Goal: Task Accomplishment & Management: Manage account settings

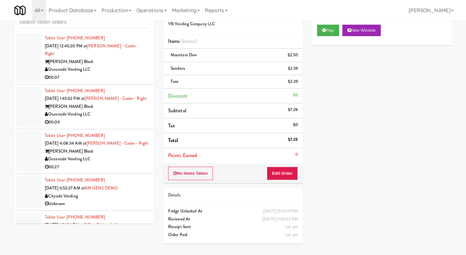
scroll to position [27, 0]
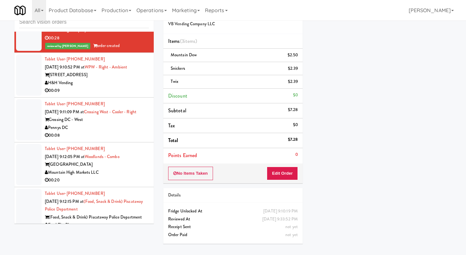
click at [129, 87] on div "H&H Vending" at bounding box center [97, 83] width 104 height 8
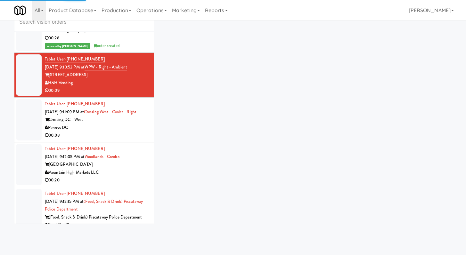
click at [134, 140] on div "00:08" at bounding box center [97, 136] width 104 height 8
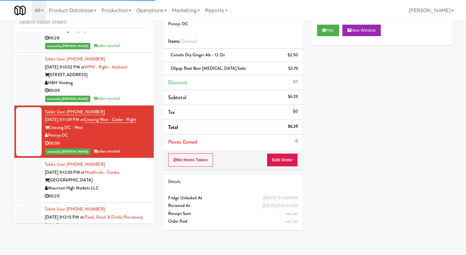
click at [135, 95] on div "00:09" at bounding box center [97, 91] width 104 height 8
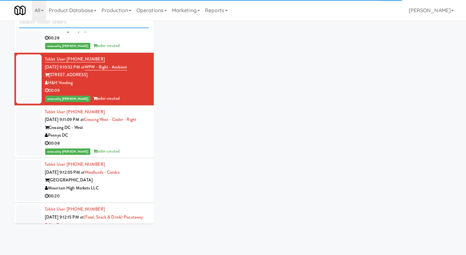
click at [120, 25] on input "text" at bounding box center [84, 22] width 130 height 12
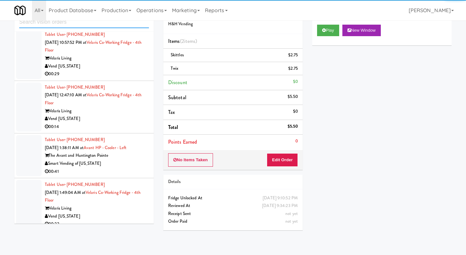
scroll to position [813, 0]
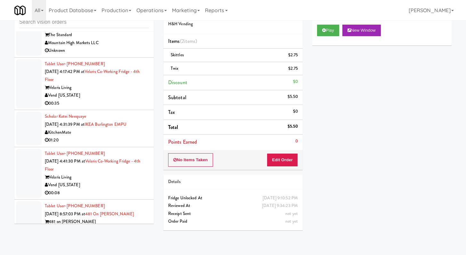
click at [136, 84] on div "Velaris Living" at bounding box center [97, 88] width 104 height 8
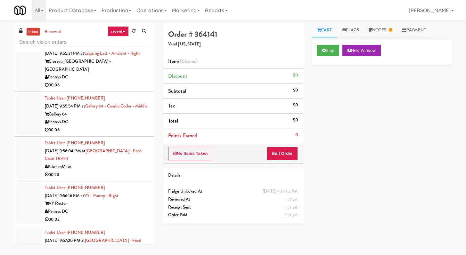
scroll to position [1245, 0]
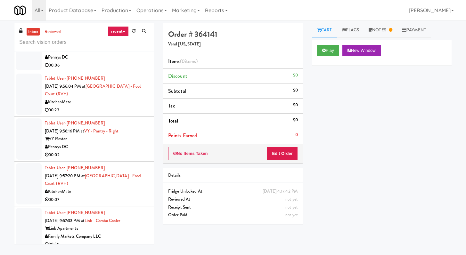
click at [116, 157] on div "00:02" at bounding box center [97, 155] width 104 height 8
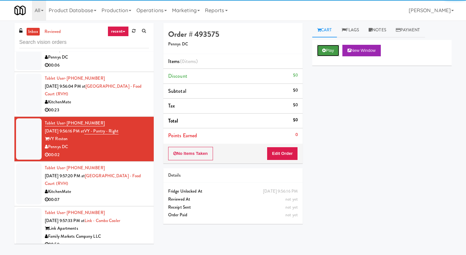
click at [328, 46] on button "Play" at bounding box center [328, 51] width 22 height 12
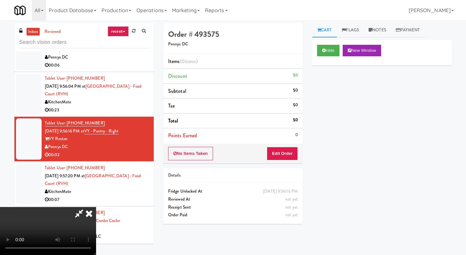
drag, startPoint x: 283, startPoint y: 163, endPoint x: 289, endPoint y: 156, distance: 8.4
click at [283, 163] on div "No Items Taken Edit Order" at bounding box center [232, 154] width 139 height 20
click at [289, 155] on button "Edit Order" at bounding box center [282, 153] width 31 height 13
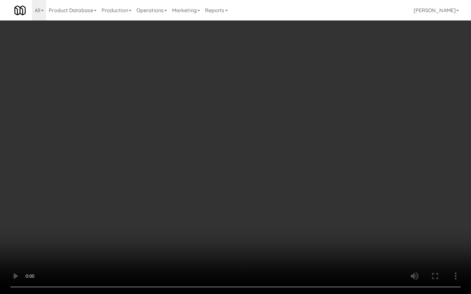
click at [229, 234] on video at bounding box center [235, 147] width 471 height 294
click at [176, 236] on video at bounding box center [235, 147] width 471 height 294
click at [178, 234] on video at bounding box center [235, 147] width 471 height 294
click at [178, 233] on video at bounding box center [235, 147] width 471 height 294
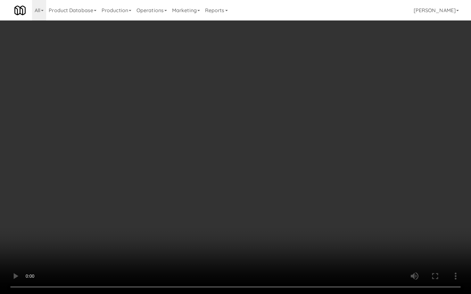
click at [178, 232] on video at bounding box center [235, 147] width 471 height 294
click at [153, 228] on video at bounding box center [235, 147] width 471 height 294
click at [153, 227] on video at bounding box center [235, 147] width 471 height 294
click at [155, 225] on video at bounding box center [235, 147] width 471 height 294
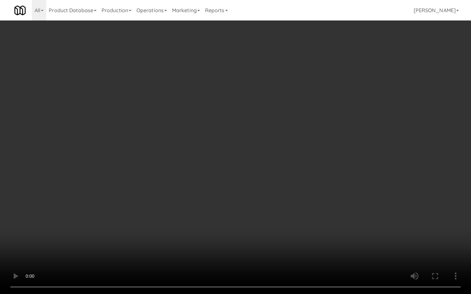
click at [155, 224] on video at bounding box center [235, 147] width 471 height 294
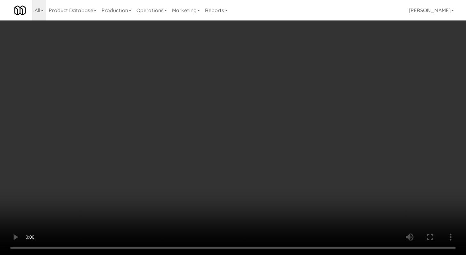
scroll to position [151, 0]
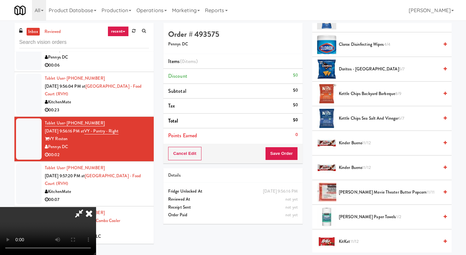
click at [351, 93] on span "Kettle Chips Backyard Barbeque 8/9" at bounding box center [389, 94] width 100 height 8
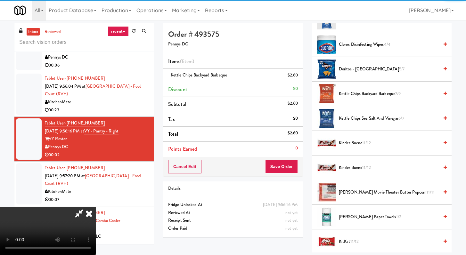
click at [291, 160] on div "Cancel Edit Save Order" at bounding box center [232, 167] width 139 height 20
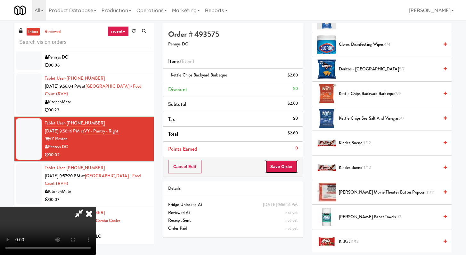
click at [291, 164] on button "Save Order" at bounding box center [281, 166] width 33 height 13
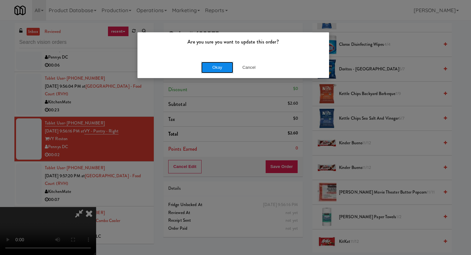
click at [218, 69] on button "Okay" at bounding box center [217, 68] width 32 height 12
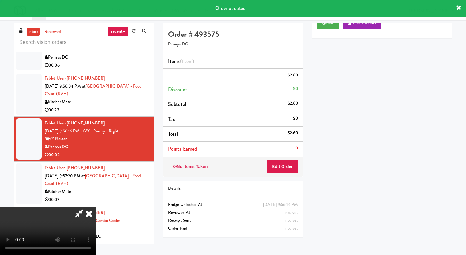
scroll to position [27, 0]
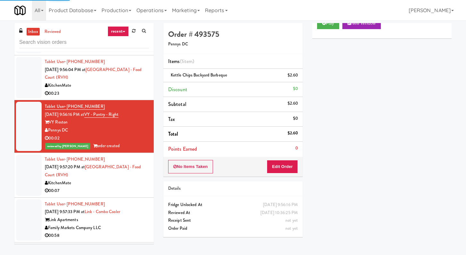
click at [127, 194] on div "00:07" at bounding box center [97, 191] width 104 height 8
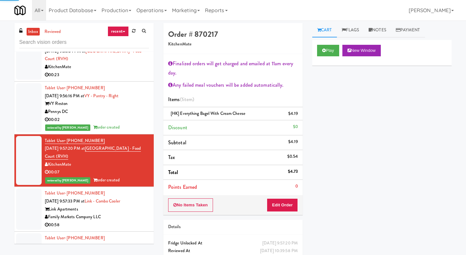
click at [133, 214] on div "Link Apartments" at bounding box center [97, 210] width 104 height 8
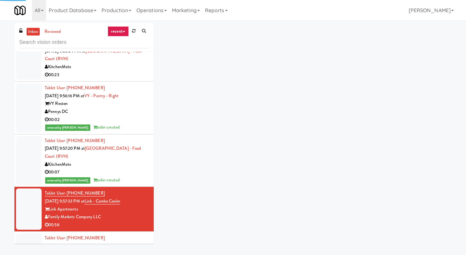
scroll to position [1689, 0]
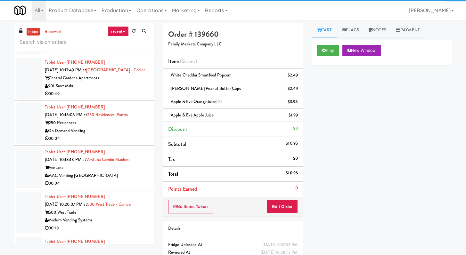
click at [129, 90] on div "901 Smrt Mrkt" at bounding box center [97, 86] width 104 height 8
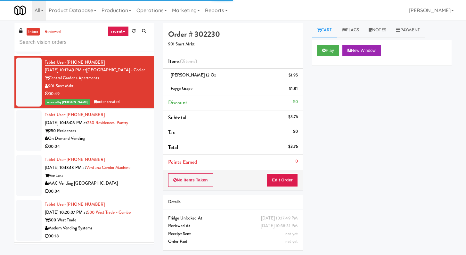
drag, startPoint x: 116, startPoint y: 161, endPoint x: 124, endPoint y: 166, distance: 9.8
click at [116, 151] on div "00:04" at bounding box center [97, 147] width 104 height 8
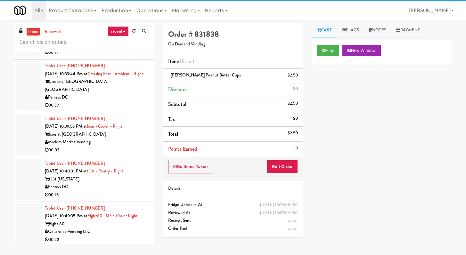
scroll to position [3132, 0]
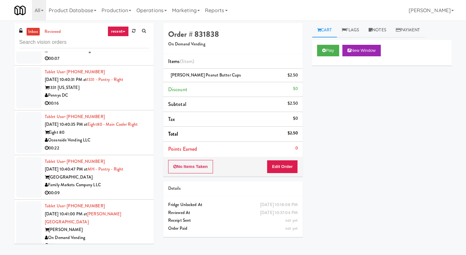
click at [125, 152] on div "Tablet User · (714) 790-2419 [DATE] 10:40:35 PM at Eight80 - Main Cooler Right …" at bounding box center [97, 132] width 104 height 39
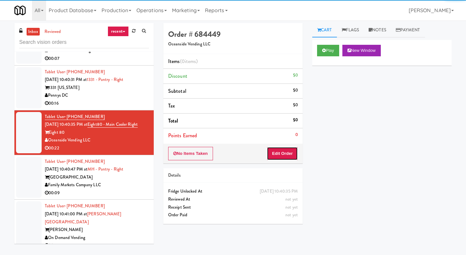
click at [278, 153] on button "Edit Order" at bounding box center [282, 153] width 31 height 13
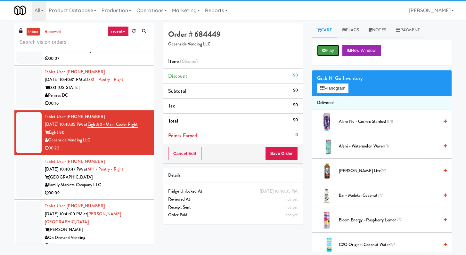
click at [326, 53] on button "Play" at bounding box center [328, 51] width 22 height 12
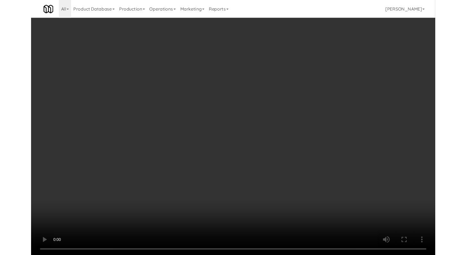
scroll to position [3109, 0]
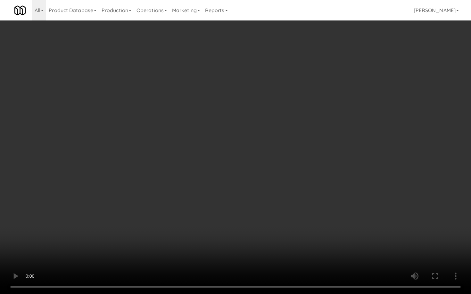
click at [296, 210] on video at bounding box center [235, 147] width 471 height 294
click at [234, 237] on video at bounding box center [235, 147] width 471 height 294
click at [235, 234] on video at bounding box center [235, 147] width 471 height 294
click at [236, 232] on video at bounding box center [235, 147] width 471 height 294
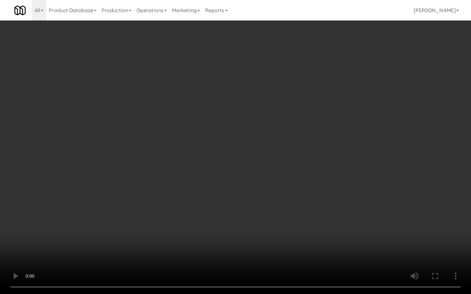
click at [236, 232] on video at bounding box center [235, 147] width 471 height 294
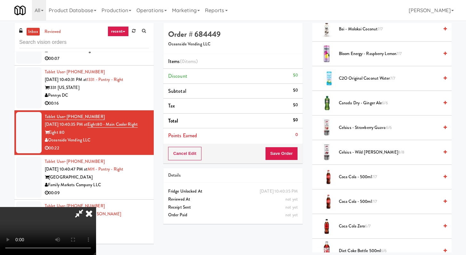
scroll to position [263, 0]
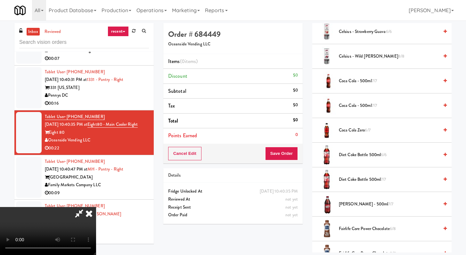
click at [348, 205] on span "[PERSON_NAME] - 500ml 7/7" at bounding box center [389, 205] width 100 height 8
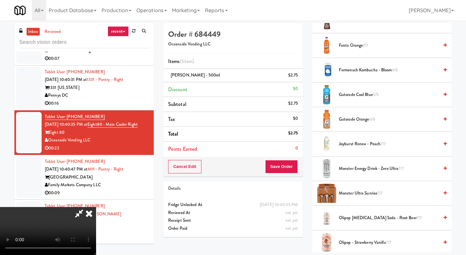
scroll to position [316, 0]
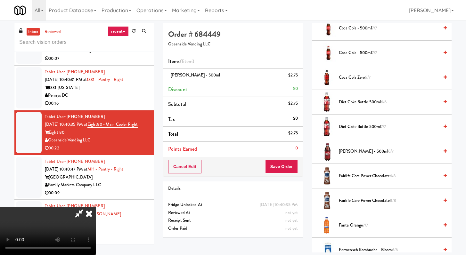
click at [358, 225] on span "Fanta Orange 7/7" at bounding box center [389, 226] width 100 height 8
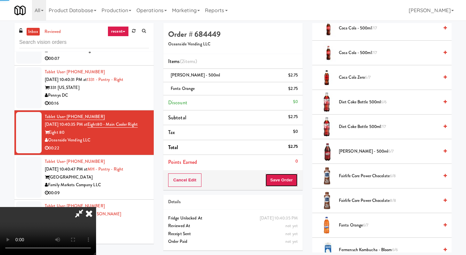
click at [293, 184] on button "Save Order" at bounding box center [281, 180] width 33 height 13
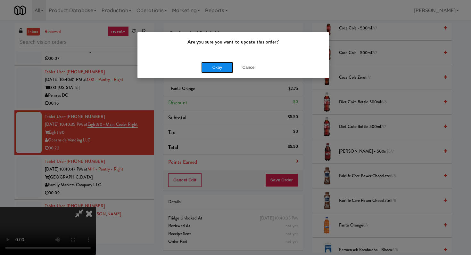
click at [218, 70] on button "Okay" at bounding box center [217, 68] width 32 height 12
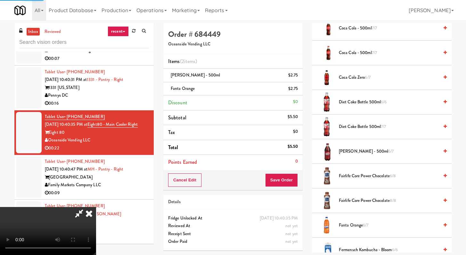
scroll to position [27, 0]
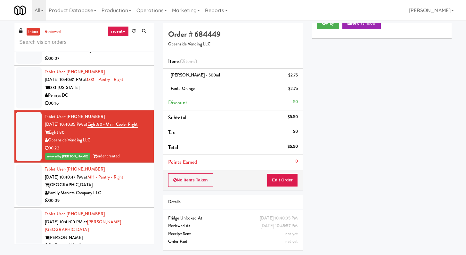
click at [120, 108] on div "00:16" at bounding box center [97, 104] width 104 height 8
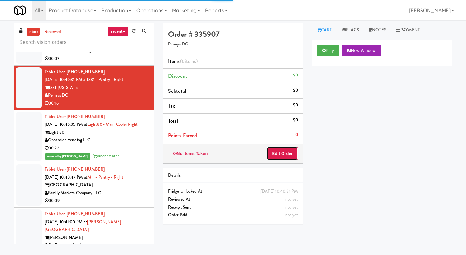
click at [286, 154] on button "Edit Order" at bounding box center [282, 153] width 31 height 13
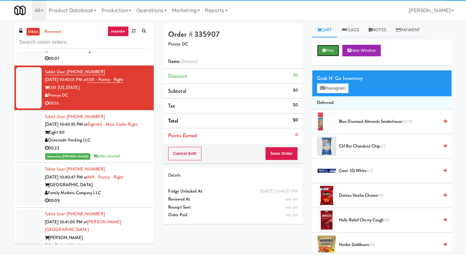
click at [331, 49] on button "Play" at bounding box center [328, 51] width 22 height 12
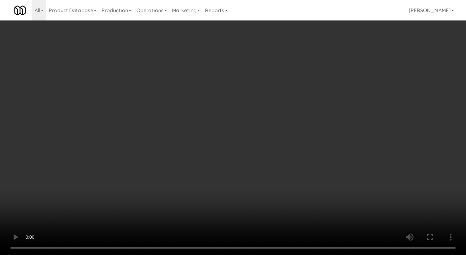
scroll to position [3109, 0]
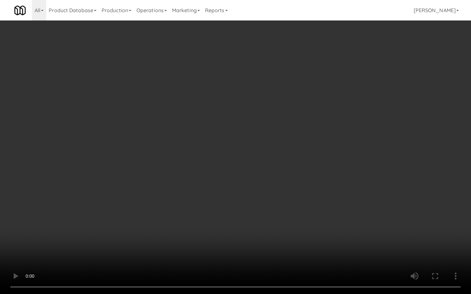
click at [332, 214] on video at bounding box center [235, 147] width 471 height 294
click at [393, 244] on video at bounding box center [235, 147] width 471 height 294
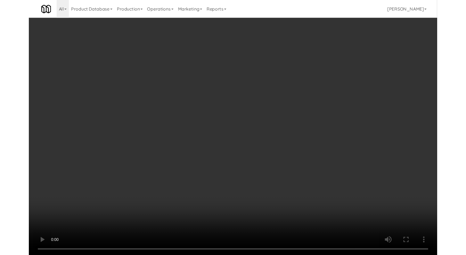
scroll to position [3132, 0]
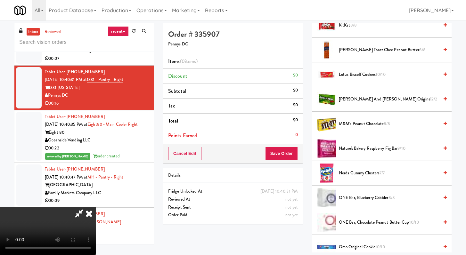
click at [372, 152] on span "Nature's Bakery Raspberry Fig Bar 9/10" at bounding box center [389, 149] width 100 height 8
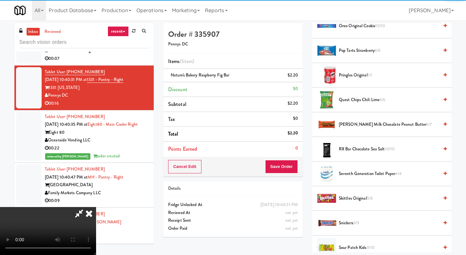
scroll to position [579, 0]
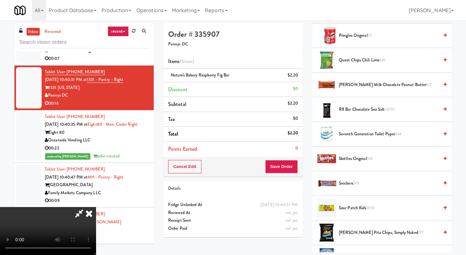
click at [374, 109] on span "RX Bar Chocolate Sea Salt 10/10" at bounding box center [389, 110] width 100 height 8
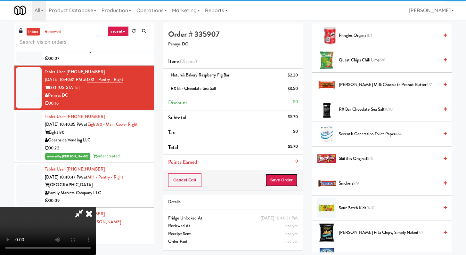
click at [287, 174] on button "Save Order" at bounding box center [281, 180] width 33 height 13
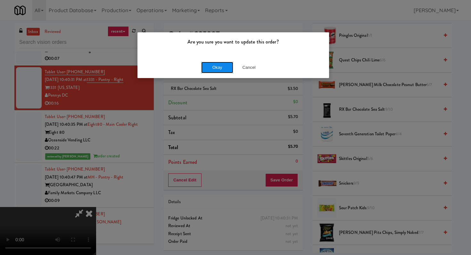
click at [221, 69] on button "Okay" at bounding box center [217, 68] width 32 height 12
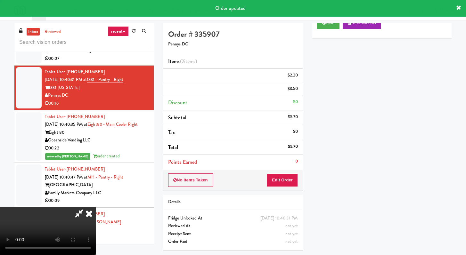
scroll to position [27, 0]
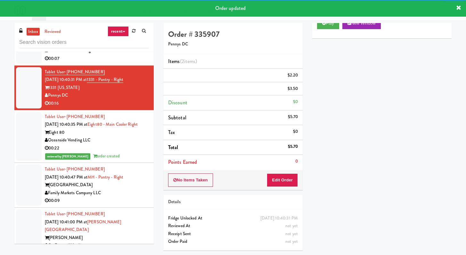
click at [114, 63] on div "00:07" at bounding box center [97, 59] width 104 height 8
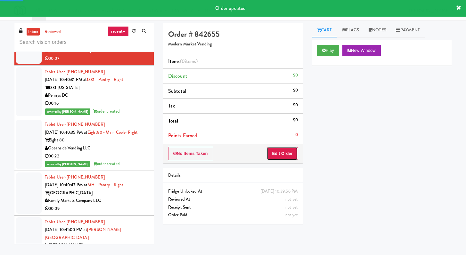
click at [274, 152] on button "Edit Order" at bounding box center [282, 153] width 31 height 13
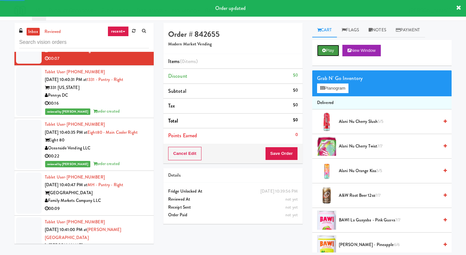
click at [325, 49] on icon at bounding box center [324, 50] width 4 height 4
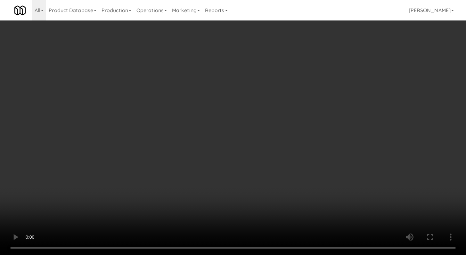
scroll to position [3006, 0]
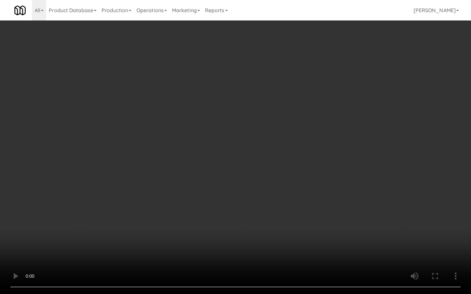
click at [320, 215] on video at bounding box center [235, 147] width 471 height 294
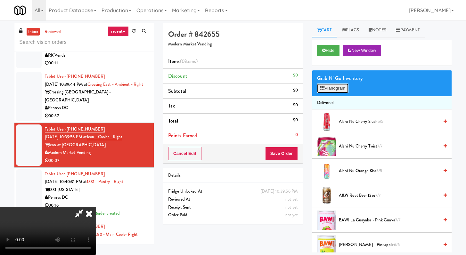
click at [346, 87] on button "Planogram" at bounding box center [332, 89] width 31 height 10
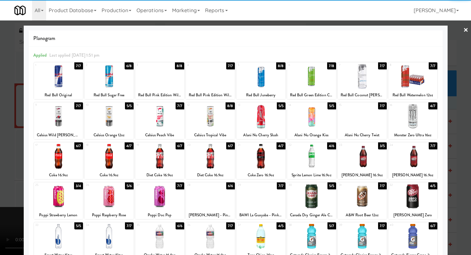
click at [360, 80] on div at bounding box center [362, 76] width 49 height 25
click at [452, 103] on div at bounding box center [235, 127] width 471 height 255
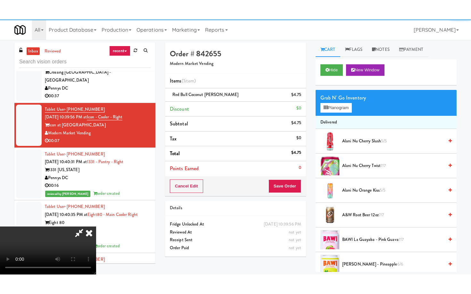
scroll to position [3030, 0]
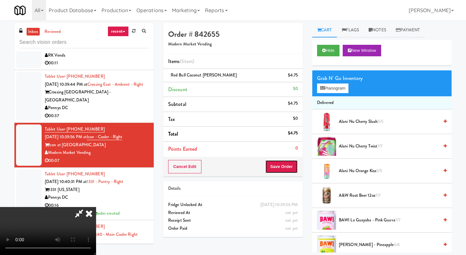
click at [292, 166] on button "Save Order" at bounding box center [281, 166] width 33 height 13
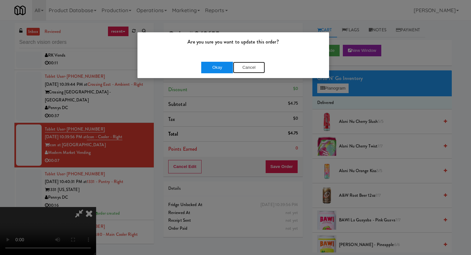
click at [233, 67] on button "Cancel" at bounding box center [249, 68] width 32 height 12
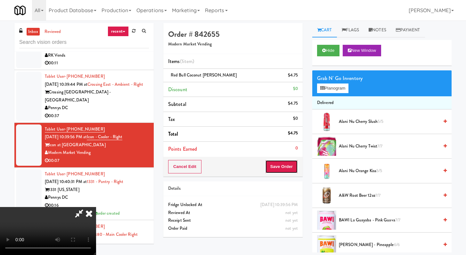
click at [282, 162] on button "Save Order" at bounding box center [281, 166] width 33 height 13
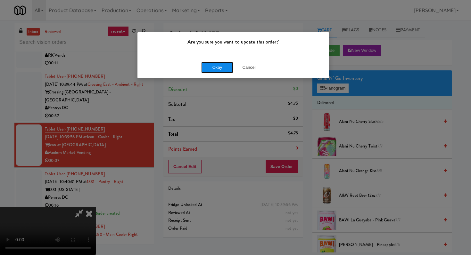
click at [218, 62] on button "Okay" at bounding box center [217, 68] width 32 height 12
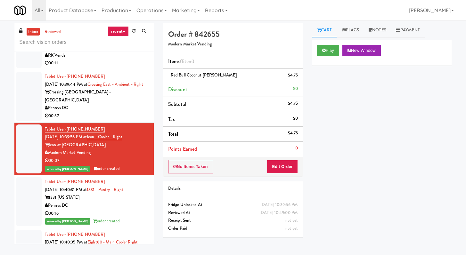
click at [98, 104] on div "Crossing [GEOGRAPHIC_DATA] - [GEOGRAPHIC_DATA]" at bounding box center [97, 96] width 104 height 16
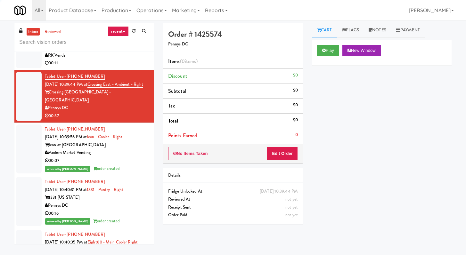
click at [108, 67] on div "00:11" at bounding box center [97, 63] width 104 height 8
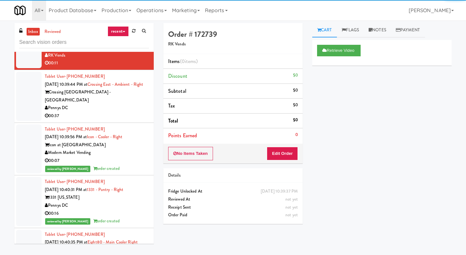
click at [100, 104] on div "Crossing [GEOGRAPHIC_DATA] - [GEOGRAPHIC_DATA]" at bounding box center [97, 96] width 104 height 16
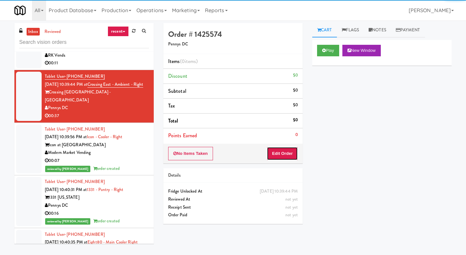
click at [272, 153] on button "Edit Order" at bounding box center [282, 153] width 31 height 13
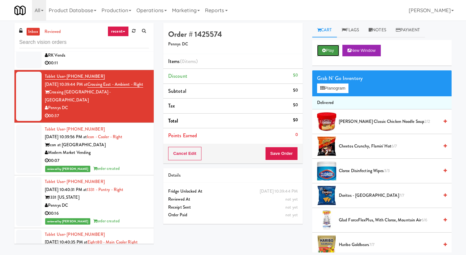
click at [325, 53] on button "Play" at bounding box center [328, 51] width 22 height 12
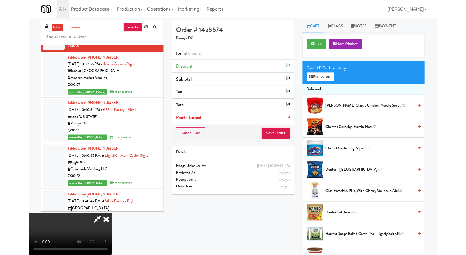
scroll to position [3006, 0]
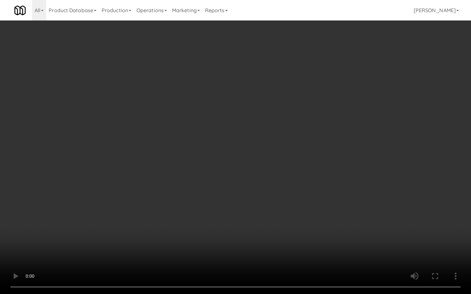
click at [344, 201] on video at bounding box center [235, 147] width 471 height 294
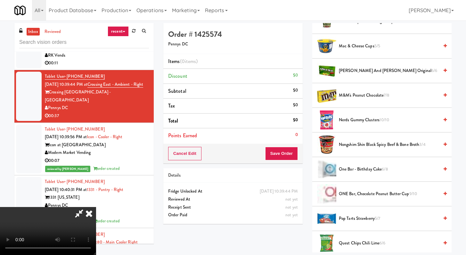
scroll to position [398, 0]
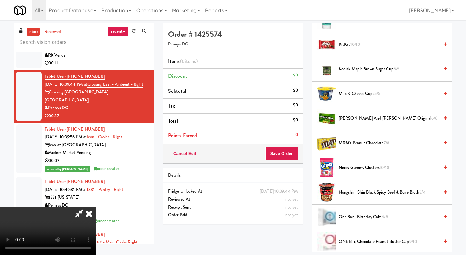
click at [349, 195] on span "Nongshim Shin Black Spicy Beef & Bone Broth 3/4" at bounding box center [389, 193] width 100 height 8
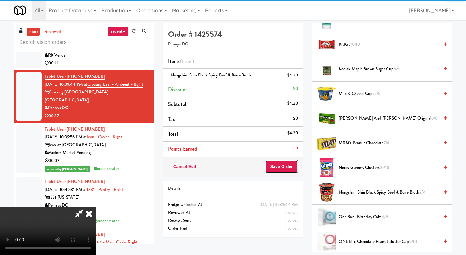
click at [288, 168] on button "Save Order" at bounding box center [281, 166] width 33 height 13
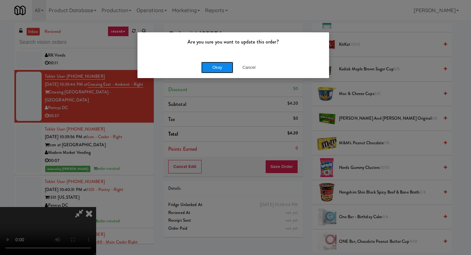
click at [212, 65] on button "Okay" at bounding box center [217, 68] width 32 height 12
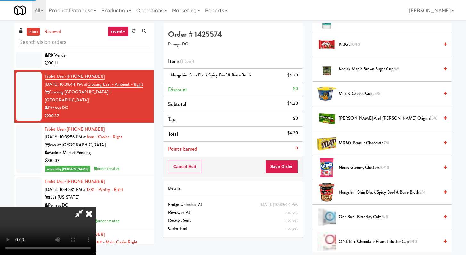
scroll to position [27, 0]
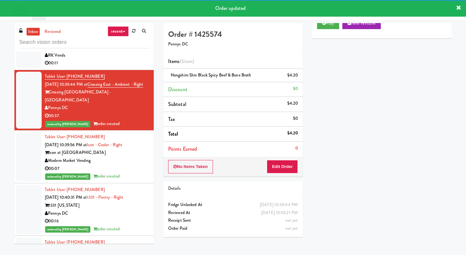
click at [132, 67] on div "00:11" at bounding box center [97, 63] width 104 height 8
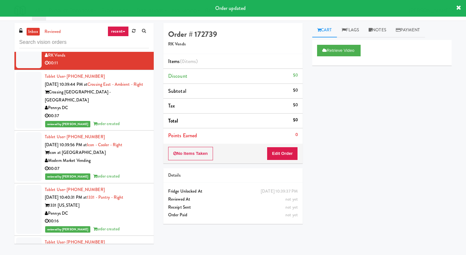
scroll to position [2930, 0]
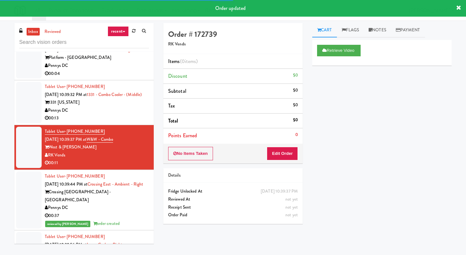
click at [125, 107] on div "1331 [US_STATE]" at bounding box center [97, 103] width 104 height 8
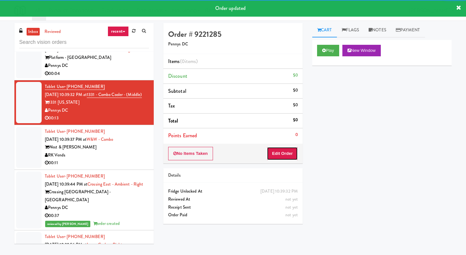
click at [275, 152] on button "Edit Order" at bounding box center [282, 153] width 31 height 13
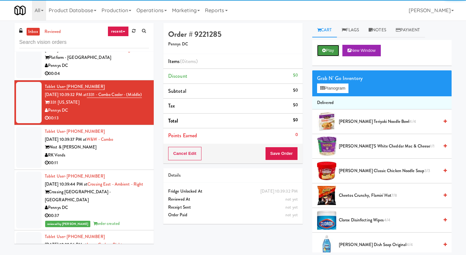
drag, startPoint x: 328, startPoint y: 53, endPoint x: 330, endPoint y: 47, distance: 6.3
click at [327, 53] on button "Play" at bounding box center [328, 51] width 22 height 12
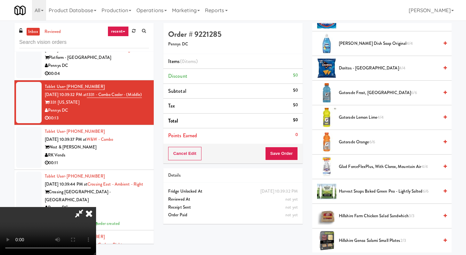
scroll to position [224, 0]
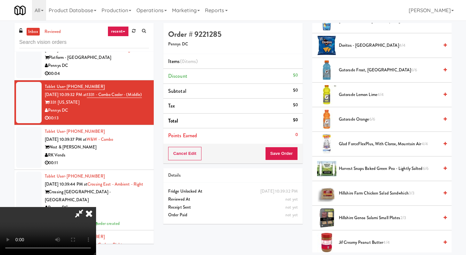
click at [359, 172] on span "Harvest Snaps Baked Green Pea - Lightly Salted 6/6" at bounding box center [389, 169] width 100 height 8
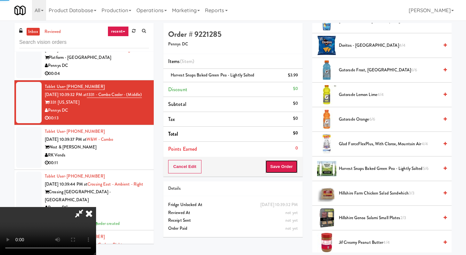
click at [296, 168] on button "Save Order" at bounding box center [281, 166] width 33 height 13
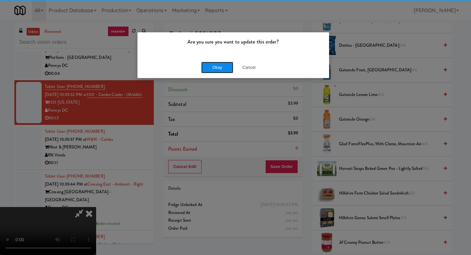
click at [219, 73] on button "Okay" at bounding box center [217, 68] width 32 height 12
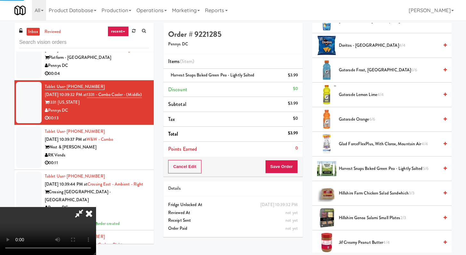
scroll to position [27, 0]
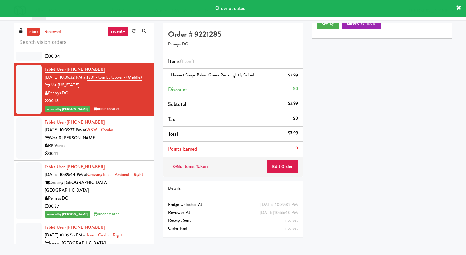
click at [112, 150] on div "RK Vends" at bounding box center [97, 146] width 104 height 8
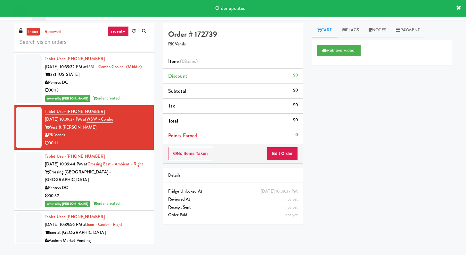
scroll to position [2968, 0]
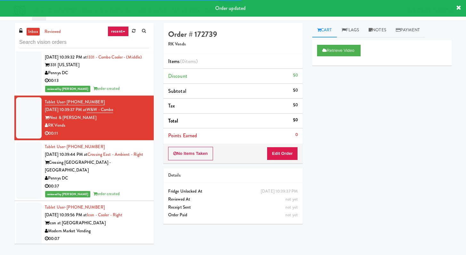
click at [119, 40] on div "00:04" at bounding box center [97, 36] width 104 height 8
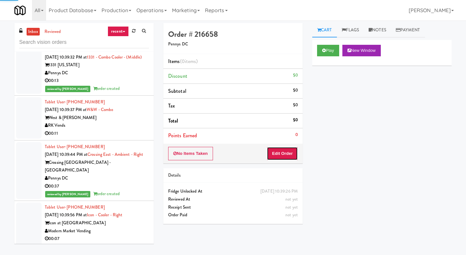
click at [287, 150] on button "Edit Order" at bounding box center [282, 153] width 31 height 13
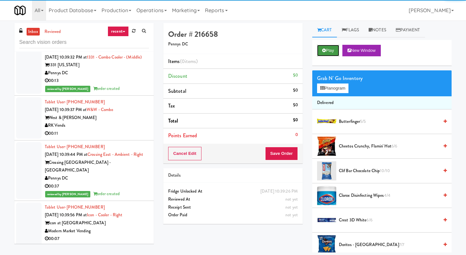
click at [328, 54] on button "Play" at bounding box center [328, 51] width 22 height 12
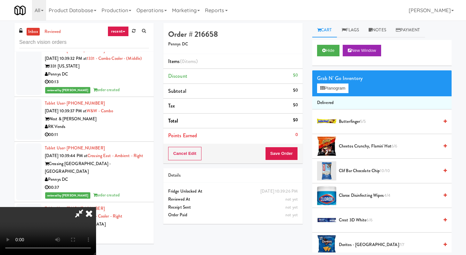
scroll to position [2951, 0]
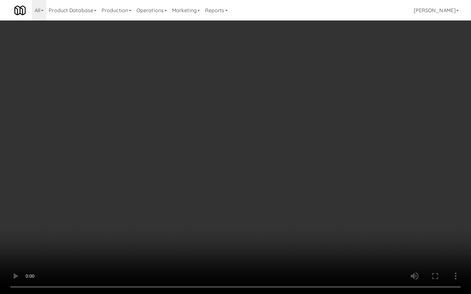
click at [230, 234] on video at bounding box center [235, 147] width 471 height 294
click at [264, 181] on video at bounding box center [235, 147] width 471 height 294
click at [261, 241] on video at bounding box center [235, 147] width 471 height 294
click at [260, 238] on video at bounding box center [235, 147] width 471 height 294
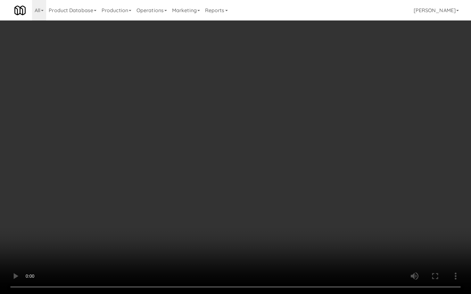
click at [260, 238] on video at bounding box center [235, 147] width 471 height 294
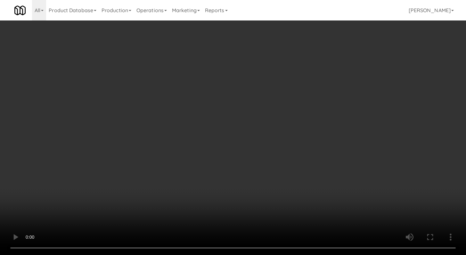
scroll to position [2966, 0]
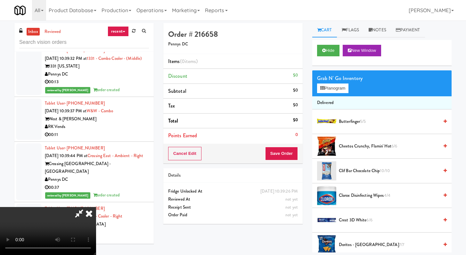
click at [96, 207] on video at bounding box center [48, 231] width 96 height 48
click at [347, 220] on span "Crest 3D White 6/6" at bounding box center [389, 221] width 100 height 8
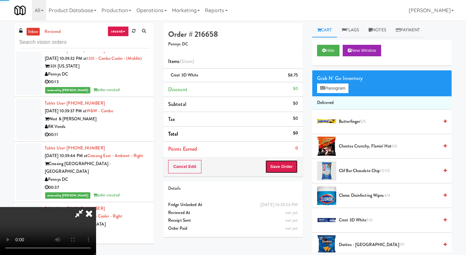
click at [286, 171] on button "Save Order" at bounding box center [281, 166] width 33 height 13
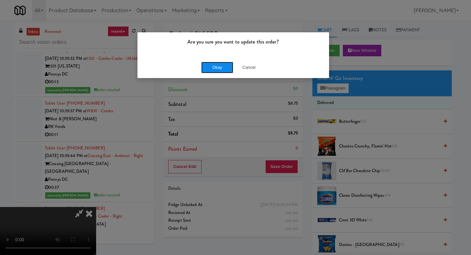
click at [218, 65] on button "Okay" at bounding box center [217, 68] width 32 height 12
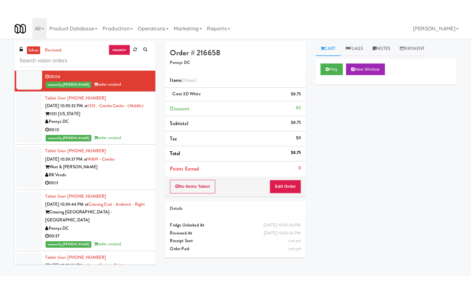
scroll to position [2830, 0]
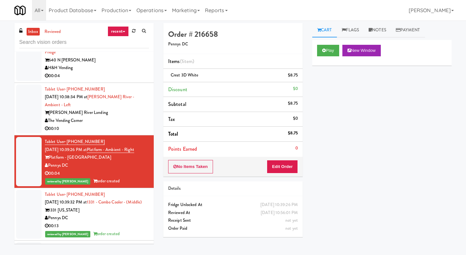
drag, startPoint x: 121, startPoint y: 164, endPoint x: 131, endPoint y: 151, distance: 16.0
click at [121, 133] on div "00:10" at bounding box center [97, 129] width 104 height 8
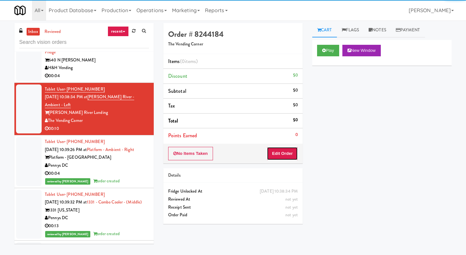
drag, startPoint x: 287, startPoint y: 155, endPoint x: 310, endPoint y: 115, distance: 46.4
click at [287, 155] on button "Edit Order" at bounding box center [282, 153] width 31 height 13
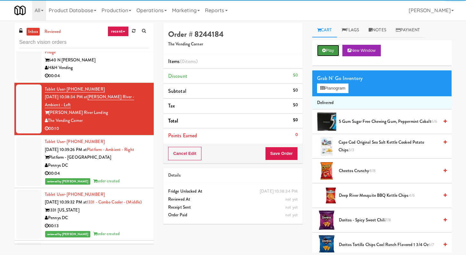
click at [324, 48] on button "Play" at bounding box center [328, 51] width 22 height 12
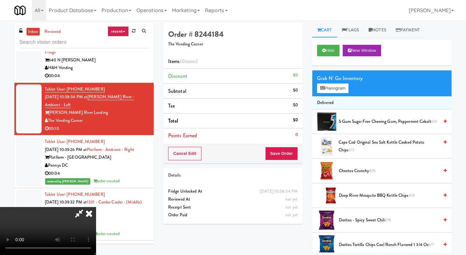
scroll to position [2822, 0]
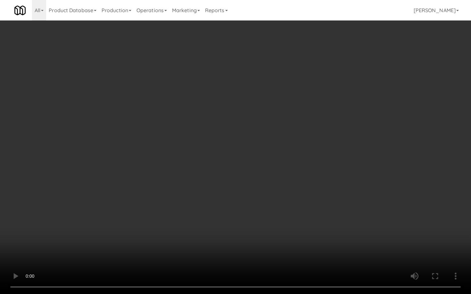
click at [336, 215] on video at bounding box center [235, 147] width 471 height 294
click at [351, 241] on video at bounding box center [235, 147] width 471 height 294
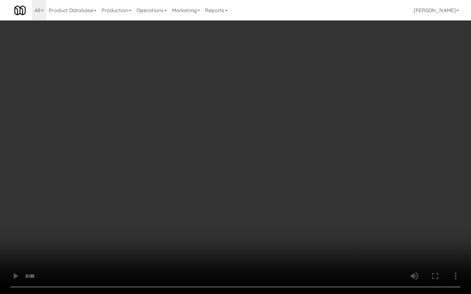
click at [351, 240] on video at bounding box center [235, 147] width 471 height 294
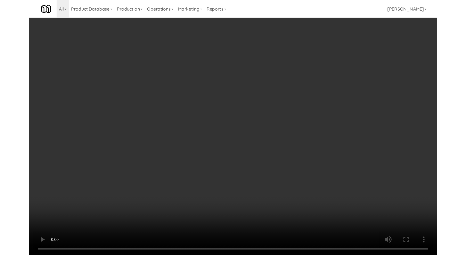
scroll to position [2830, 0]
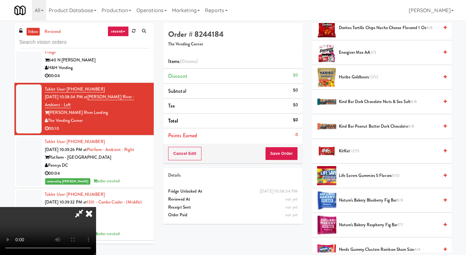
click at [347, 157] on li "KitKat 12/15" at bounding box center [381, 151] width 139 height 25
click at [347, 153] on span "KitKat 12/15" at bounding box center [389, 151] width 100 height 8
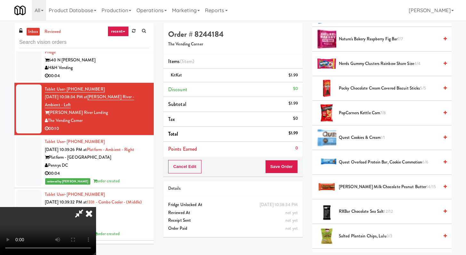
scroll to position [472, 0]
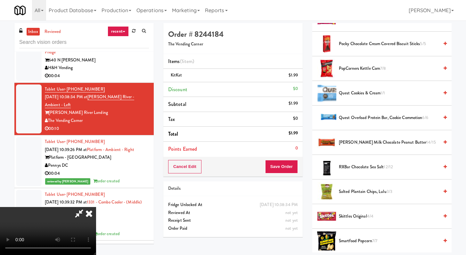
click at [345, 143] on span "[PERSON_NAME] Milk Chocolate Peanut Butter 14/15" at bounding box center [389, 143] width 100 height 8
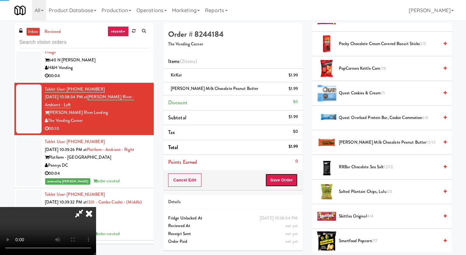
click at [283, 185] on button "Save Order" at bounding box center [281, 180] width 33 height 13
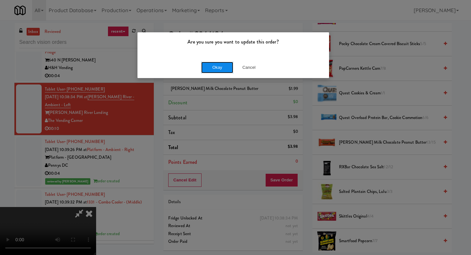
click at [222, 68] on button "Okay" at bounding box center [217, 68] width 32 height 12
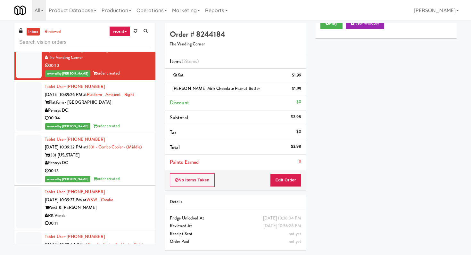
scroll to position [2791, 0]
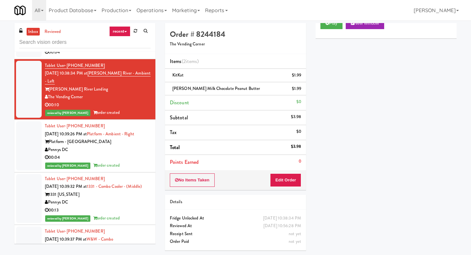
click at [391, 104] on div "Play New Window Primary Flag Clear Flag if unable to determine what was taken o…" at bounding box center [386, 133] width 141 height 240
click at [339, 184] on div "Play New Window Primary Flag Clear Flag if unable to determine what was taken o…" at bounding box center [386, 133] width 141 height 240
click at [141, 41] on div "640 N [PERSON_NAME]" at bounding box center [98, 37] width 106 height 8
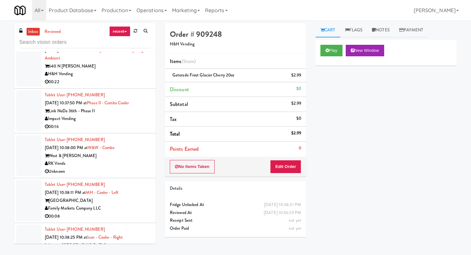
scroll to position [2482, 0]
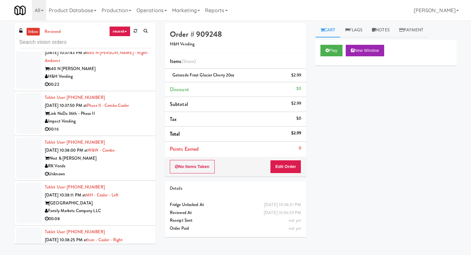
click at [97, 92] on li "Tablet User · (248) 729-1679 [DATE] 10:37:43 PM at [STREET_ADDRESS][PERSON_NAME…" at bounding box center [84, 65] width 141 height 53
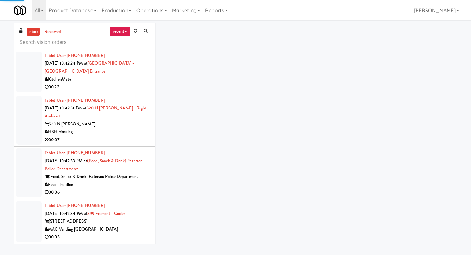
scroll to position [3610, 0]
click at [75, 43] on input "text" at bounding box center [84, 43] width 131 height 12
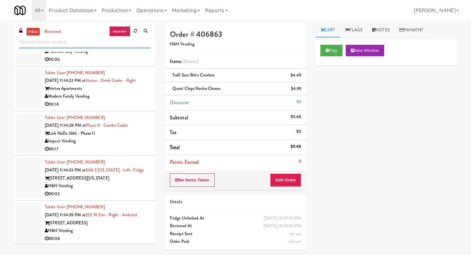
scroll to position [1202, 0]
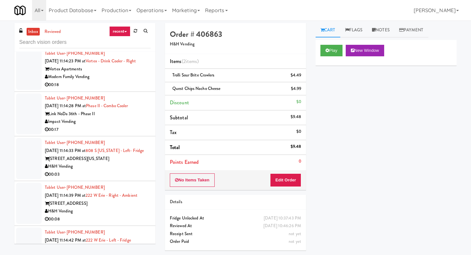
click at [113, 137] on li "Tablet User · (336) 905-5194 [DATE] 11:14:28 PM at Phase II - Combo Cooler Link…" at bounding box center [84, 114] width 141 height 45
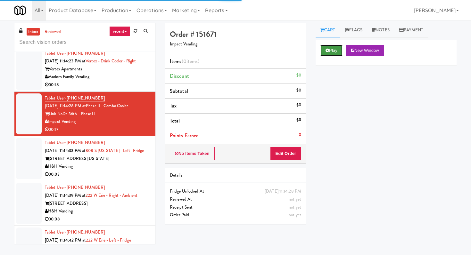
click at [334, 51] on button "Play" at bounding box center [331, 51] width 22 height 12
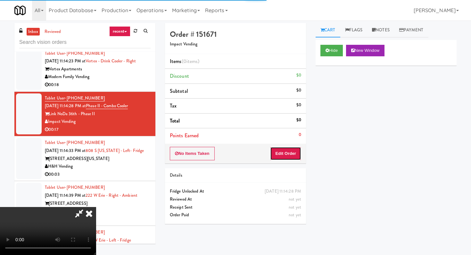
click at [279, 158] on button "Edit Order" at bounding box center [285, 153] width 31 height 13
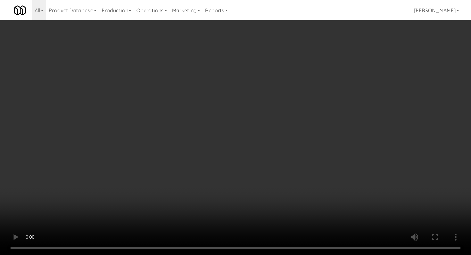
scroll to position [184, 0]
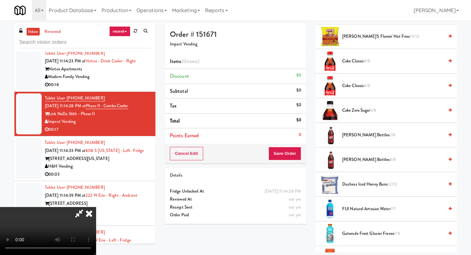
click at [373, 237] on span "Gatorade Frost Glacier Freeze 7/8" at bounding box center [393, 234] width 102 height 8
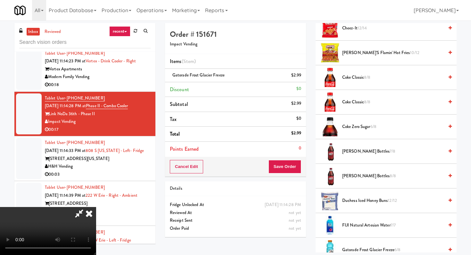
scroll to position [63, 0]
click at [96, 215] on video at bounding box center [48, 231] width 96 height 48
click at [363, 126] on span "Coke Zero Sugar 6/8" at bounding box center [393, 127] width 102 height 8
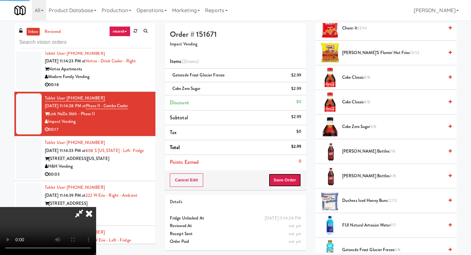
click at [289, 182] on button "Save Order" at bounding box center [284, 180] width 33 height 13
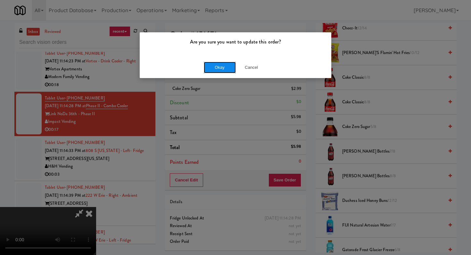
click at [218, 65] on button "Okay" at bounding box center [220, 68] width 32 height 12
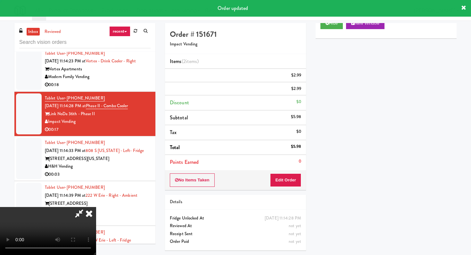
scroll to position [0, 0]
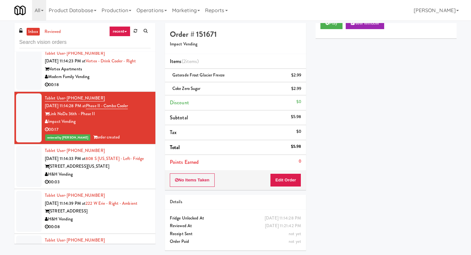
click at [117, 179] on div "H&H Vending" at bounding box center [98, 175] width 106 height 8
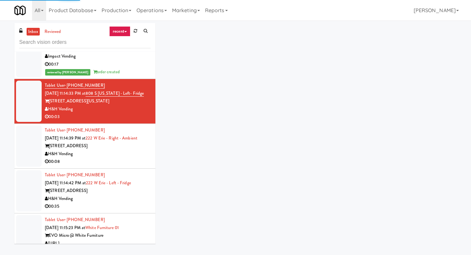
scroll to position [1271, 0]
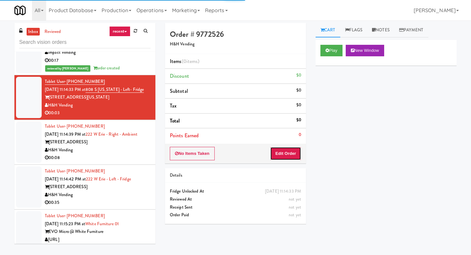
click at [284, 152] on button "Edit Order" at bounding box center [285, 153] width 31 height 13
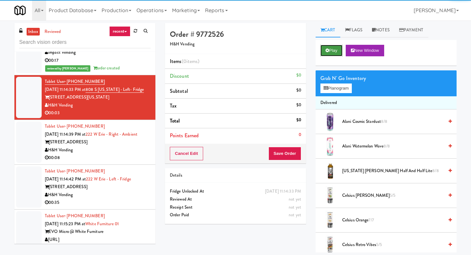
click at [329, 47] on button "Play" at bounding box center [331, 51] width 22 height 12
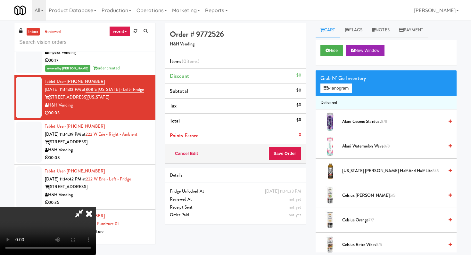
scroll to position [0, 0]
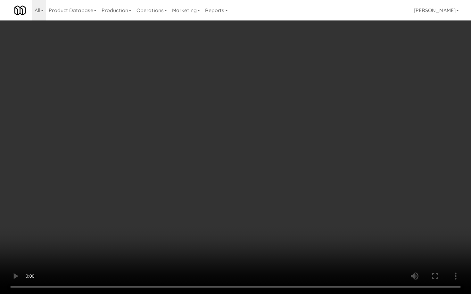
click at [103, 189] on video at bounding box center [235, 147] width 471 height 294
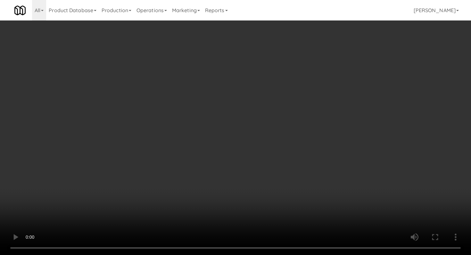
scroll to position [689, 0]
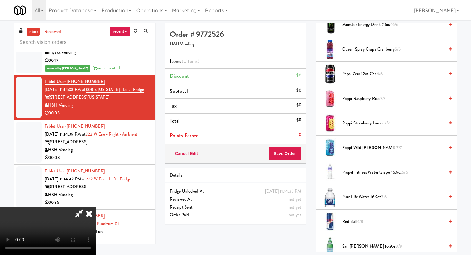
click at [369, 196] on span "Pure Life Water 16.9oz 3/6" at bounding box center [393, 197] width 102 height 8
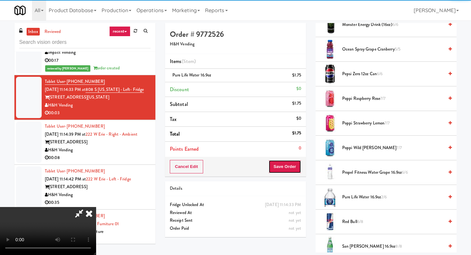
click at [289, 168] on button "Save Order" at bounding box center [284, 166] width 33 height 13
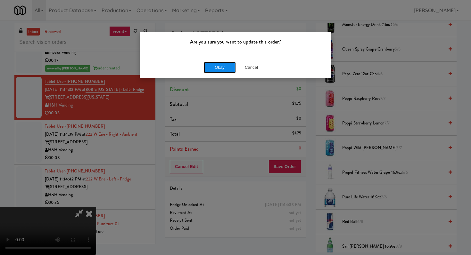
click at [221, 68] on button "Okay" at bounding box center [220, 68] width 32 height 12
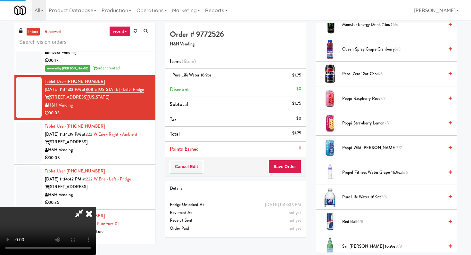
scroll to position [27, 0]
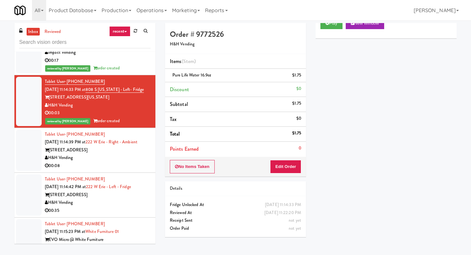
click at [106, 170] on div "00:08" at bounding box center [98, 166] width 106 height 8
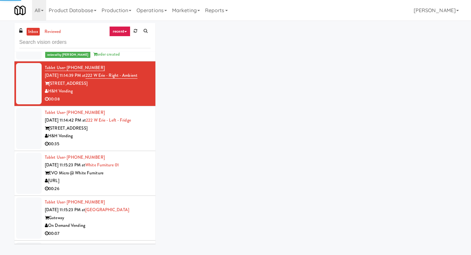
scroll to position [1339, 0]
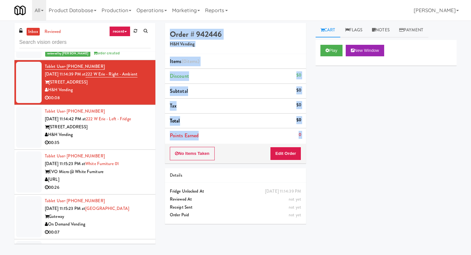
drag, startPoint x: 305, startPoint y: 152, endPoint x: 298, endPoint y: -51, distance: 202.9
click at [298, 0] on html "Are you sure you want to update this order? Okay Cancel Okay Are you sure you w…" at bounding box center [235, 127] width 471 height 255
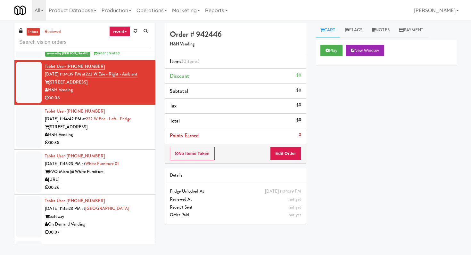
click at [138, 105] on li "Tablet User · (847) 208-4491 [DATE] 11:14:39 PM at [GEOGRAPHIC_DATA] - Right - …" at bounding box center [84, 82] width 141 height 45
click at [324, 43] on div "Play New Window" at bounding box center [386, 53] width 141 height 26
click at [326, 47] on button "Play" at bounding box center [331, 51] width 22 height 12
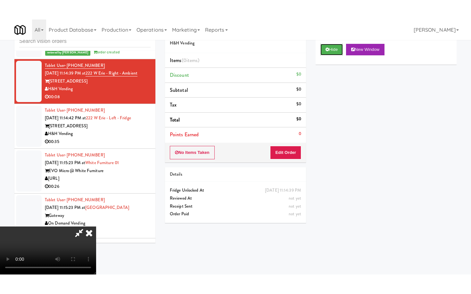
scroll to position [60, 0]
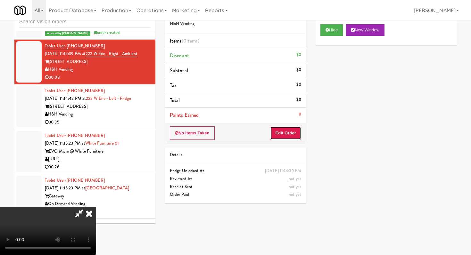
click at [291, 128] on button "Edit Order" at bounding box center [285, 133] width 31 height 13
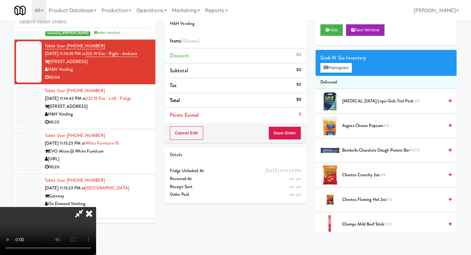
scroll to position [0, 0]
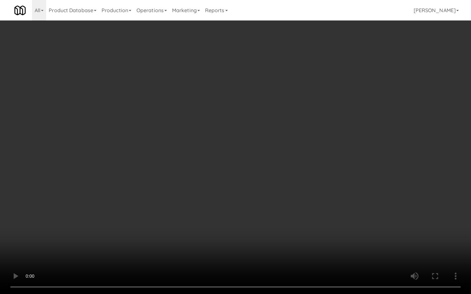
click at [296, 227] on video at bounding box center [235, 147] width 471 height 294
click at [217, 232] on video at bounding box center [235, 147] width 471 height 294
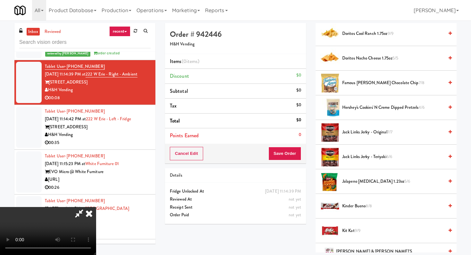
scroll to position [289, 0]
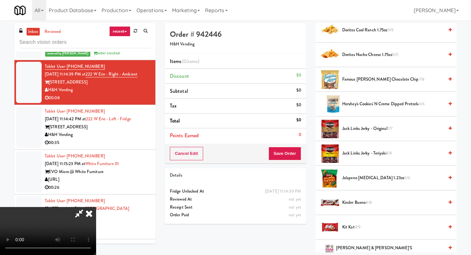
drag, startPoint x: 346, startPoint y: 226, endPoint x: 349, endPoint y: 223, distance: 4.1
click at [346, 226] on span "Kit Kat 9/9" at bounding box center [393, 228] width 102 height 8
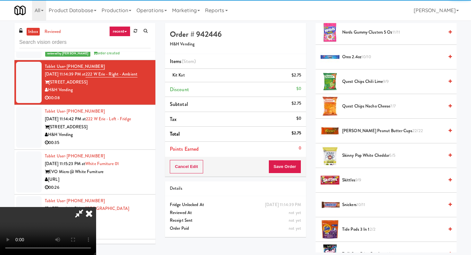
scroll to position [562, 0]
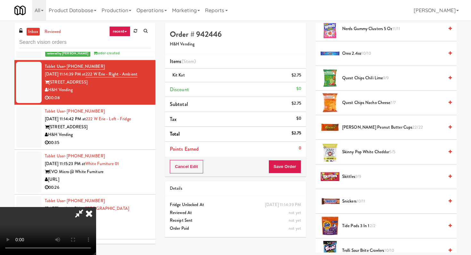
click at [365, 123] on li "[PERSON_NAME] Peanut Butter Cups 22/22" at bounding box center [386, 127] width 141 height 25
click at [365, 125] on span "[PERSON_NAME] Peanut Butter Cups 22/22" at bounding box center [393, 128] width 102 height 8
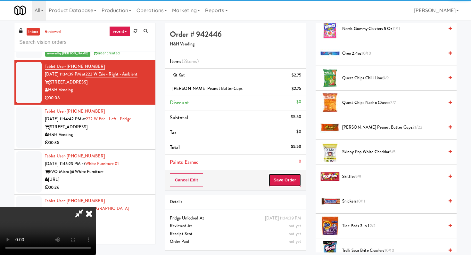
click at [297, 177] on button "Save Order" at bounding box center [284, 180] width 33 height 13
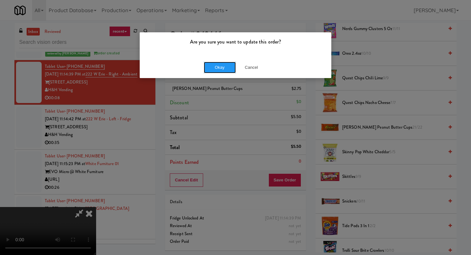
click at [226, 71] on button "Okay" at bounding box center [220, 68] width 32 height 12
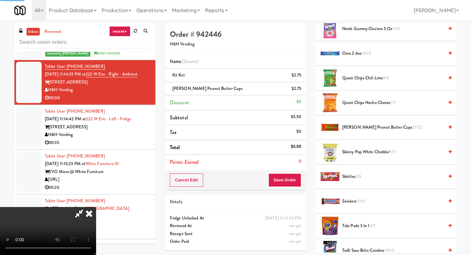
scroll to position [27, 0]
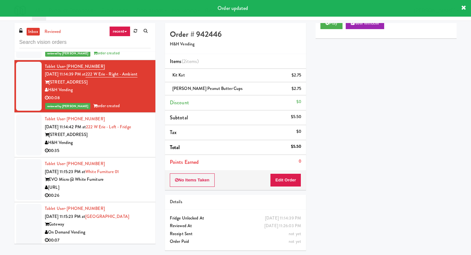
click at [103, 155] on div "00:35" at bounding box center [98, 151] width 106 height 8
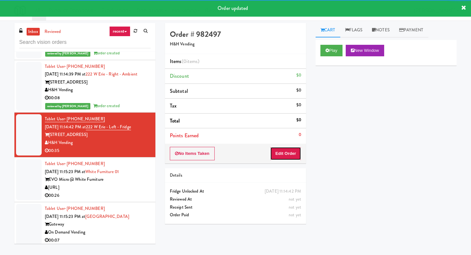
click at [294, 153] on button "Edit Order" at bounding box center [285, 153] width 31 height 13
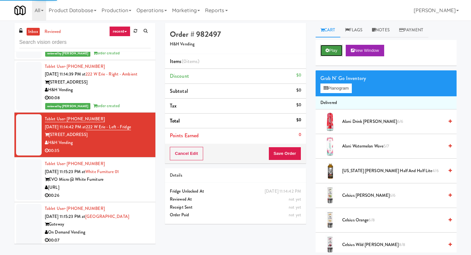
click at [324, 50] on button "Play" at bounding box center [331, 51] width 22 height 12
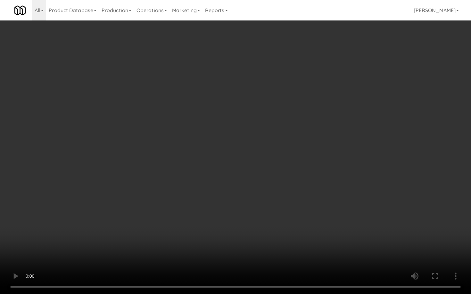
click at [266, 221] on video at bounding box center [235, 147] width 471 height 294
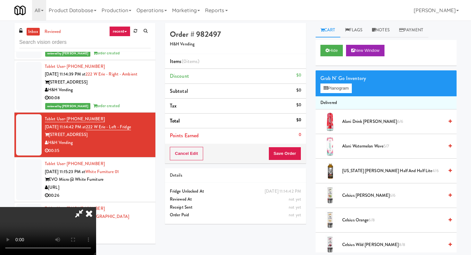
click at [96, 207] on video at bounding box center [48, 231] width 96 height 48
click at [346, 52] on div "Hide New Window" at bounding box center [385, 51] width 131 height 12
click at [342, 53] on button "Hide" at bounding box center [331, 51] width 22 height 12
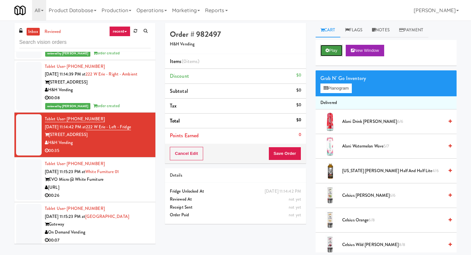
click at [339, 50] on button "Play" at bounding box center [331, 51] width 22 height 12
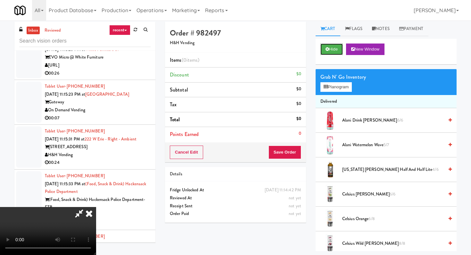
scroll to position [1459, 0]
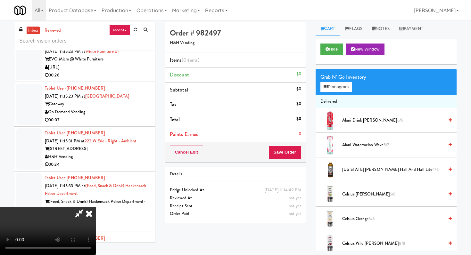
click at [123, 124] on div "00:07" at bounding box center [98, 120] width 106 height 8
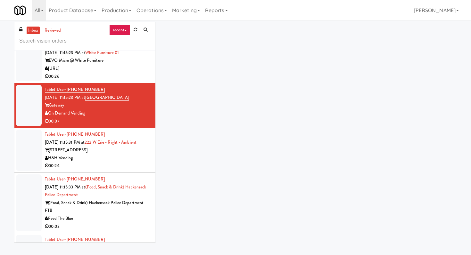
scroll to position [1458, 0]
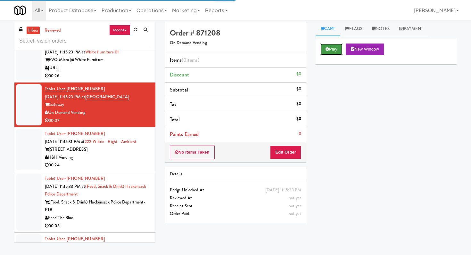
click at [326, 45] on button "Play" at bounding box center [331, 50] width 22 height 12
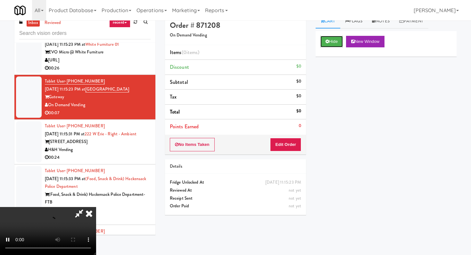
scroll to position [12, 0]
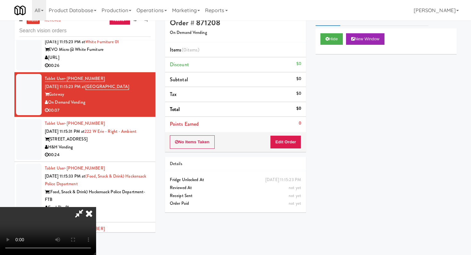
drag, startPoint x: 278, startPoint y: 139, endPoint x: 281, endPoint y: 141, distance: 3.7
click at [96, 207] on video at bounding box center [48, 231] width 96 height 48
click at [288, 142] on button "Edit Order" at bounding box center [285, 142] width 31 height 13
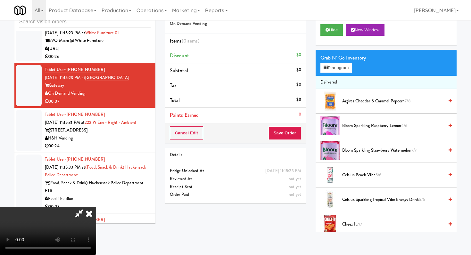
scroll to position [0, 0]
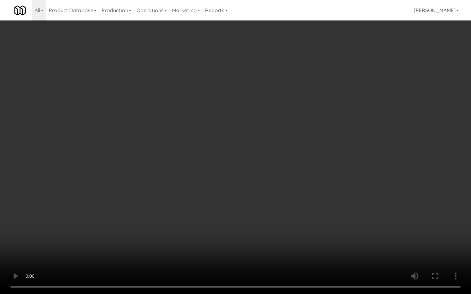
click at [254, 241] on video at bounding box center [235, 147] width 471 height 294
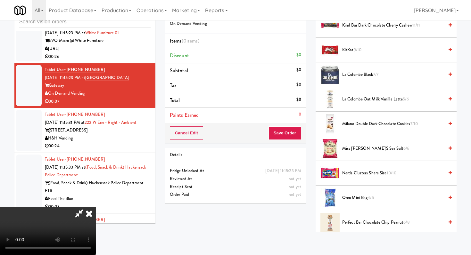
scroll to position [472, 0]
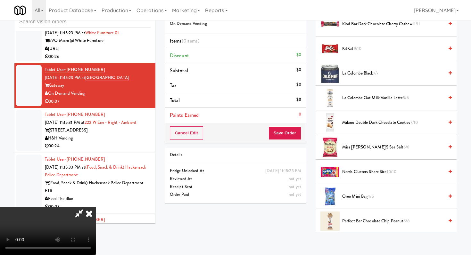
click at [365, 198] on span "Oreo Mini Bag 4/5" at bounding box center [393, 197] width 102 height 8
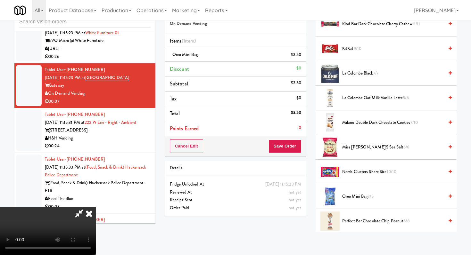
scroll to position [0, 0]
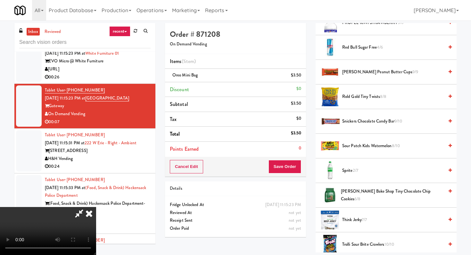
click at [379, 149] on li "Sour Patch Kids Watermelon 8/10" at bounding box center [386, 146] width 141 height 25
click at [379, 148] on span "Sour Patch Kids Watermelon 8/10" at bounding box center [393, 146] width 102 height 8
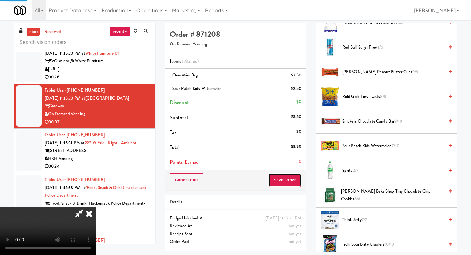
click at [294, 177] on button "Save Order" at bounding box center [284, 180] width 33 height 13
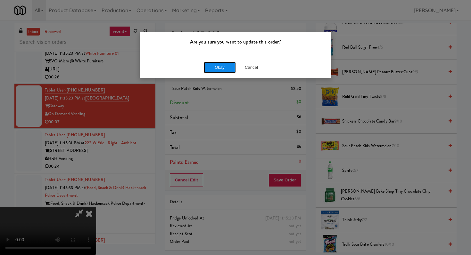
click at [223, 70] on button "Okay" at bounding box center [220, 68] width 32 height 12
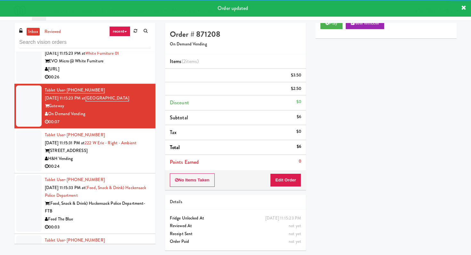
click at [83, 163] on div "H&H Vending" at bounding box center [98, 159] width 106 height 8
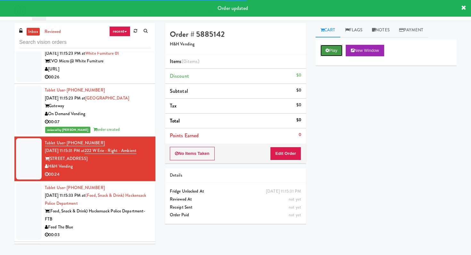
click at [322, 49] on button "Play" at bounding box center [331, 51] width 22 height 12
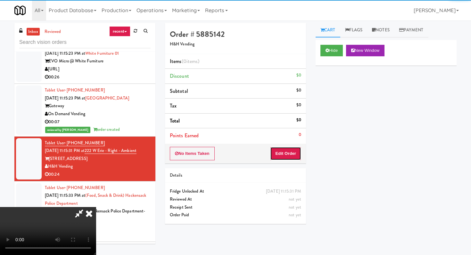
click at [279, 150] on button "Edit Order" at bounding box center [285, 153] width 31 height 13
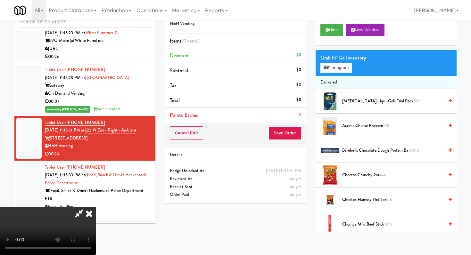
click at [96, 207] on video at bounding box center [48, 231] width 96 height 48
drag, startPoint x: 164, startPoint y: 154, endPoint x: 182, endPoint y: 120, distance: 38.4
click at [96, 207] on video at bounding box center [48, 231] width 96 height 48
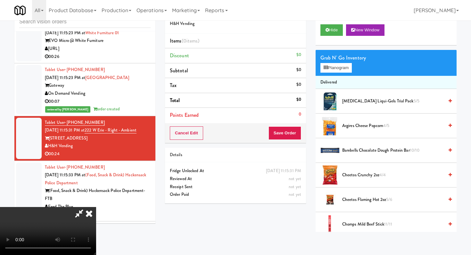
click at [96, 207] on video at bounding box center [48, 231] width 96 height 48
click at [84, 210] on video at bounding box center [48, 231] width 96 height 48
click at [84, 209] on video at bounding box center [48, 231] width 96 height 48
click at [96, 207] on video at bounding box center [48, 231] width 96 height 48
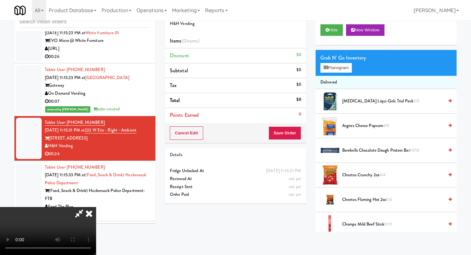
click at [96, 207] on video at bounding box center [48, 231] width 96 height 48
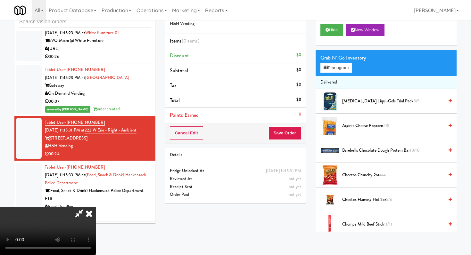
click at [96, 207] on video at bounding box center [48, 231] width 96 height 48
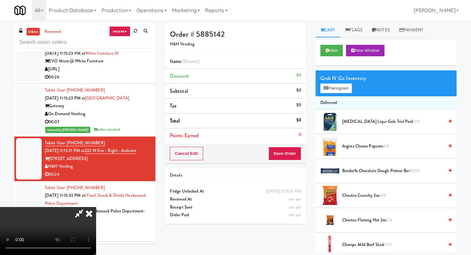
click at [86, 207] on icon at bounding box center [79, 213] width 15 height 13
click at [96, 207] on icon at bounding box center [89, 213] width 14 height 13
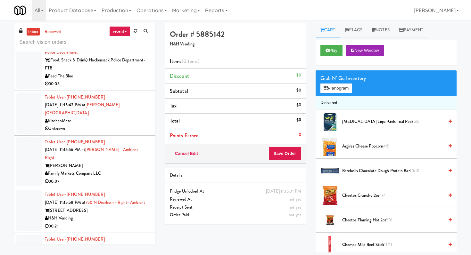
scroll to position [1613, 0]
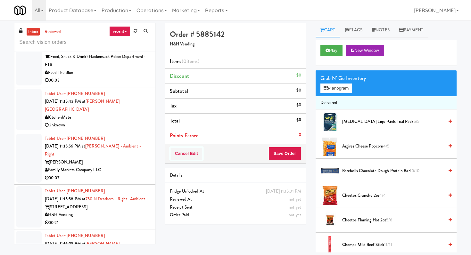
click at [130, 85] on div "00:03" at bounding box center [98, 81] width 106 height 8
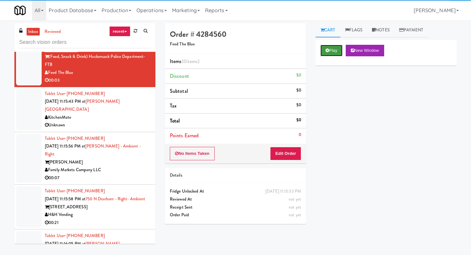
drag, startPoint x: 321, startPoint y: 45, endPoint x: 324, endPoint y: 50, distance: 4.9
click at [321, 45] on button "Play" at bounding box center [331, 51] width 22 height 12
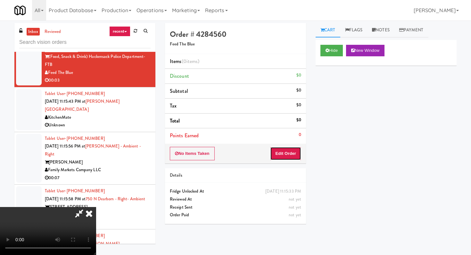
click at [294, 152] on button "Edit Order" at bounding box center [285, 153] width 31 height 13
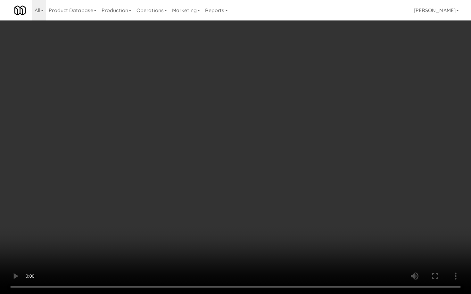
click at [215, 164] on video at bounding box center [235, 147] width 471 height 294
click at [216, 164] on video at bounding box center [235, 147] width 471 height 294
click at [218, 164] on video at bounding box center [235, 147] width 471 height 294
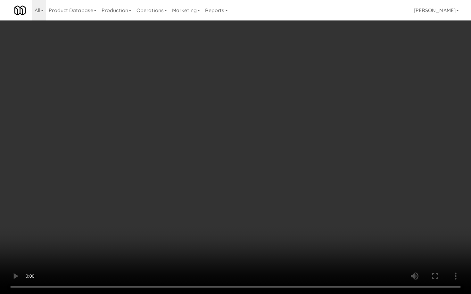
click at [218, 164] on video at bounding box center [235, 147] width 471 height 294
click at [126, 183] on video at bounding box center [235, 147] width 471 height 294
click at [135, 185] on video at bounding box center [235, 147] width 471 height 294
click at [134, 185] on video at bounding box center [235, 147] width 471 height 294
click at [134, 188] on video at bounding box center [235, 147] width 471 height 294
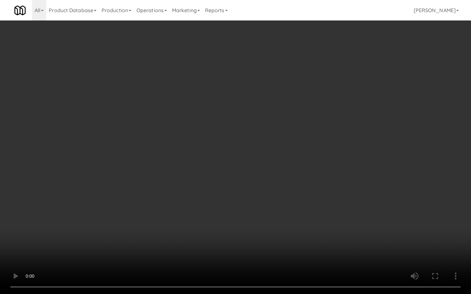
click at [134, 189] on video at bounding box center [235, 147] width 471 height 294
click at [133, 189] on video at bounding box center [235, 147] width 471 height 294
click at [133, 190] on video at bounding box center [235, 147] width 471 height 294
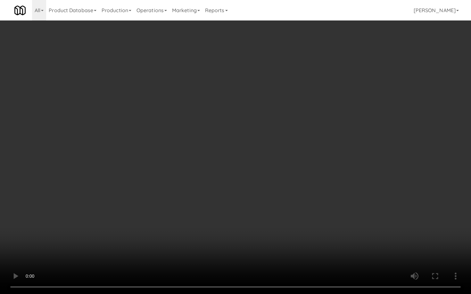
click at [136, 189] on video at bounding box center [235, 147] width 471 height 294
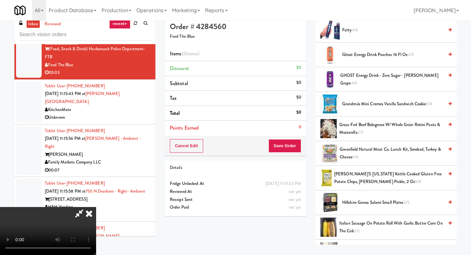
scroll to position [235, 0]
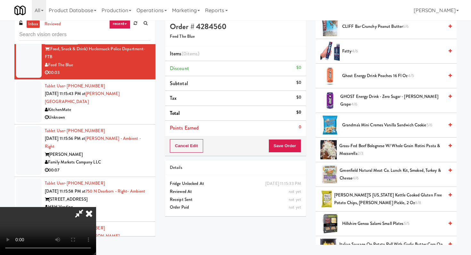
drag, startPoint x: 394, startPoint y: 102, endPoint x: 398, endPoint y: 98, distance: 4.8
click at [397, 98] on span "GHOST Energy Drink - Zero Sugar - [PERSON_NAME] Grape 4/6" at bounding box center [391, 101] width 103 height 16
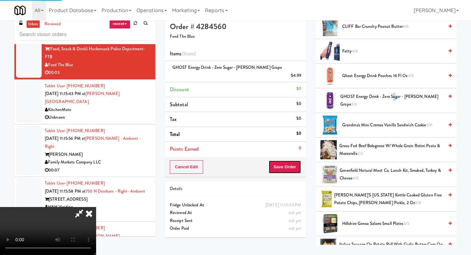
click at [293, 160] on button "Save Order" at bounding box center [284, 166] width 33 height 13
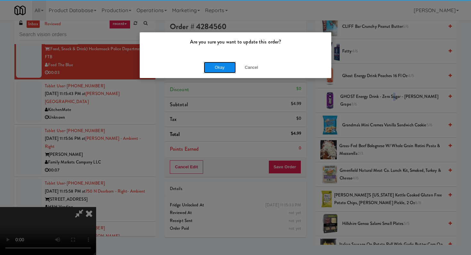
click at [212, 69] on button "Okay" at bounding box center [220, 68] width 32 height 12
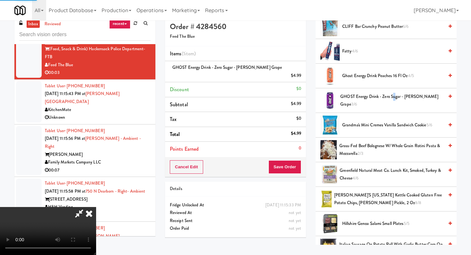
scroll to position [27, 0]
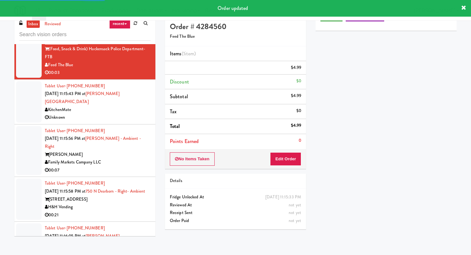
click at [123, 159] on div "Family Markets Company LLC" at bounding box center [98, 163] width 106 height 8
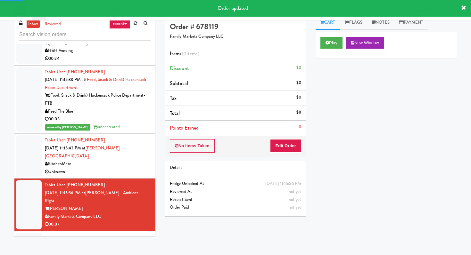
scroll to position [1714, 0]
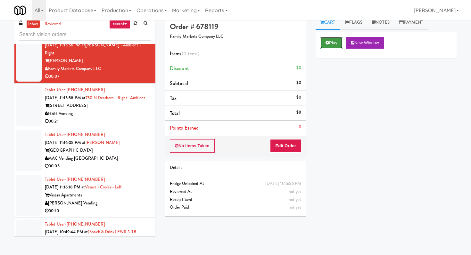
click at [331, 48] on button "Play" at bounding box center [331, 43] width 22 height 12
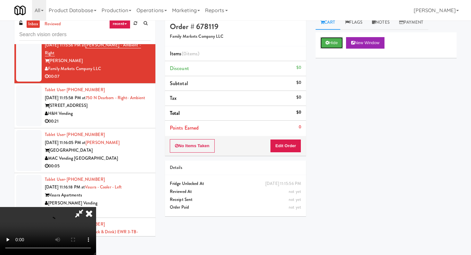
scroll to position [21, 0]
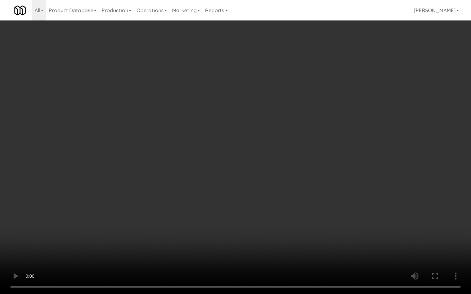
click at [207, 222] on video at bounding box center [235, 147] width 471 height 294
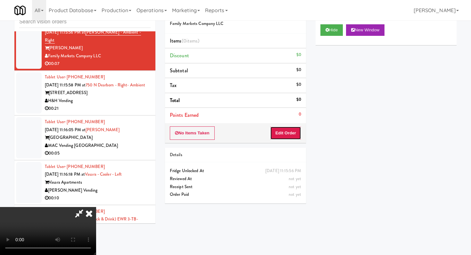
click at [294, 137] on button "Edit Order" at bounding box center [285, 133] width 31 height 13
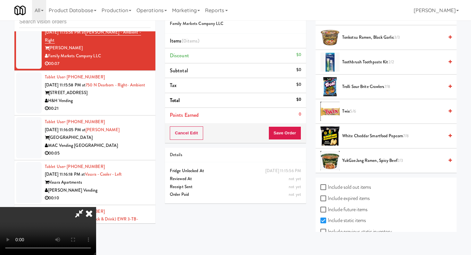
scroll to position [558, 0]
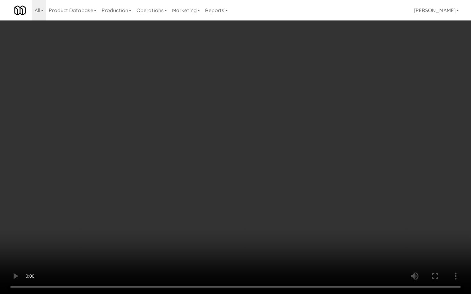
click at [369, 243] on video at bounding box center [235, 147] width 471 height 294
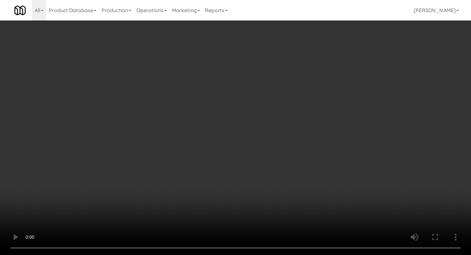
scroll to position [597, 0]
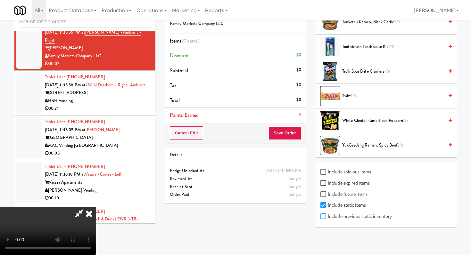
click at [326, 215] on input "Include previous static inventory" at bounding box center [323, 216] width 7 height 5
checkbox input "true"
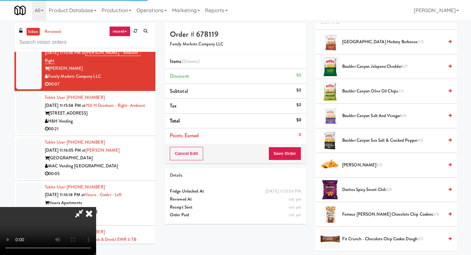
scroll to position [133, 0]
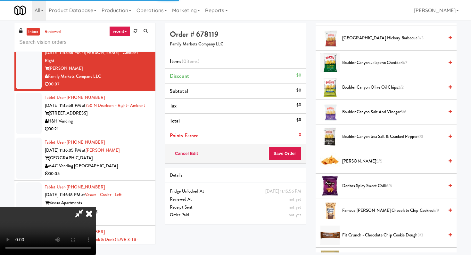
click at [366, 166] on li "Doritos Nacho 5/5" at bounding box center [386, 161] width 141 height 25
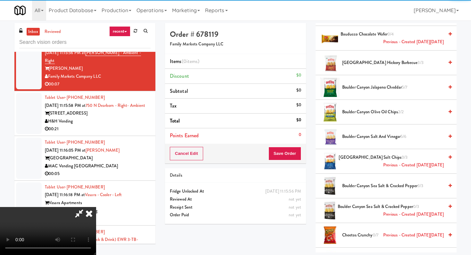
click at [366, 163] on span "[GEOGRAPHIC_DATA] Salt Chips 0/3 Previous - Created [DATE][DATE]" at bounding box center [391, 162] width 105 height 16
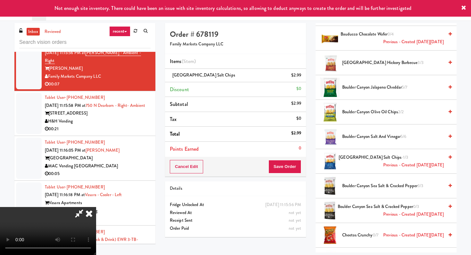
drag, startPoint x: 300, startPoint y: 77, endPoint x: 304, endPoint y: 78, distance: 4.9
click at [300, 77] on icon at bounding box center [301, 78] width 3 height 4
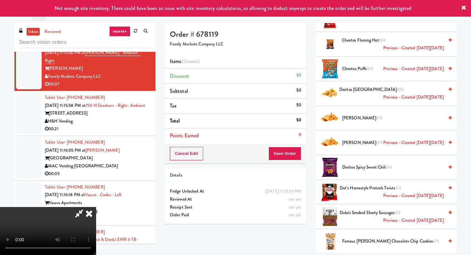
scroll to position [350, 0]
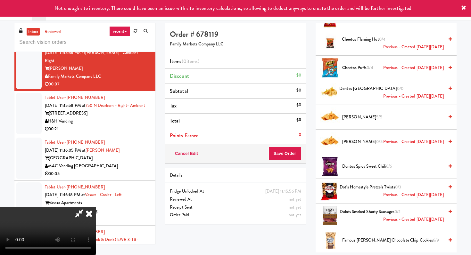
click at [353, 118] on span "Doritos Nacho 5/5" at bounding box center [393, 117] width 102 height 8
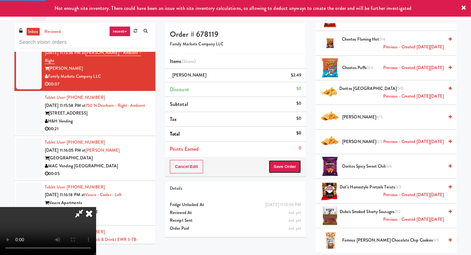
click at [291, 163] on button "Save Order" at bounding box center [284, 166] width 33 height 13
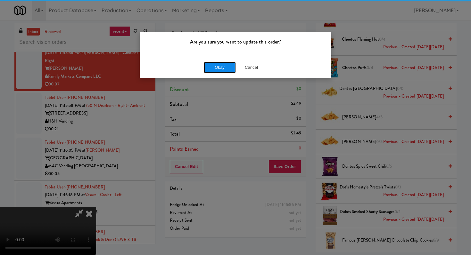
click at [226, 70] on button "Okay" at bounding box center [220, 68] width 32 height 12
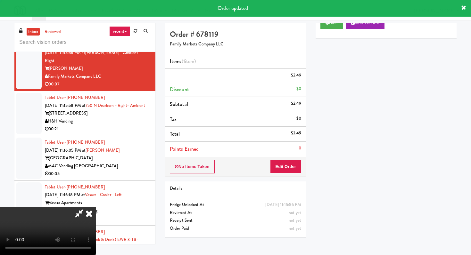
scroll to position [27, 0]
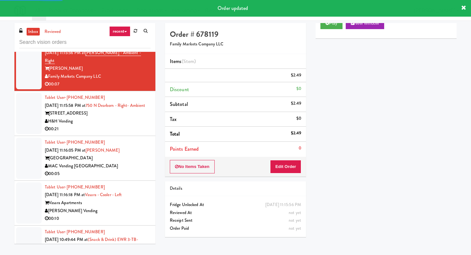
click at [103, 124] on div "Tablet User · (669) 255-8882 [DATE] 11:15:58 PM at [GEOGRAPHIC_DATA] - Right- A…" at bounding box center [98, 113] width 106 height 39
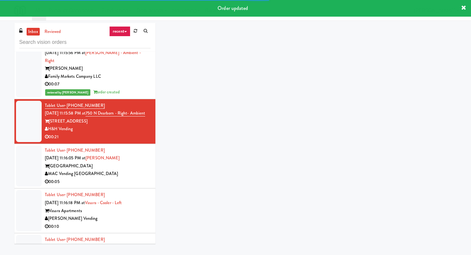
click at [127, 184] on div "00:05" at bounding box center [98, 182] width 106 height 8
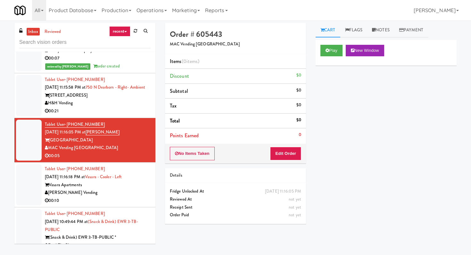
scroll to position [1772, 0]
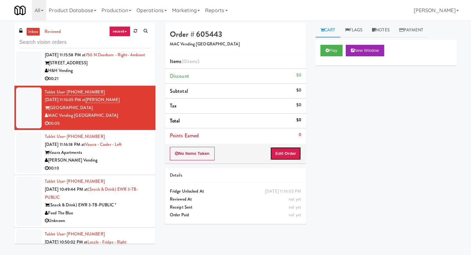
drag, startPoint x: 283, startPoint y: 152, endPoint x: 344, endPoint y: 61, distance: 109.6
click at [286, 150] on button "Edit Order" at bounding box center [285, 153] width 31 height 13
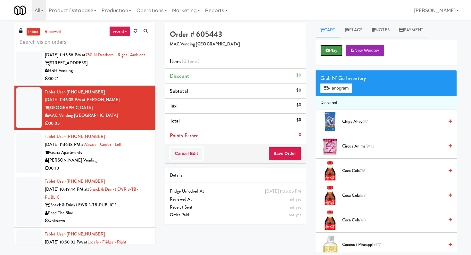
click at [338, 53] on button "Play" at bounding box center [331, 51] width 22 height 12
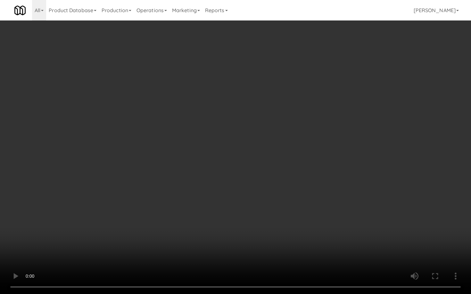
click at [251, 211] on video at bounding box center [235, 147] width 471 height 294
click at [252, 211] on video at bounding box center [235, 147] width 471 height 294
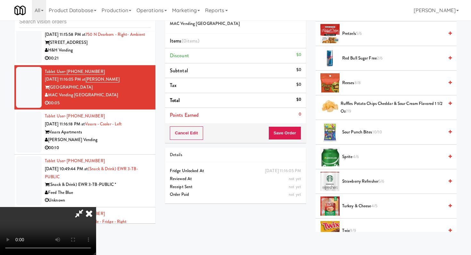
scroll to position [513, 0]
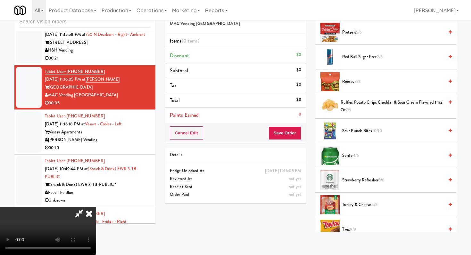
drag, startPoint x: 349, startPoint y: 80, endPoint x: 336, endPoint y: 102, distance: 25.5
click at [349, 80] on span "Reeses 8/8" at bounding box center [393, 82] width 102 height 8
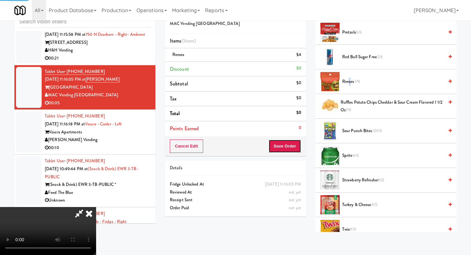
click at [292, 144] on button "Save Order" at bounding box center [284, 146] width 33 height 13
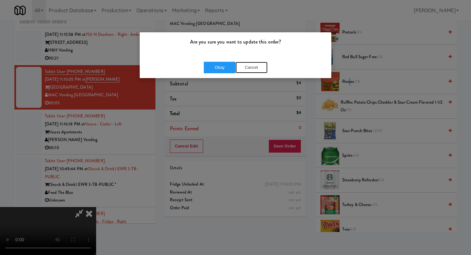
click at [252, 69] on button "Cancel" at bounding box center [251, 68] width 32 height 12
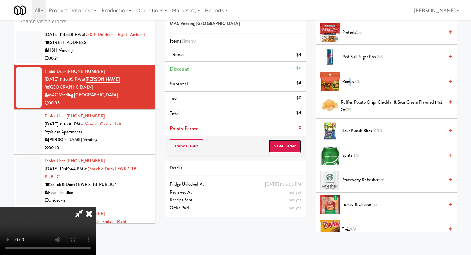
click at [288, 148] on button "Save Order" at bounding box center [284, 146] width 33 height 13
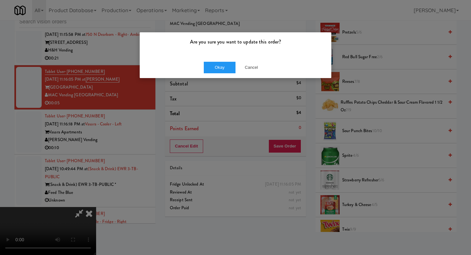
click at [226, 60] on div "Okay Cancel" at bounding box center [236, 67] width 192 height 21
click at [225, 64] on button "Okay" at bounding box center [220, 68] width 32 height 12
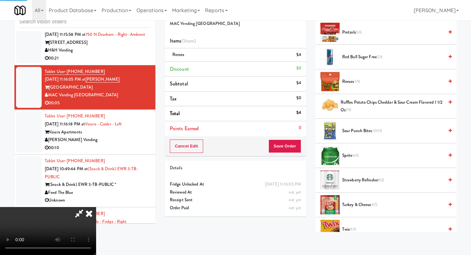
scroll to position [27, 0]
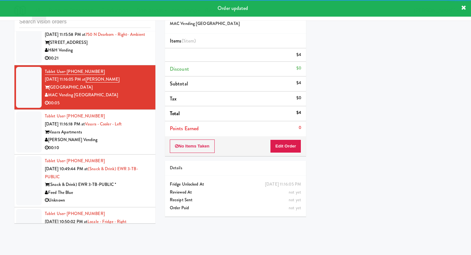
click at [114, 136] on div "Vasara Apartments" at bounding box center [98, 132] width 106 height 8
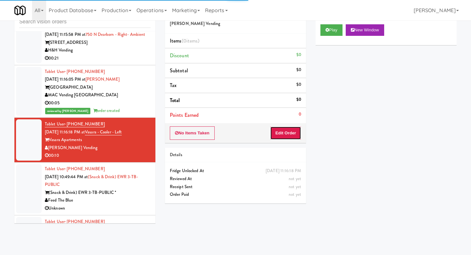
click at [285, 139] on button "Edit Order" at bounding box center [285, 133] width 31 height 13
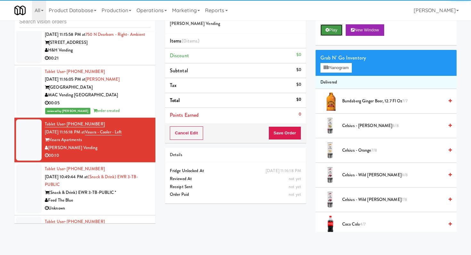
click at [326, 33] on button "Play" at bounding box center [331, 30] width 22 height 12
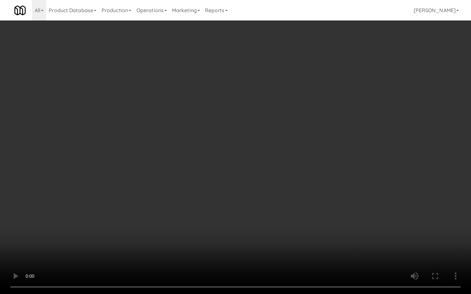
click at [392, 238] on video at bounding box center [235, 147] width 471 height 294
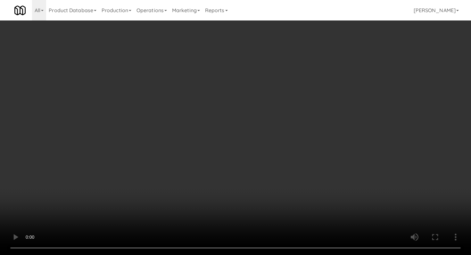
scroll to position [550, 0]
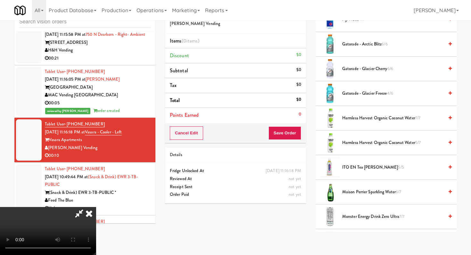
click at [384, 115] on li "Harmless Harvest Organic Coconut Water 7/7" at bounding box center [386, 118] width 141 height 25
click at [383, 116] on span "Harmless Harvest Organic Coconut Water 7/7" at bounding box center [393, 118] width 102 height 8
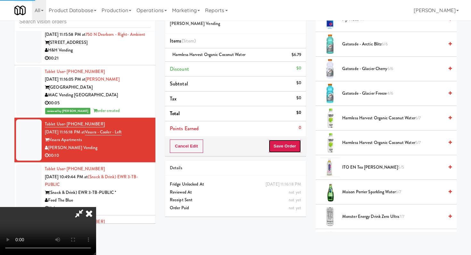
click at [289, 150] on button "Save Order" at bounding box center [284, 146] width 33 height 13
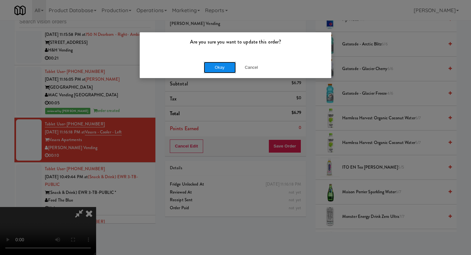
click at [211, 62] on button "Okay" at bounding box center [220, 68] width 32 height 12
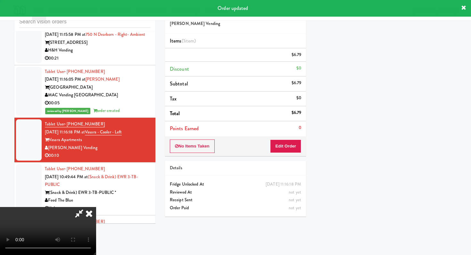
scroll to position [27, 0]
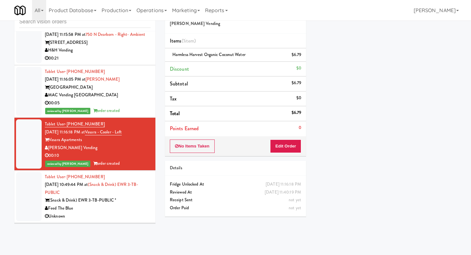
click at [124, 209] on div "Feed The Blue" at bounding box center [98, 209] width 106 height 8
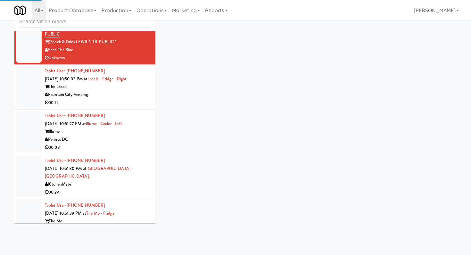
scroll to position [1933, 0]
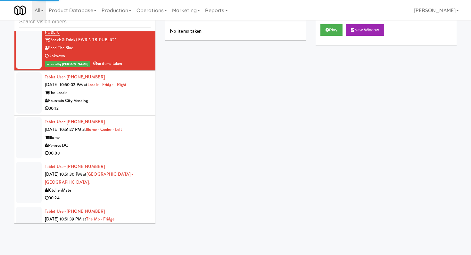
click at [108, 103] on div "Fountain City Vending" at bounding box center [98, 101] width 106 height 8
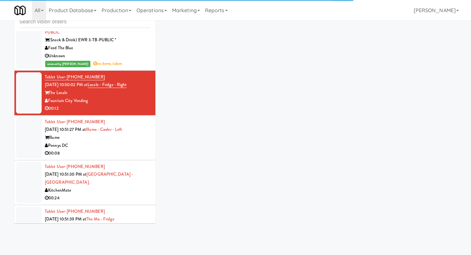
click at [103, 150] on div "Pennys DC" at bounding box center [98, 146] width 106 height 8
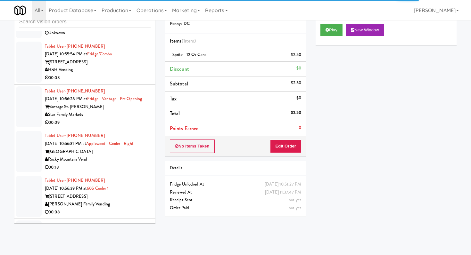
scroll to position [2714, 0]
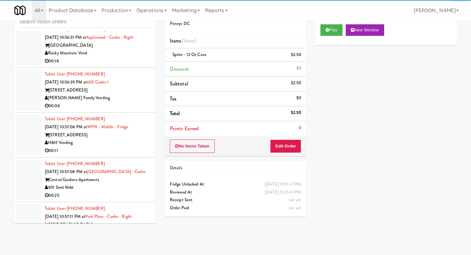
click at [109, 113] on li "Tablet User · (310) 971-7258 [DATE] 10:56:39 PM at [GEOGRAPHIC_DATA][PERSON_NAM…" at bounding box center [84, 90] width 141 height 45
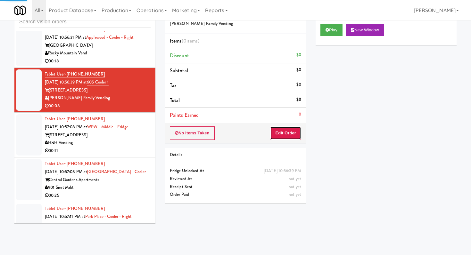
drag, startPoint x: 291, startPoint y: 133, endPoint x: 311, endPoint y: 107, distance: 32.8
click at [295, 128] on button "Edit Order" at bounding box center [285, 133] width 31 height 13
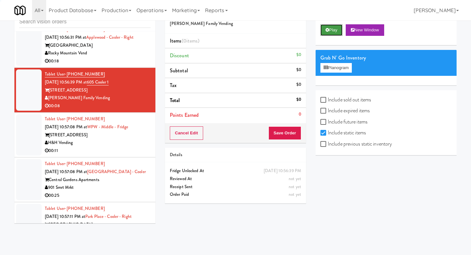
click at [333, 29] on button "Play" at bounding box center [331, 30] width 22 height 12
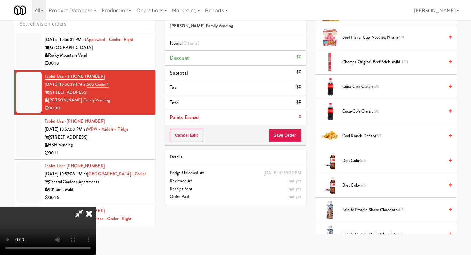
scroll to position [107, 0]
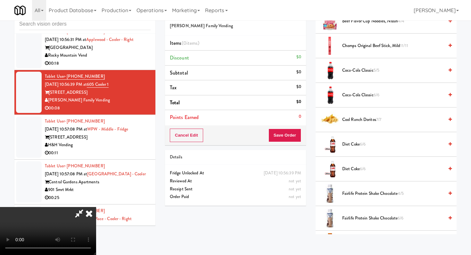
click at [351, 192] on span "Fairlife Protein Shake Chocolate 4/5" at bounding box center [393, 194] width 102 height 8
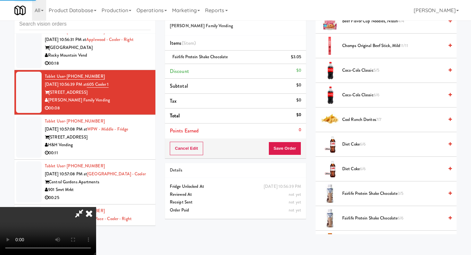
click at [301, 152] on div "Cancel Edit Save Order" at bounding box center [235, 149] width 141 height 20
click at [285, 147] on button "Save Order" at bounding box center [284, 148] width 33 height 13
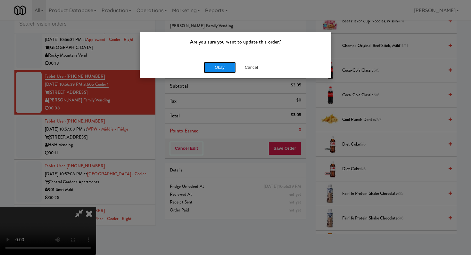
click at [221, 67] on button "Okay" at bounding box center [220, 68] width 32 height 12
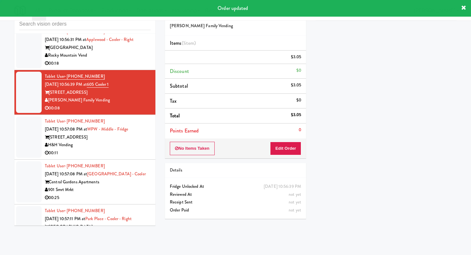
scroll to position [0, 0]
drag, startPoint x: 118, startPoint y: 165, endPoint x: 134, endPoint y: 166, distance: 15.8
click at [118, 157] on div "00:11" at bounding box center [98, 153] width 106 height 8
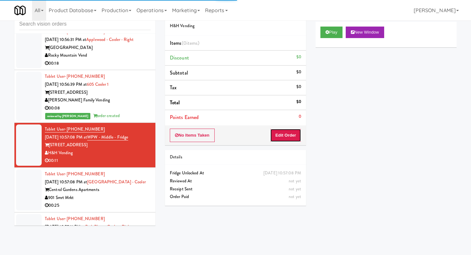
click at [290, 131] on button "Edit Order" at bounding box center [285, 135] width 31 height 13
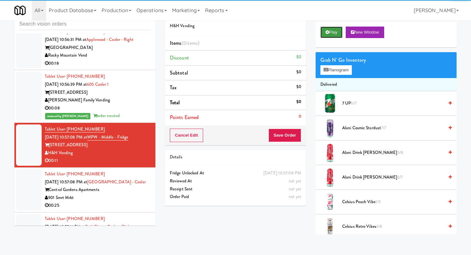
click at [326, 28] on button "Play" at bounding box center [331, 33] width 22 height 12
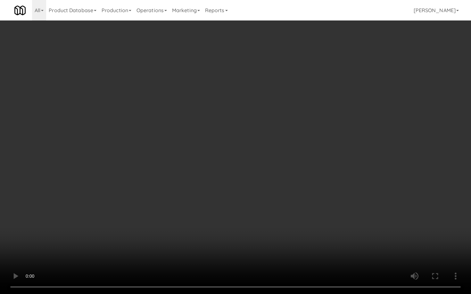
click at [349, 239] on video at bounding box center [235, 147] width 471 height 294
click at [415, 245] on video at bounding box center [235, 147] width 471 height 294
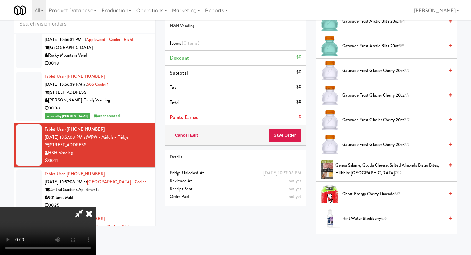
click at [360, 175] on span "Genoa Salame, Gouda Cheese, Salted Almonds Bistro Bites, Hillshire [GEOGRAPHIC_…" at bounding box center [389, 170] width 108 height 16
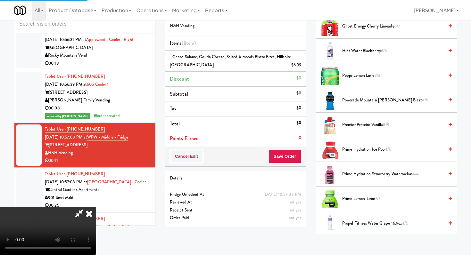
scroll to position [649, 0]
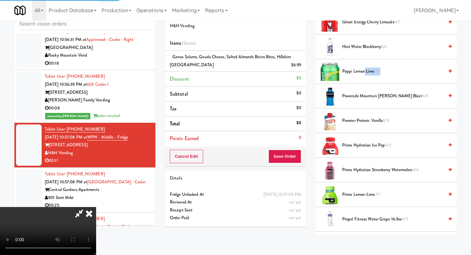
click at [364, 74] on li "Poppi Lemon Lime 3/3" at bounding box center [386, 71] width 141 height 25
click at [364, 73] on span "Poppi Lemon Lime 3/3" at bounding box center [393, 72] width 102 height 8
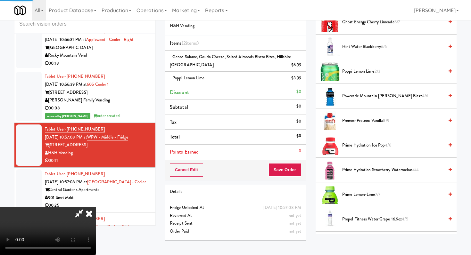
drag, startPoint x: 279, startPoint y: 165, endPoint x: 286, endPoint y: 167, distance: 7.5
click at [96, 207] on video at bounding box center [48, 231] width 96 height 48
click at [289, 167] on button "Save Order" at bounding box center [284, 169] width 33 height 13
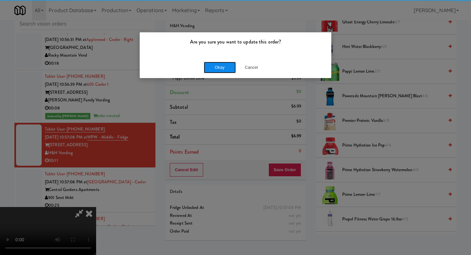
click at [224, 67] on button "Okay" at bounding box center [220, 68] width 32 height 12
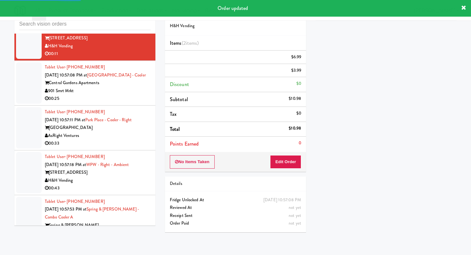
scroll to position [2827, 0]
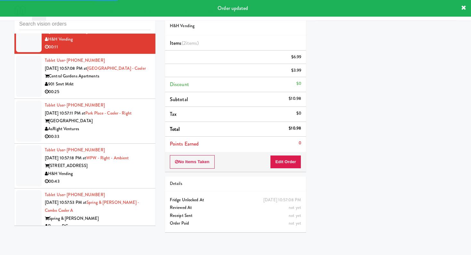
click at [131, 96] on div "00:25" at bounding box center [98, 92] width 106 height 8
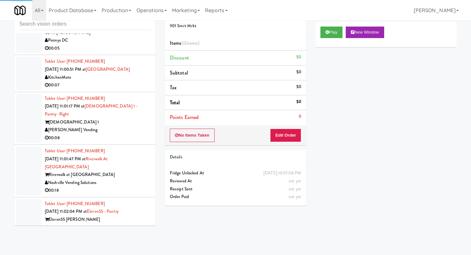
scroll to position [3389, 0]
click at [125, 54] on li "Tablet User · (919) 592-4344 [DATE] 11:00:50 PM at [PERSON_NAME][GEOGRAPHIC_DAT…" at bounding box center [84, 31] width 141 height 45
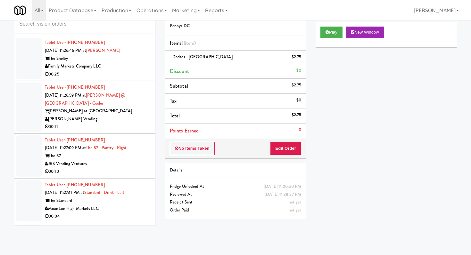
scroll to position [4024, 0]
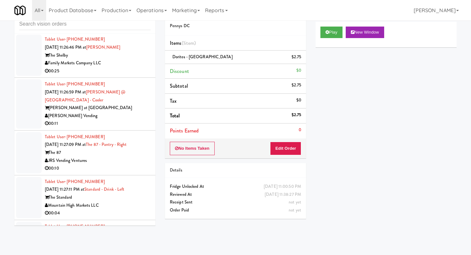
click at [116, 131] on li "Tablet User · (213) 926-5830 [DATE] 11:27:09 PM at The 87 - Pantry - Right The …" at bounding box center [84, 153] width 141 height 45
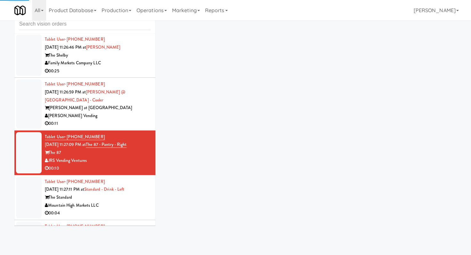
drag, startPoint x: 109, startPoint y: 101, endPoint x: 137, endPoint y: 103, distance: 28.3
click at [109, 120] on div "00:11" at bounding box center [98, 124] width 106 height 8
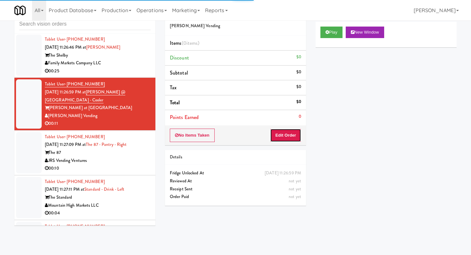
drag, startPoint x: 275, startPoint y: 134, endPoint x: 288, endPoint y: 115, distance: 22.8
click at [276, 131] on button "Edit Order" at bounding box center [285, 135] width 31 height 13
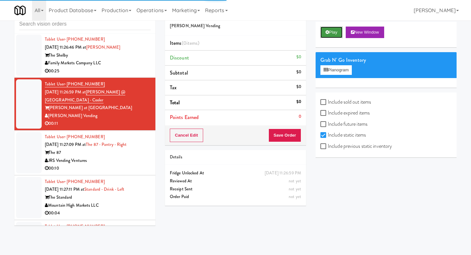
click at [333, 33] on button "Play" at bounding box center [331, 33] width 22 height 12
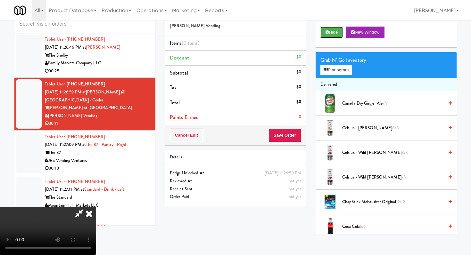
scroll to position [17, 0]
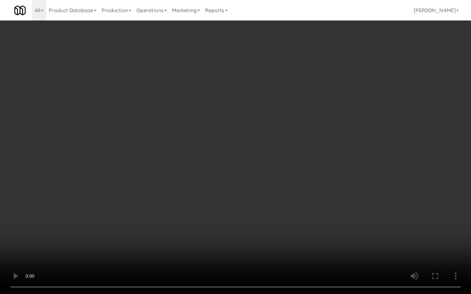
click at [429, 245] on video at bounding box center [235, 147] width 471 height 294
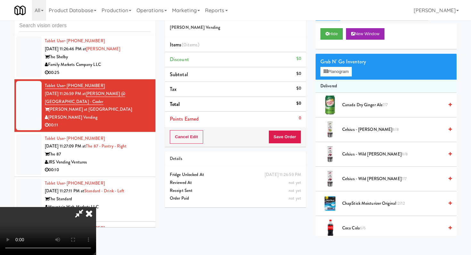
click at [96, 225] on video at bounding box center [48, 231] width 96 height 48
click at [96, 221] on video at bounding box center [48, 231] width 96 height 48
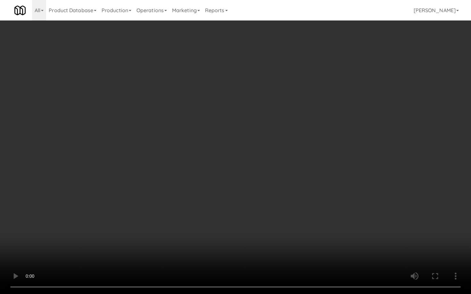
click at [222, 203] on video at bounding box center [235, 147] width 471 height 294
drag, startPoint x: 222, startPoint y: 203, endPoint x: 219, endPoint y: 203, distance: 3.2
click at [219, 203] on video at bounding box center [235, 147] width 471 height 294
click at [219, 207] on video at bounding box center [235, 147] width 471 height 294
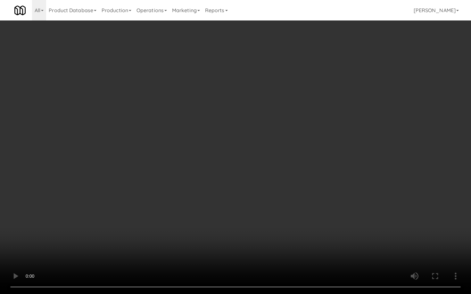
click at [219, 206] on video at bounding box center [235, 147] width 471 height 294
click at [218, 208] on video at bounding box center [235, 147] width 471 height 294
click at [353, 252] on video at bounding box center [235, 147] width 471 height 294
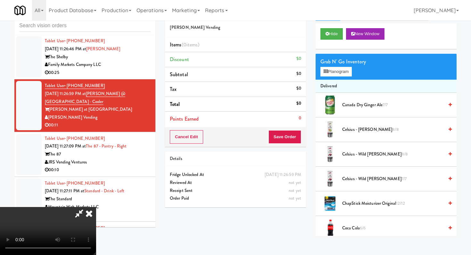
click at [96, 207] on video at bounding box center [48, 231] width 96 height 48
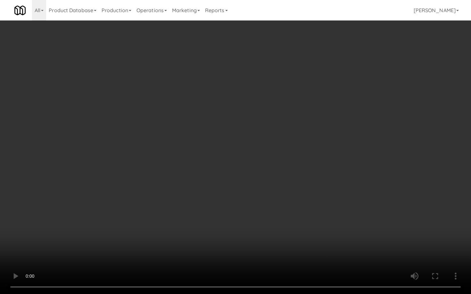
click at [256, 244] on video at bounding box center [235, 147] width 471 height 294
click at [285, 233] on video at bounding box center [235, 147] width 471 height 294
click at [286, 238] on video at bounding box center [235, 147] width 471 height 294
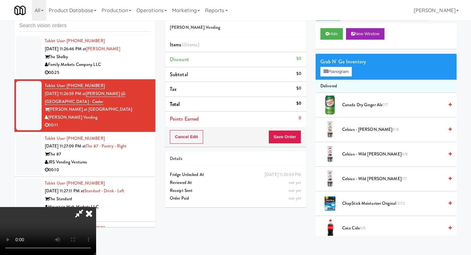
click at [360, 153] on span "Celsius - Wild [PERSON_NAME] 8/8" at bounding box center [393, 155] width 102 height 8
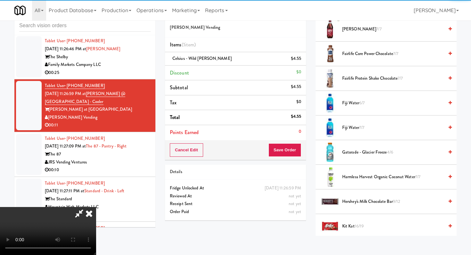
scroll to position [374, 0]
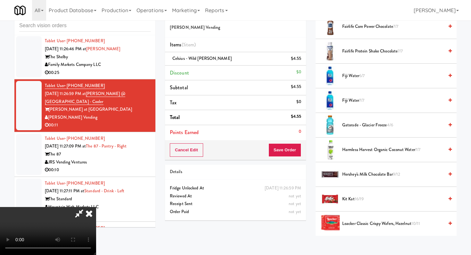
drag, startPoint x: 362, startPoint y: 152, endPoint x: 351, endPoint y: 152, distance: 11.2
click at [363, 151] on span "Harmless Harvest Organic Coconut Water 7/7" at bounding box center [393, 150] width 102 height 8
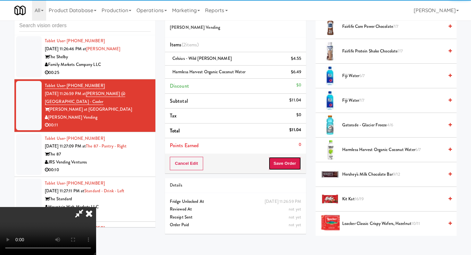
click at [290, 163] on button "Save Order" at bounding box center [284, 163] width 33 height 13
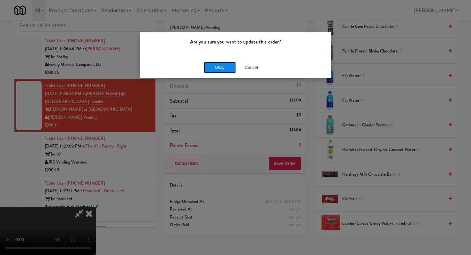
click at [221, 64] on button "Okay" at bounding box center [220, 68] width 32 height 12
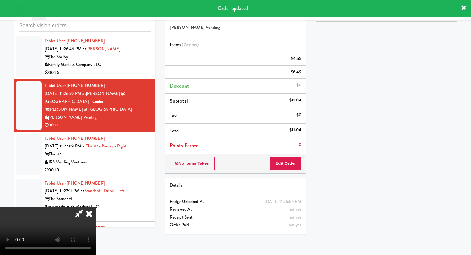
scroll to position [27, 0]
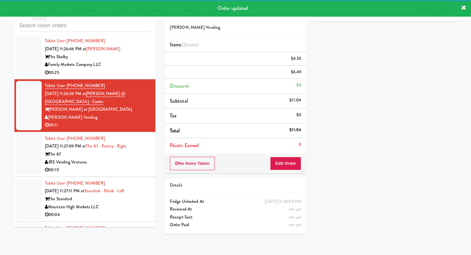
drag, startPoint x: 117, startPoint y: 154, endPoint x: 110, endPoint y: 153, distance: 7.1
click at [116, 166] on div "00:10" at bounding box center [98, 170] width 106 height 8
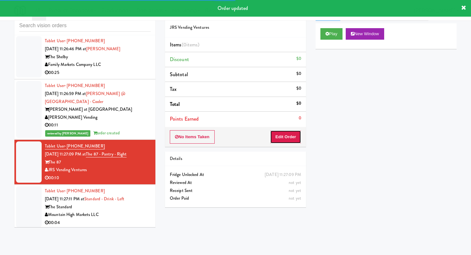
drag, startPoint x: 300, startPoint y: 136, endPoint x: 308, endPoint y: 110, distance: 27.8
click at [300, 133] on button "Edit Order" at bounding box center [285, 136] width 31 height 13
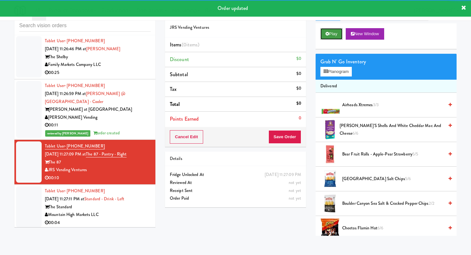
click at [335, 38] on button "Play" at bounding box center [331, 34] width 22 height 12
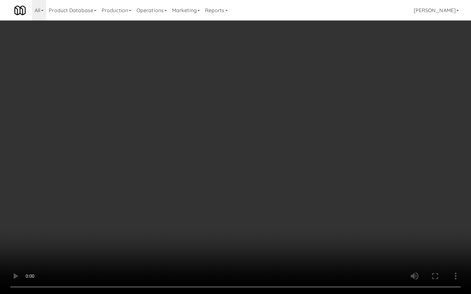
click at [399, 242] on video at bounding box center [235, 147] width 471 height 294
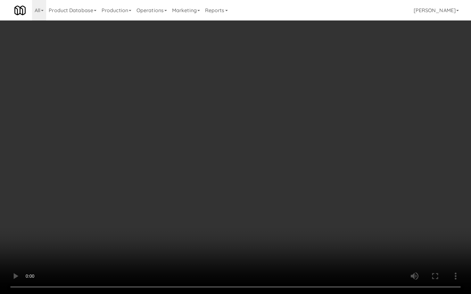
click at [400, 242] on video at bounding box center [235, 147] width 471 height 294
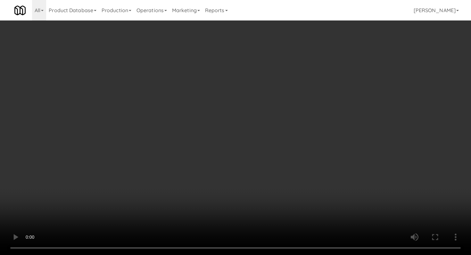
scroll to position [671, 0]
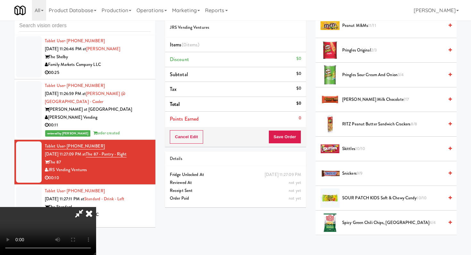
drag, startPoint x: 353, startPoint y: 150, endPoint x: 323, endPoint y: 143, distance: 30.8
click at [353, 150] on span "Skittles 10/10" at bounding box center [393, 149] width 102 height 8
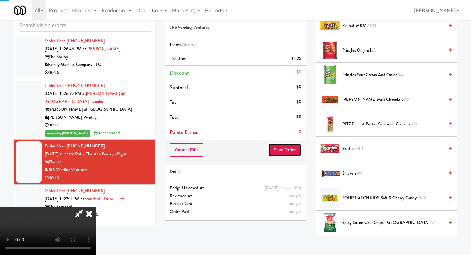
click at [292, 150] on button "Save Order" at bounding box center [284, 150] width 33 height 13
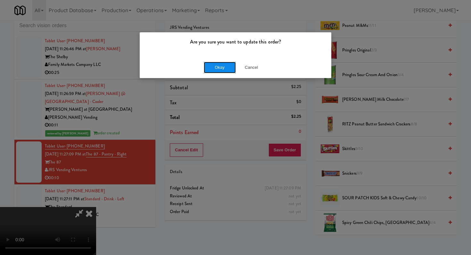
click at [226, 65] on button "Okay" at bounding box center [220, 68] width 32 height 12
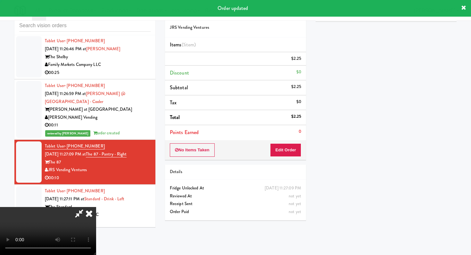
scroll to position [27, 0]
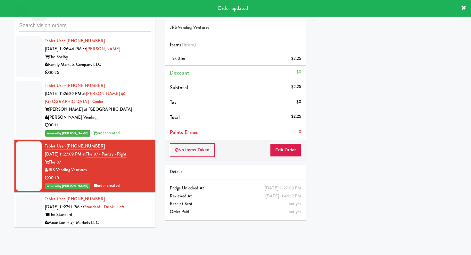
click at [132, 211] on div "The Standard" at bounding box center [98, 215] width 106 height 8
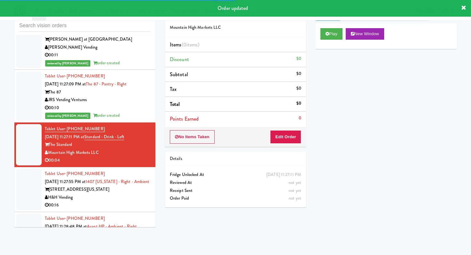
scroll to position [4096, 0]
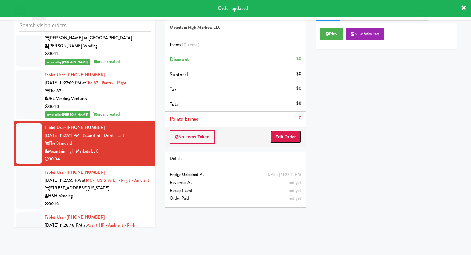
drag, startPoint x: 299, startPoint y: 136, endPoint x: 300, endPoint y: 133, distance: 3.7
click at [300, 133] on button "Edit Order" at bounding box center [285, 136] width 31 height 13
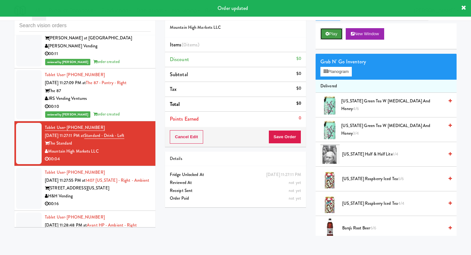
click at [331, 33] on button "Play" at bounding box center [331, 34] width 22 height 12
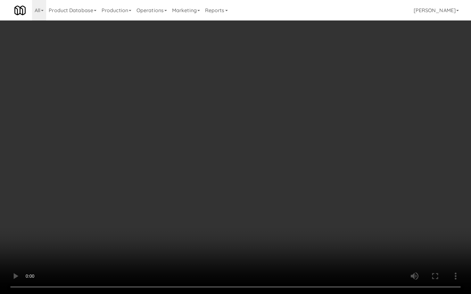
click at [419, 247] on video at bounding box center [235, 147] width 471 height 294
click at [419, 246] on video at bounding box center [235, 147] width 471 height 294
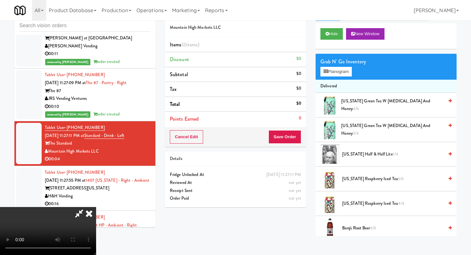
click at [367, 176] on span "[US_STATE] Raspberry Iced Tea 6/6" at bounding box center [393, 179] width 102 height 8
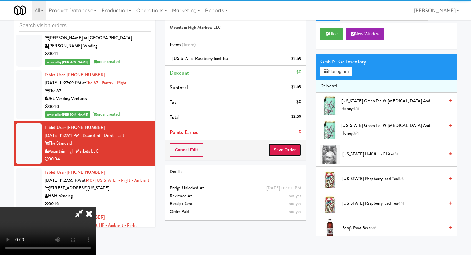
drag, startPoint x: 288, startPoint y: 150, endPoint x: 280, endPoint y: 151, distance: 8.1
click at [288, 150] on button "Save Order" at bounding box center [284, 150] width 33 height 13
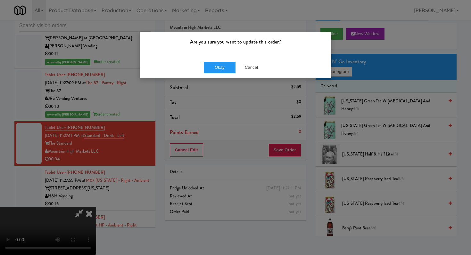
click at [209, 60] on div "Okay Cancel" at bounding box center [236, 67] width 192 height 21
click at [210, 64] on button "Okay" at bounding box center [220, 68] width 32 height 12
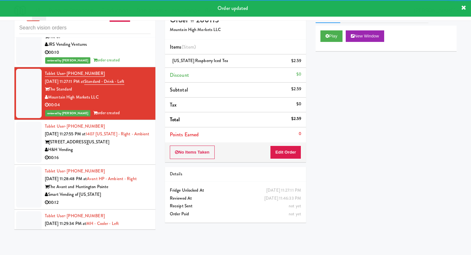
scroll to position [4162, 0]
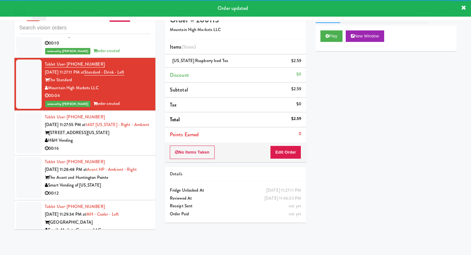
drag, startPoint x: 111, startPoint y: 129, endPoint x: 114, endPoint y: 128, distance: 3.3
click at [111, 137] on div "H&H Vending" at bounding box center [98, 141] width 106 height 8
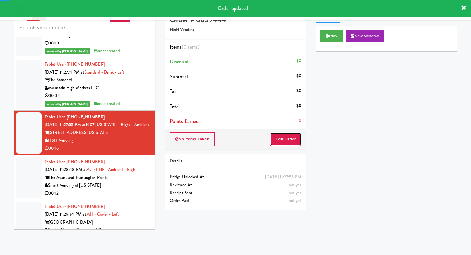
click at [290, 134] on button "Edit Order" at bounding box center [285, 139] width 31 height 13
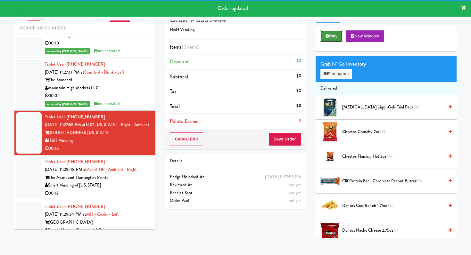
click at [335, 31] on button "Play" at bounding box center [331, 36] width 22 height 12
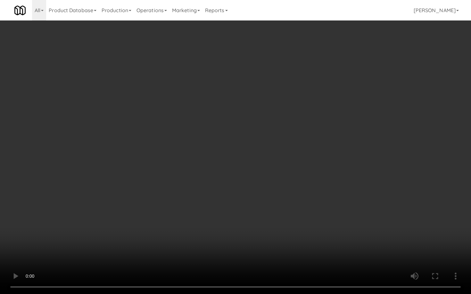
click at [305, 196] on video at bounding box center [235, 147] width 471 height 294
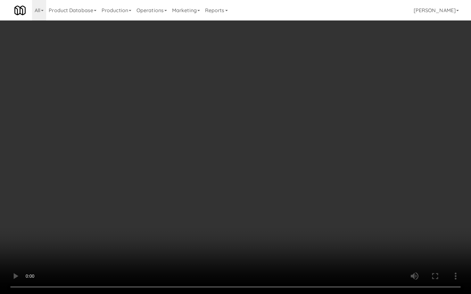
drag, startPoint x: 306, startPoint y: 196, endPoint x: 379, endPoint y: 203, distance: 73.4
click at [306, 196] on video at bounding box center [235, 147] width 471 height 294
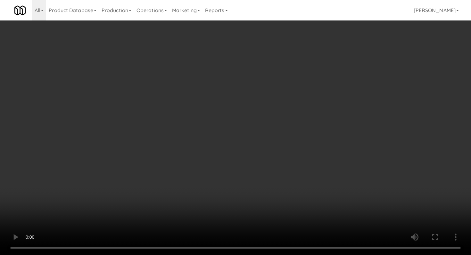
scroll to position [71, 0]
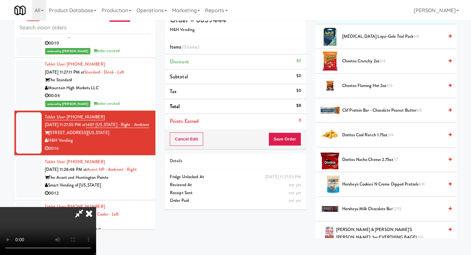
click at [350, 211] on span "Hersheys Milk Chocolate Bar 12/15" at bounding box center [393, 209] width 102 height 8
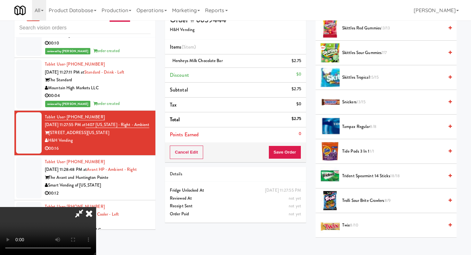
scroll to position [497, 0]
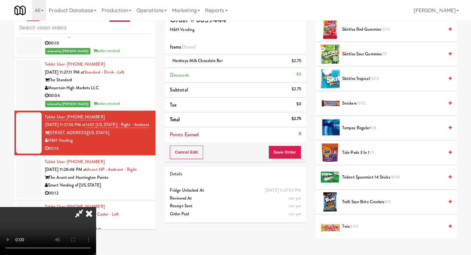
click at [355, 57] on li "Skittles Sour Gummies 7/7" at bounding box center [386, 54] width 141 height 25
click at [356, 55] on span "Skittles Sour Gummies 7/7" at bounding box center [393, 54] width 102 height 8
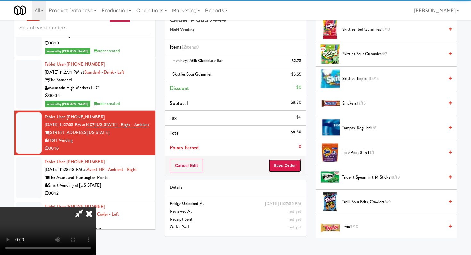
click at [291, 170] on button "Save Order" at bounding box center [284, 165] width 33 height 13
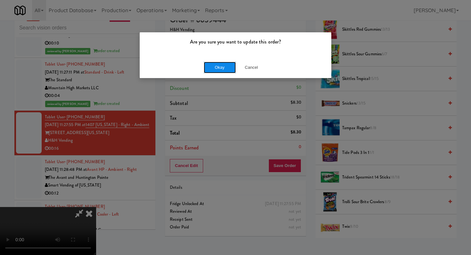
click at [218, 68] on button "Okay" at bounding box center [220, 68] width 32 height 12
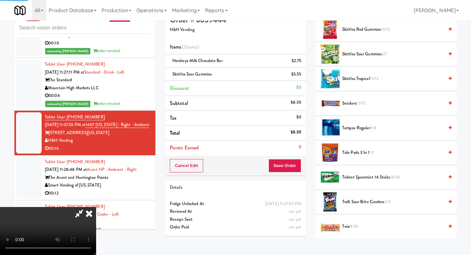
scroll to position [27, 0]
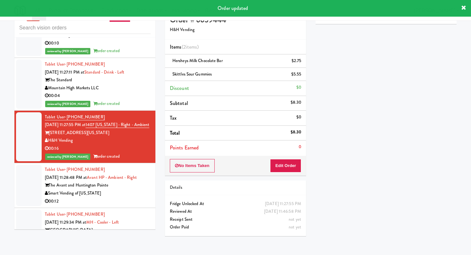
drag, startPoint x: 141, startPoint y: 190, endPoint x: 187, endPoint y: 166, distance: 51.7
click at [141, 198] on div "00:12" at bounding box center [98, 202] width 106 height 8
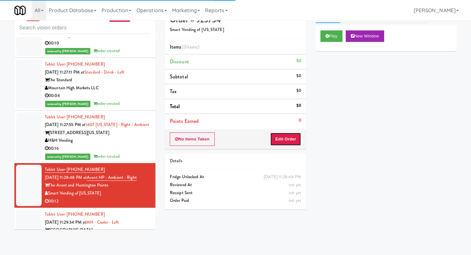
drag, startPoint x: 287, startPoint y: 137, endPoint x: 314, endPoint y: 67, distance: 75.6
click at [287, 137] on button "Edit Order" at bounding box center [285, 139] width 31 height 13
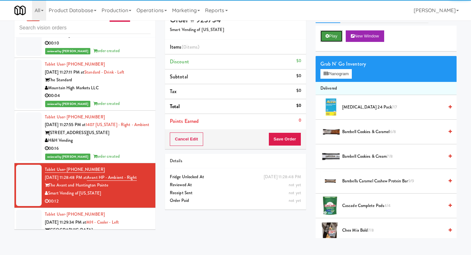
drag, startPoint x: 338, startPoint y: 36, endPoint x: 322, endPoint y: 39, distance: 15.8
click at [338, 36] on button "Play" at bounding box center [331, 36] width 22 height 12
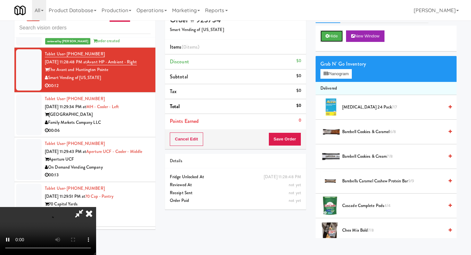
scroll to position [4279, 0]
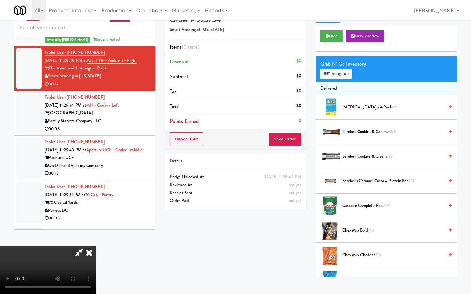
click at [96, 255] on video at bounding box center [48, 270] width 96 height 48
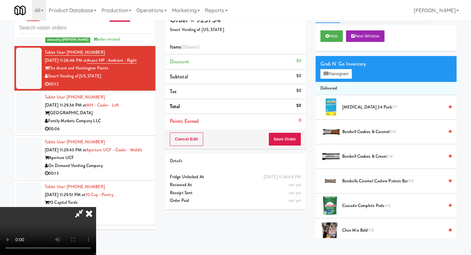
click at [96, 207] on video at bounding box center [48, 231] width 96 height 48
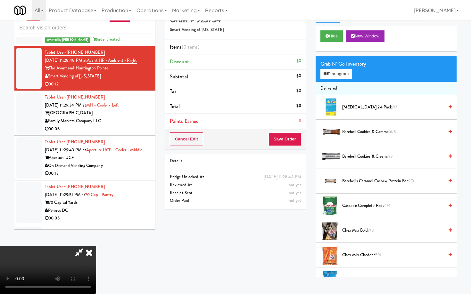
click at [96, 246] on video at bounding box center [48, 270] width 96 height 48
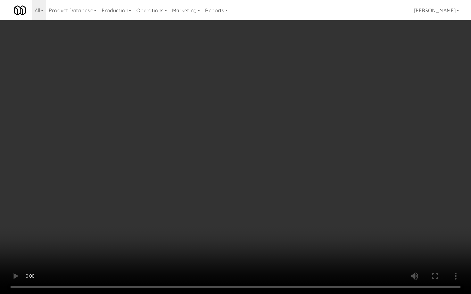
click at [160, 252] on video at bounding box center [235, 147] width 471 height 294
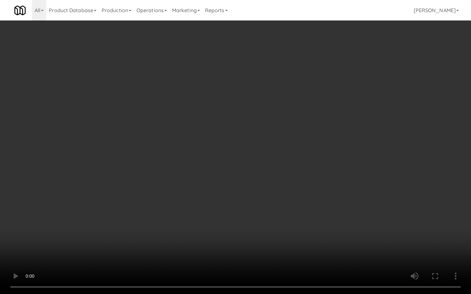
click at [160, 252] on video at bounding box center [235, 147] width 471 height 294
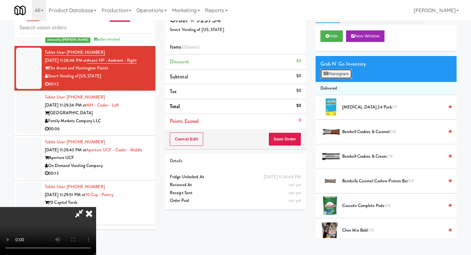
click at [338, 74] on button "Planogram" at bounding box center [335, 74] width 31 height 10
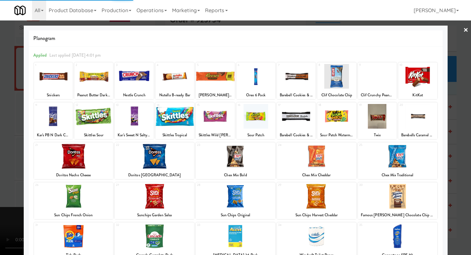
scroll to position [0, 0]
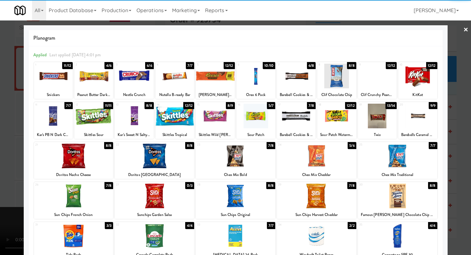
drag, startPoint x: 97, startPoint y: 114, endPoint x: 152, endPoint y: 124, distance: 55.1
click at [97, 114] on div at bounding box center [93, 116] width 39 height 25
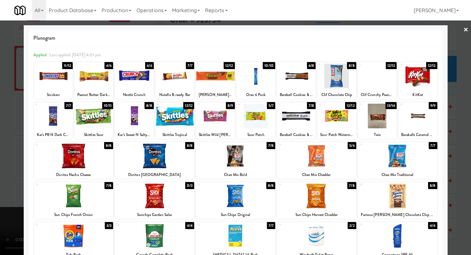
drag, startPoint x: 0, startPoint y: 159, endPoint x: 44, endPoint y: 176, distance: 46.8
click at [0, 159] on div at bounding box center [235, 127] width 471 height 255
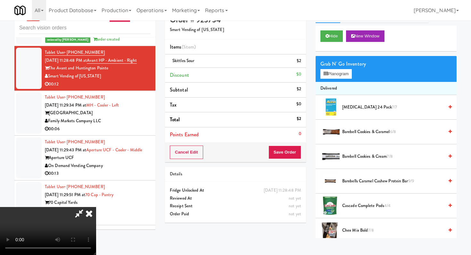
click at [96, 248] on video at bounding box center [48, 231] width 96 height 48
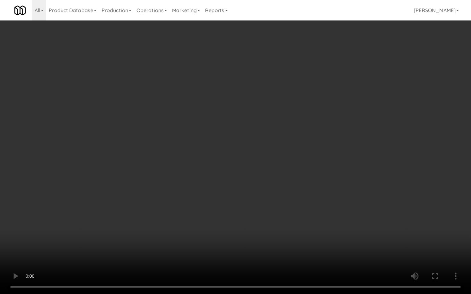
click at [252, 212] on video at bounding box center [235, 147] width 471 height 294
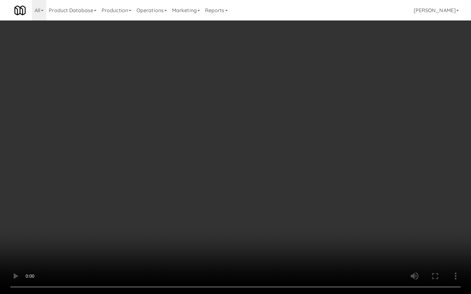
click at [252, 212] on video at bounding box center [235, 147] width 471 height 294
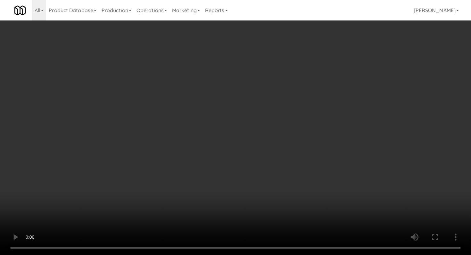
scroll to position [700, 0]
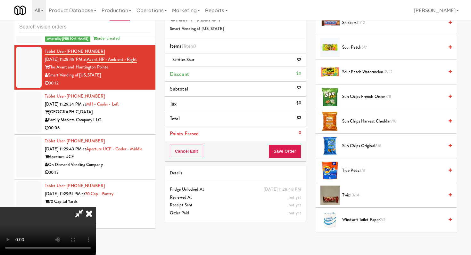
click at [356, 121] on span "Sun Chips Harvest Cheddar 7/8" at bounding box center [393, 122] width 102 height 8
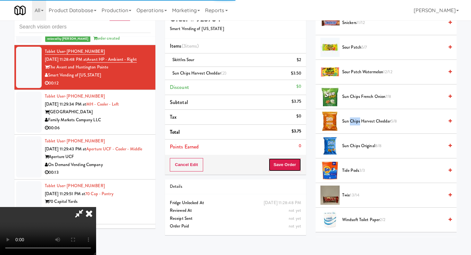
click at [299, 168] on button "Save Order" at bounding box center [284, 164] width 33 height 13
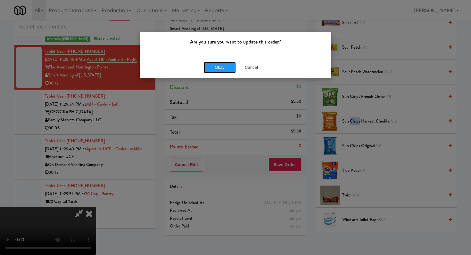
click at [226, 72] on button "Okay" at bounding box center [220, 68] width 32 height 12
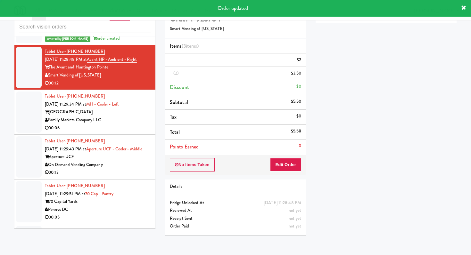
scroll to position [27, 0]
drag, startPoint x: 131, startPoint y: 117, endPoint x: 164, endPoint y: 120, distance: 32.8
click at [132, 124] on div "00:06" at bounding box center [98, 128] width 106 height 8
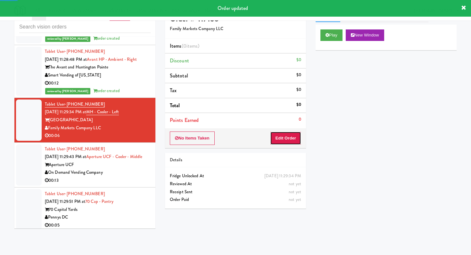
click at [284, 138] on button "Edit Order" at bounding box center [285, 138] width 31 height 13
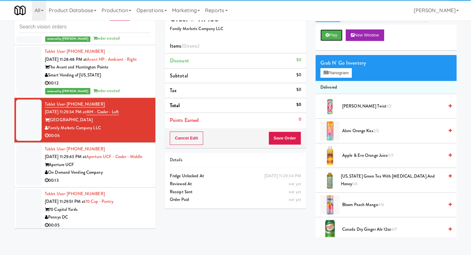
drag, startPoint x: 334, startPoint y: 38, endPoint x: 317, endPoint y: 39, distance: 17.3
click at [333, 36] on button "Play" at bounding box center [331, 35] width 22 height 12
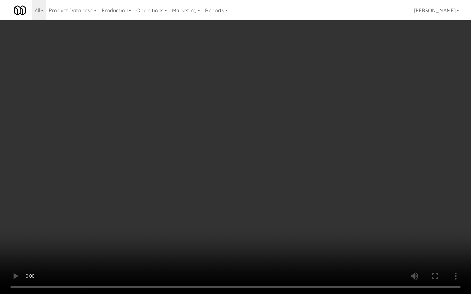
click at [208, 210] on video at bounding box center [235, 147] width 471 height 294
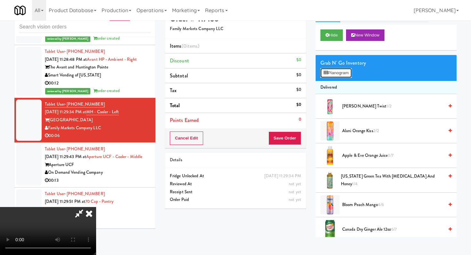
click at [328, 70] on button "Planogram" at bounding box center [335, 73] width 31 height 10
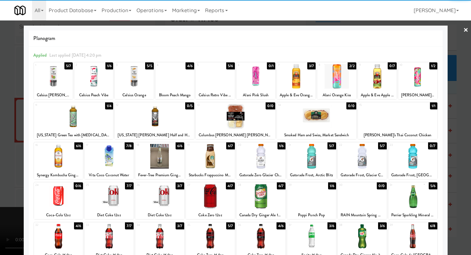
click at [212, 197] on div at bounding box center [210, 196] width 49 height 25
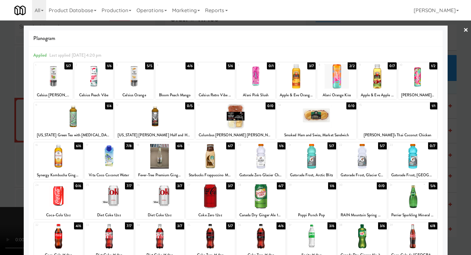
drag, startPoint x: 3, startPoint y: 165, endPoint x: 20, endPoint y: 163, distance: 17.0
click at [9, 164] on div at bounding box center [235, 127] width 471 height 255
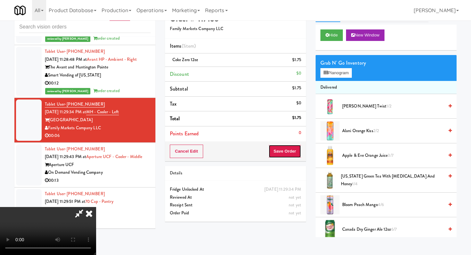
click at [297, 155] on button "Save Order" at bounding box center [284, 151] width 33 height 13
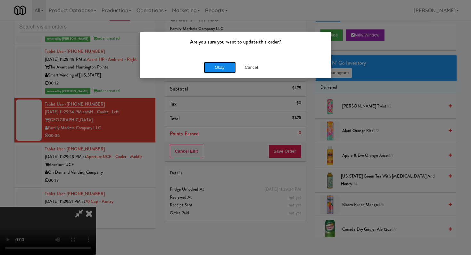
click at [227, 70] on button "Okay" at bounding box center [220, 68] width 32 height 12
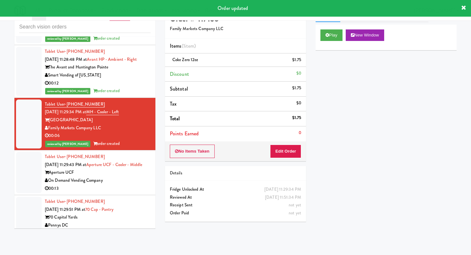
drag, startPoint x: 124, startPoint y: 172, endPoint x: 123, endPoint y: 168, distance: 3.6
click at [124, 172] on div "Aperture UCF" at bounding box center [98, 173] width 106 height 8
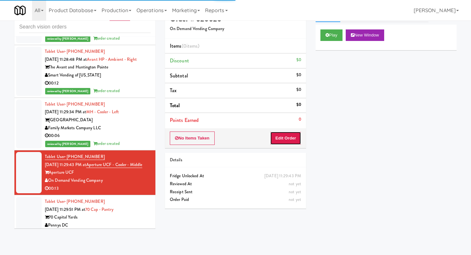
drag, startPoint x: 294, startPoint y: 135, endPoint x: 309, endPoint y: 107, distance: 31.4
click at [294, 136] on button "Edit Order" at bounding box center [285, 138] width 31 height 13
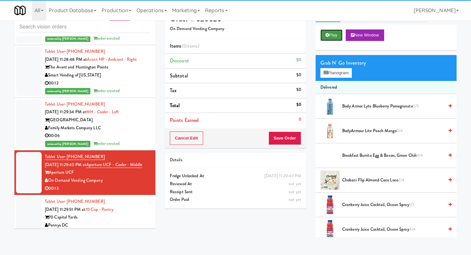
click at [333, 33] on button "Play" at bounding box center [331, 35] width 22 height 12
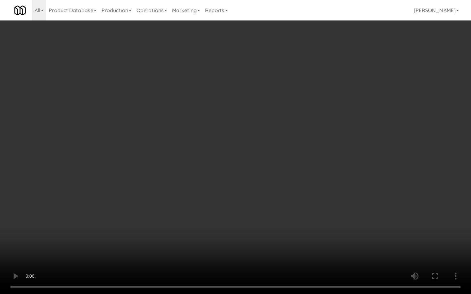
click at [336, 242] on video at bounding box center [235, 147] width 471 height 294
click at [339, 237] on video at bounding box center [235, 147] width 471 height 294
click at [339, 236] on video at bounding box center [235, 147] width 471 height 294
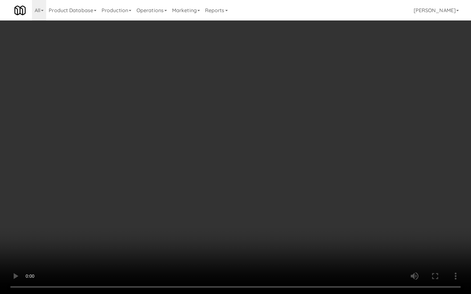
click at [339, 237] on video at bounding box center [235, 147] width 471 height 294
click at [105, 177] on video at bounding box center [235, 147] width 471 height 294
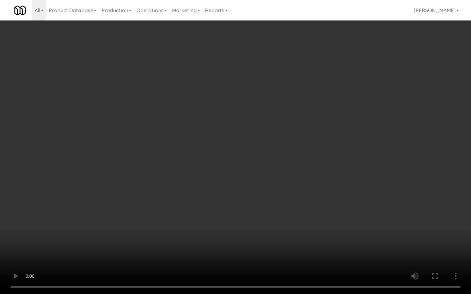
click at [105, 177] on video at bounding box center [235, 147] width 471 height 294
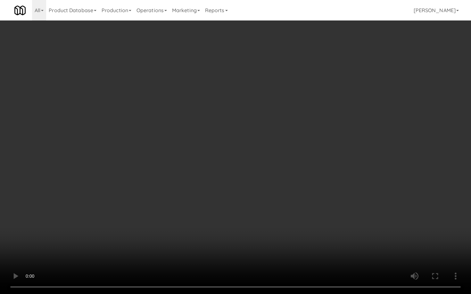
click at [105, 177] on video at bounding box center [235, 147] width 471 height 294
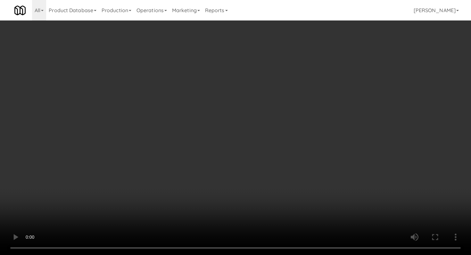
scroll to position [351, 0]
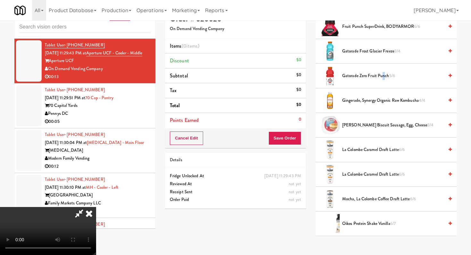
drag, startPoint x: 383, startPoint y: 75, endPoint x: 355, endPoint y: 87, distance: 30.6
click at [381, 78] on span "Gatorade Zero Fruit Punch 5/6" at bounding box center [393, 76] width 102 height 8
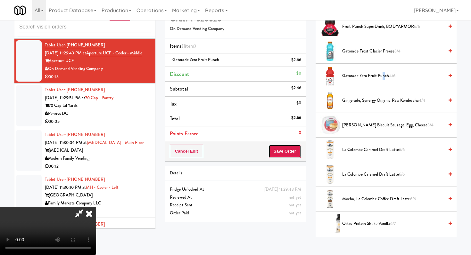
click at [297, 149] on button "Save Order" at bounding box center [284, 151] width 33 height 13
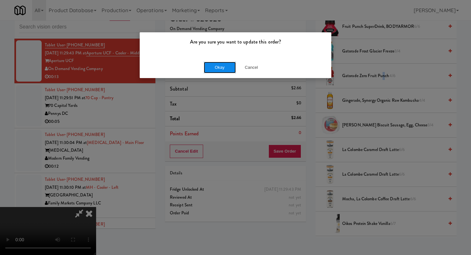
drag, startPoint x: 231, startPoint y: 69, endPoint x: 229, endPoint y: 64, distance: 5.8
click at [231, 67] on button "Okay" at bounding box center [220, 68] width 32 height 12
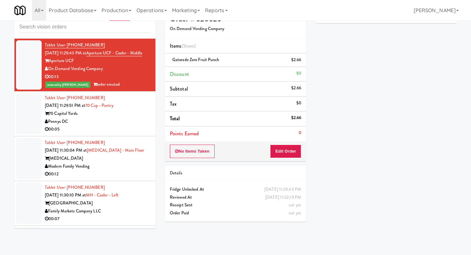
scroll to position [21, 0]
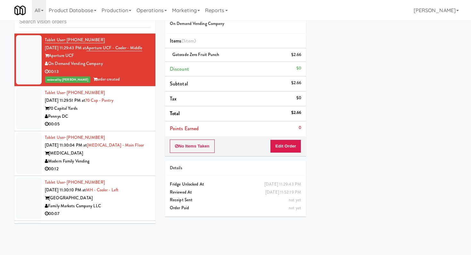
click at [120, 114] on div "Pennys DC" at bounding box center [98, 117] width 106 height 8
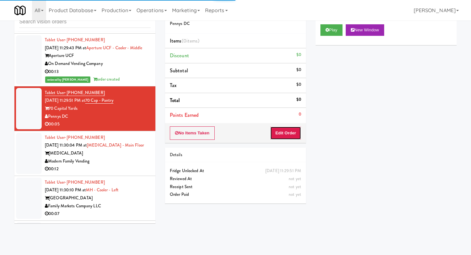
click at [285, 127] on button "Edit Order" at bounding box center [285, 133] width 31 height 13
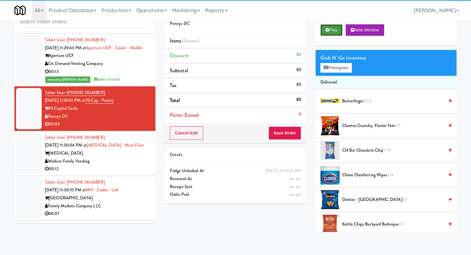
click at [326, 29] on icon at bounding box center [327, 30] width 4 height 4
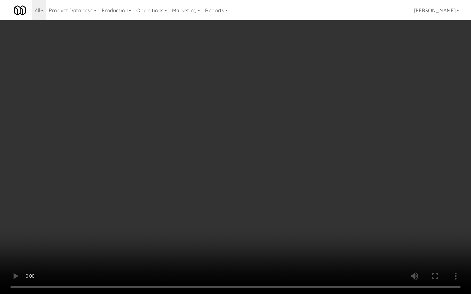
click at [215, 218] on video at bounding box center [235, 147] width 471 height 294
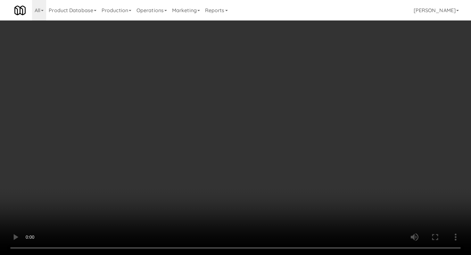
scroll to position [285, 0]
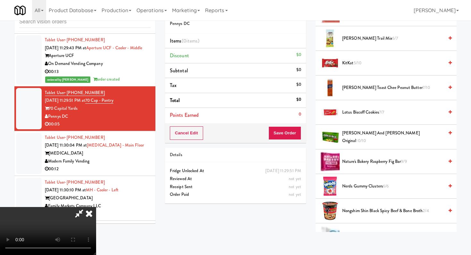
click at [356, 63] on span "5/10" at bounding box center [358, 63] width 8 height 6
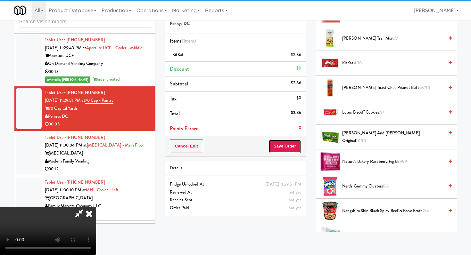
click at [298, 147] on button "Save Order" at bounding box center [284, 146] width 33 height 13
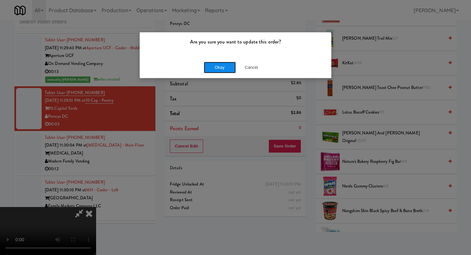
click at [221, 63] on button "Okay" at bounding box center [220, 68] width 32 height 12
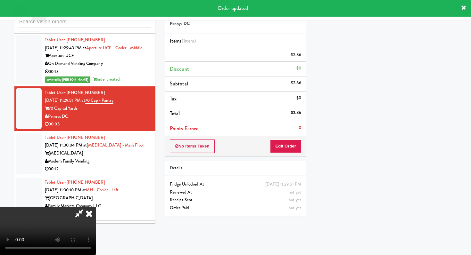
scroll to position [27, 0]
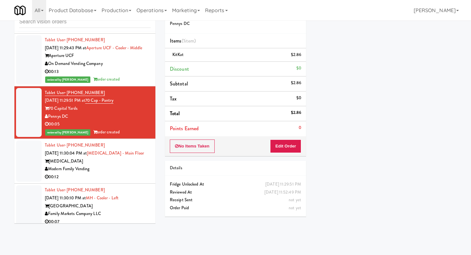
click at [101, 173] on div "00:12" at bounding box center [98, 177] width 106 height 8
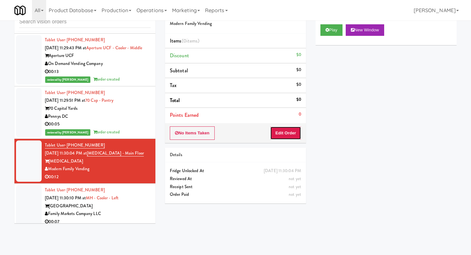
click at [290, 133] on button "Edit Order" at bounding box center [285, 133] width 31 height 13
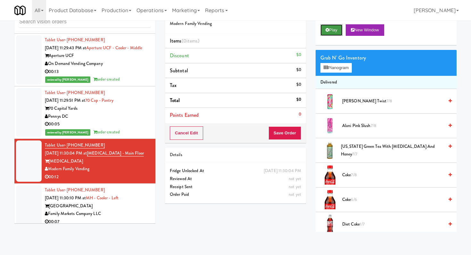
click at [325, 26] on button "Play" at bounding box center [331, 30] width 22 height 12
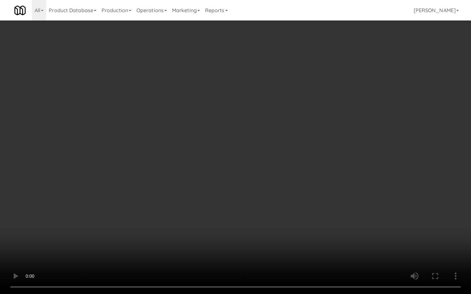
click at [275, 211] on video at bounding box center [235, 147] width 471 height 294
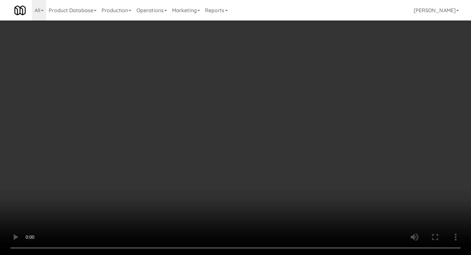
click at [211, 169] on video at bounding box center [235, 127] width 471 height 255
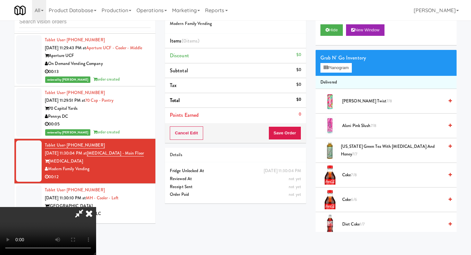
click at [96, 207] on video at bounding box center [48, 231] width 96 height 48
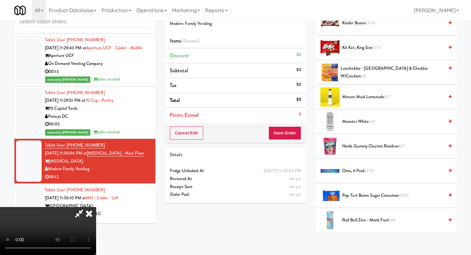
click at [350, 170] on span "Oreo, 6 Pack 12/12" at bounding box center [393, 171] width 102 height 8
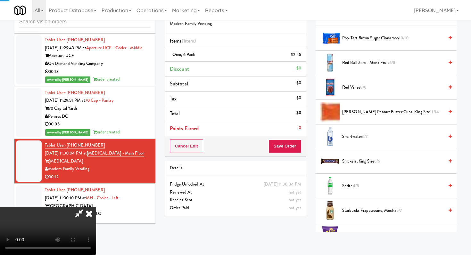
scroll to position [745, 0]
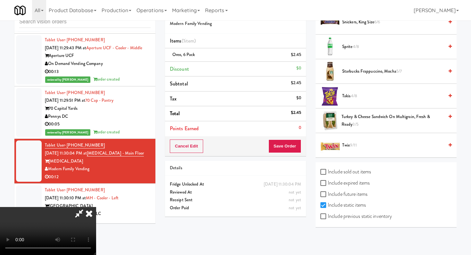
click at [349, 97] on span "Takis 4/8" at bounding box center [393, 96] width 102 height 8
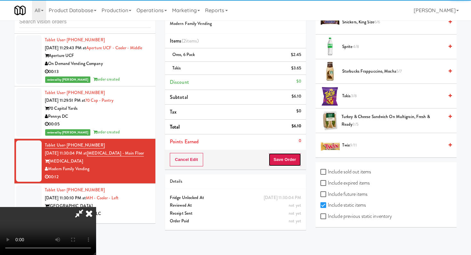
click at [296, 155] on button "Save Order" at bounding box center [284, 159] width 33 height 13
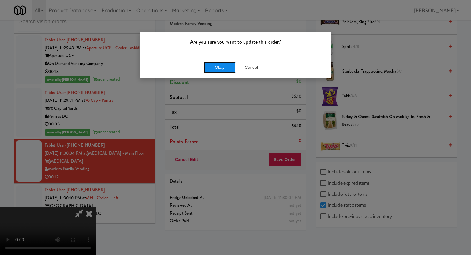
click at [221, 67] on button "Okay" at bounding box center [220, 68] width 32 height 12
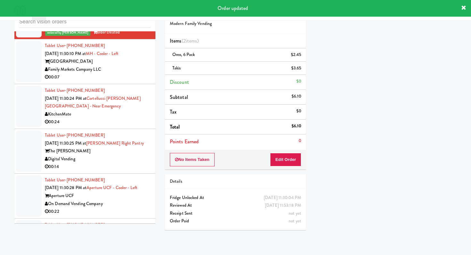
scroll to position [4509, 0]
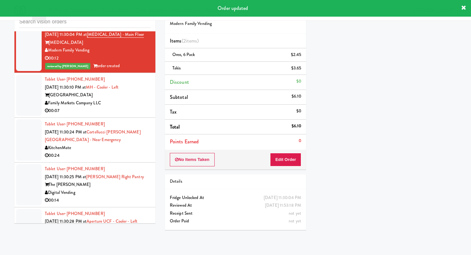
click at [126, 110] on div "00:07" at bounding box center [98, 111] width 106 height 8
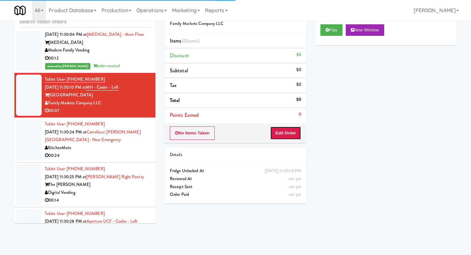
drag, startPoint x: 282, startPoint y: 134, endPoint x: 321, endPoint y: 48, distance: 94.2
click at [287, 124] on div "No Items Taken Edit Order" at bounding box center [235, 133] width 141 height 20
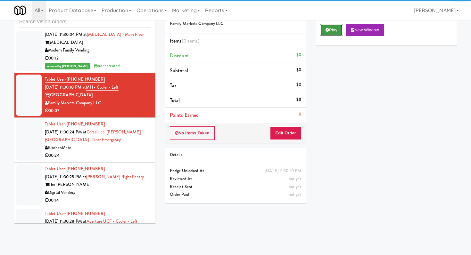
click at [328, 35] on button "Play" at bounding box center [331, 30] width 22 height 12
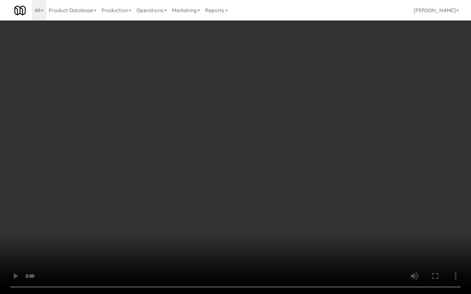
click at [156, 201] on video at bounding box center [235, 147] width 471 height 294
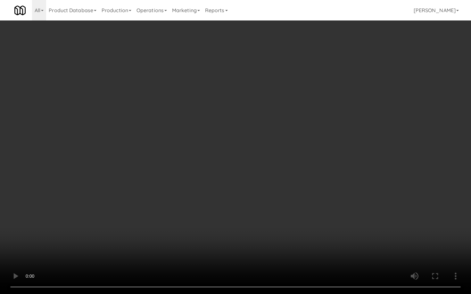
click at [156, 201] on video at bounding box center [235, 147] width 471 height 294
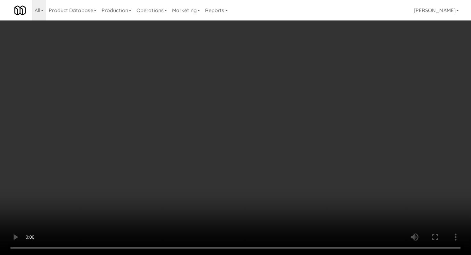
scroll to position [24, 0]
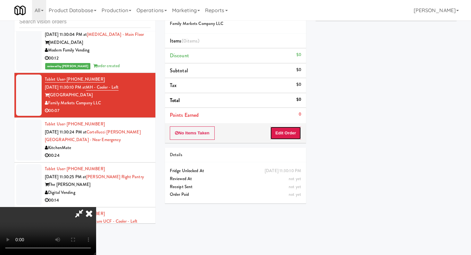
click at [292, 132] on button "Edit Order" at bounding box center [285, 133] width 31 height 13
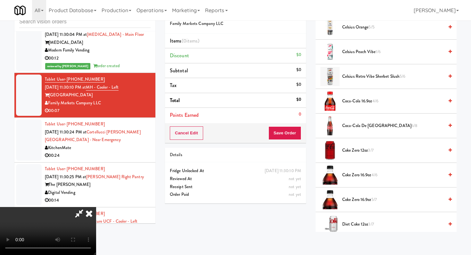
scroll to position [282, 0]
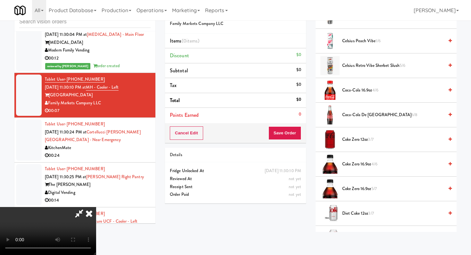
click at [357, 141] on span "Coke Zero 12oz 3/7" at bounding box center [393, 140] width 102 height 8
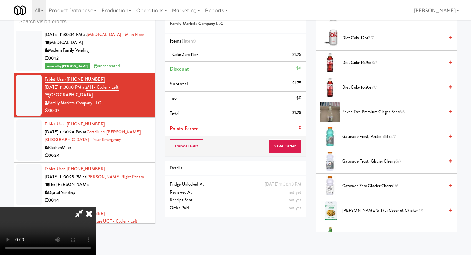
drag, startPoint x: 359, startPoint y: 138, endPoint x: 312, endPoint y: 154, distance: 49.1
click at [359, 138] on span "Gatorade Frost, Arctic Blitz 5/7" at bounding box center [393, 137] width 102 height 8
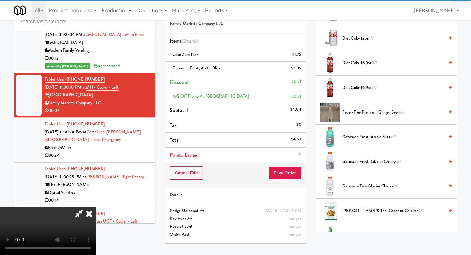
scroll to position [483, 0]
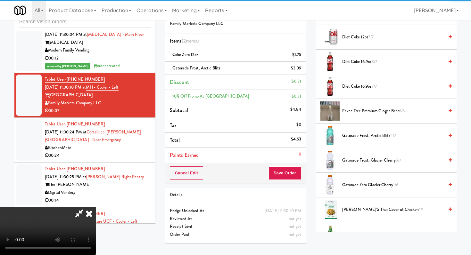
drag, startPoint x: 301, startPoint y: 156, endPoint x: 298, endPoint y: 159, distance: 4.4
click at [300, 157] on div "Order # 645976 Family Markets Company LLC Items (2 items ) Coke Zero 12oz $1.75…" at bounding box center [235, 93] width 141 height 181
click at [298, 159] on li "Points Earned 0" at bounding box center [235, 155] width 141 height 15
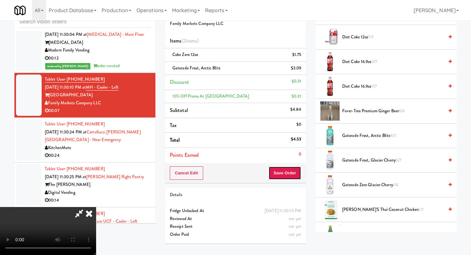
click at [292, 168] on button "Save Order" at bounding box center [284, 173] width 33 height 13
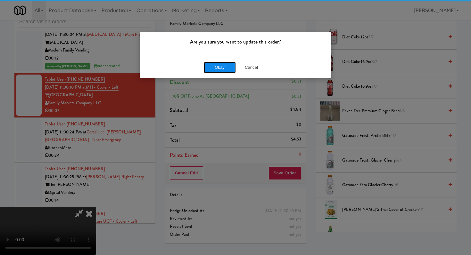
click at [218, 64] on button "Okay" at bounding box center [220, 68] width 32 height 12
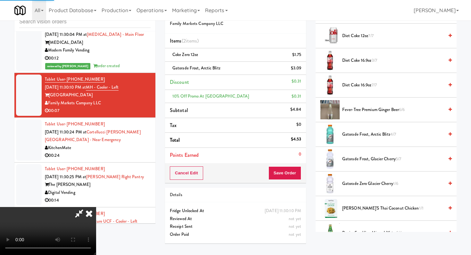
scroll to position [27, 0]
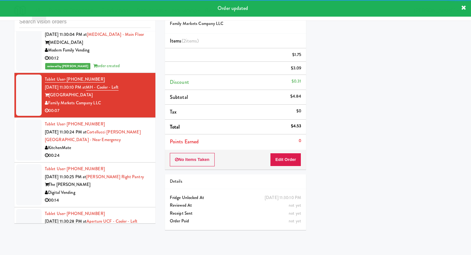
click at [113, 151] on div "KitchenMate" at bounding box center [98, 148] width 106 height 8
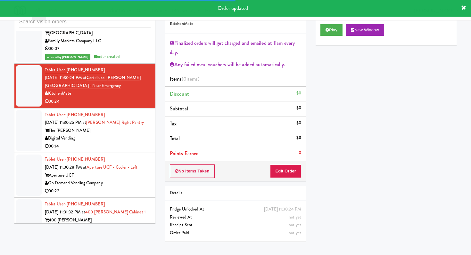
scroll to position [4594, 0]
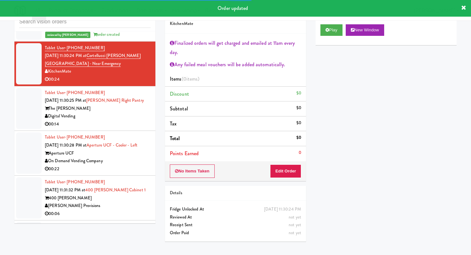
click at [125, 108] on div "The [PERSON_NAME]" at bounding box center [98, 109] width 106 height 8
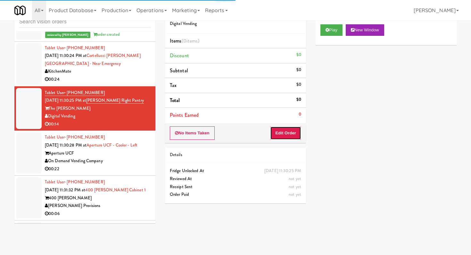
drag, startPoint x: 293, startPoint y: 133, endPoint x: 317, endPoint y: 49, distance: 87.5
click at [293, 131] on button "Edit Order" at bounding box center [285, 133] width 31 height 13
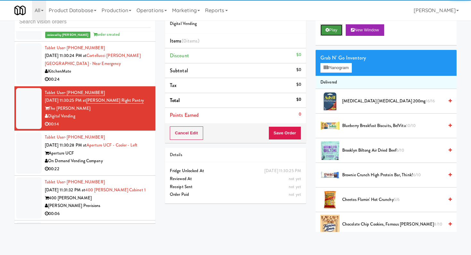
click at [328, 29] on icon at bounding box center [327, 30] width 4 height 4
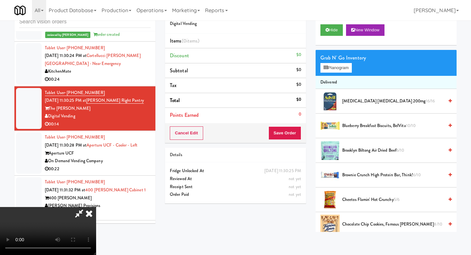
click at [96, 207] on icon at bounding box center [89, 213] width 14 height 13
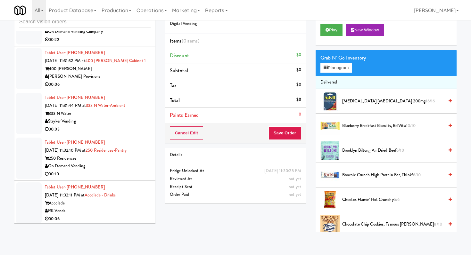
scroll to position [4724, 0]
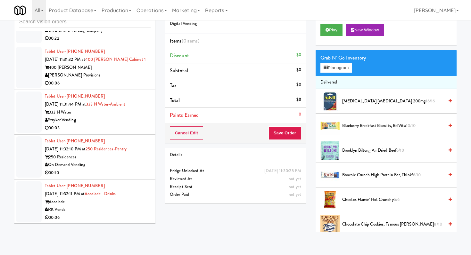
drag, startPoint x: 111, startPoint y: 111, endPoint x: 138, endPoint y: 121, distance: 29.6
click at [111, 111] on div "333 N Water" at bounding box center [98, 113] width 106 height 8
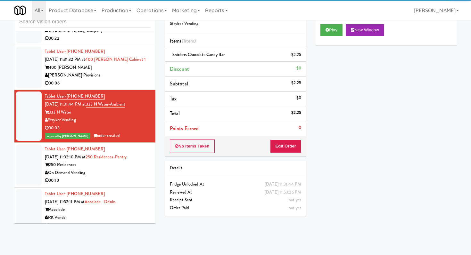
click at [88, 172] on div "On Demand Vending" at bounding box center [98, 173] width 106 height 8
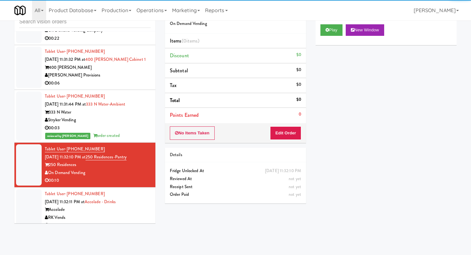
drag, startPoint x: 281, startPoint y: 136, endPoint x: 280, endPoint y: 129, distance: 7.4
click at [281, 135] on div "No Items Taken Edit Order" at bounding box center [235, 133] width 141 height 20
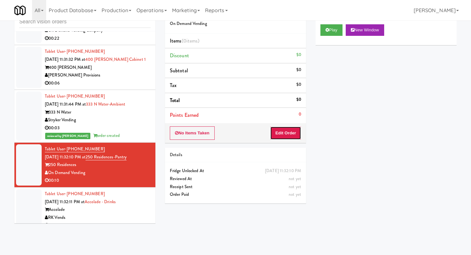
drag, startPoint x: 280, startPoint y: 130, endPoint x: 313, endPoint y: 60, distance: 77.1
click at [280, 130] on button "Edit Order" at bounding box center [285, 133] width 31 height 13
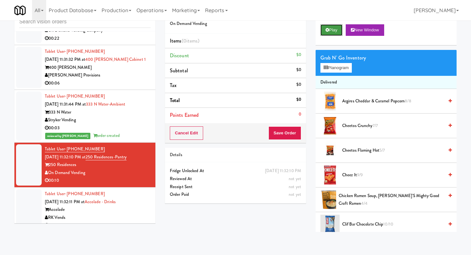
click at [326, 32] on button "Play" at bounding box center [331, 30] width 22 height 12
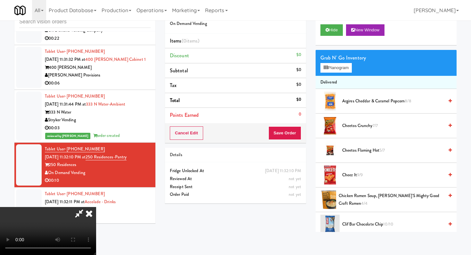
scroll to position [63, 0]
click at [96, 207] on video at bounding box center [48, 231] width 96 height 48
click at [96, 212] on video at bounding box center [48, 231] width 96 height 48
click at [96, 208] on video at bounding box center [48, 231] width 96 height 48
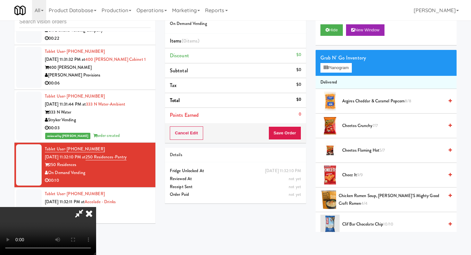
click at [96, 207] on video at bounding box center [48, 231] width 96 height 48
drag, startPoint x: 194, startPoint y: 205, endPoint x: 198, endPoint y: 204, distance: 4.5
click at [96, 207] on video at bounding box center [48, 231] width 96 height 48
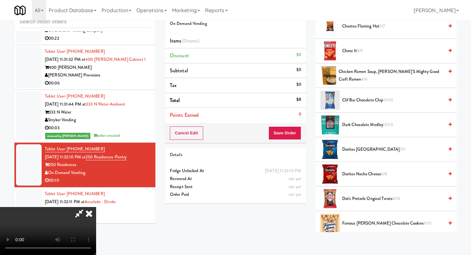
scroll to position [132, 0]
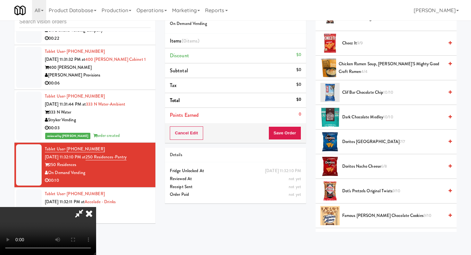
click at [351, 216] on span "Famous [PERSON_NAME] Chocolate Cookies 9/10" at bounding box center [393, 216] width 102 height 8
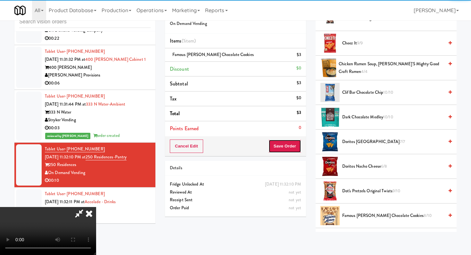
drag, startPoint x: 300, startPoint y: 151, endPoint x: 296, endPoint y: 150, distance: 4.0
click at [298, 150] on button "Save Order" at bounding box center [284, 146] width 33 height 13
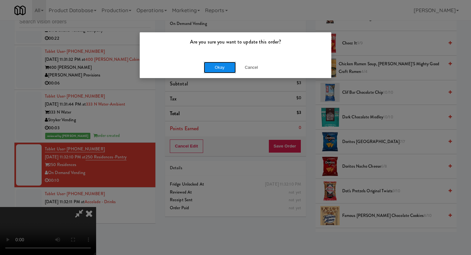
click at [216, 65] on button "Okay" at bounding box center [220, 68] width 32 height 12
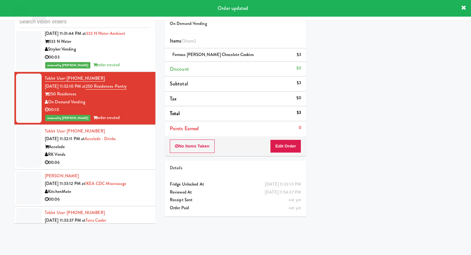
scroll to position [4806, 0]
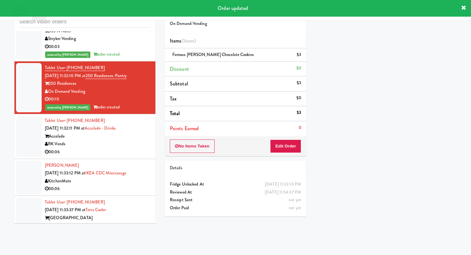
click at [124, 148] on div "00:06" at bounding box center [98, 152] width 106 height 8
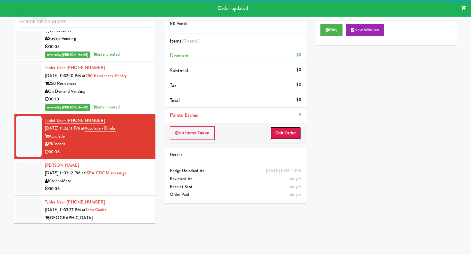
drag, startPoint x: 277, startPoint y: 133, endPoint x: 313, endPoint y: 11, distance: 127.8
click at [277, 133] on button "Edit Order" at bounding box center [285, 133] width 31 height 13
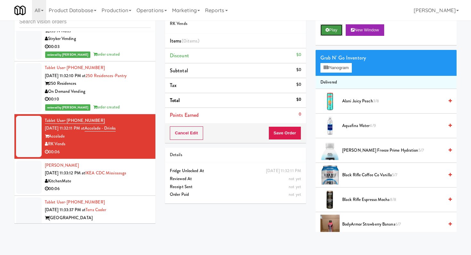
click at [327, 30] on icon at bounding box center [327, 30] width 4 height 4
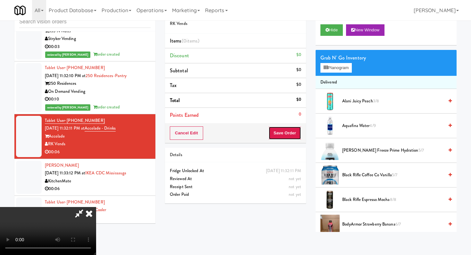
click at [294, 136] on button "Save Order" at bounding box center [284, 133] width 33 height 13
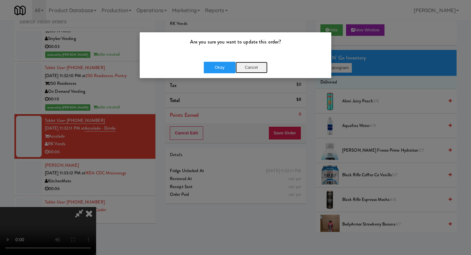
click at [247, 63] on button "Cancel" at bounding box center [251, 68] width 32 height 12
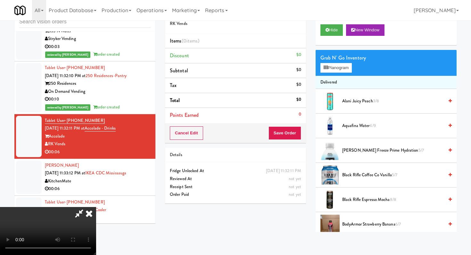
scroll to position [63, 0]
click at [96, 207] on video at bounding box center [48, 231] width 96 height 48
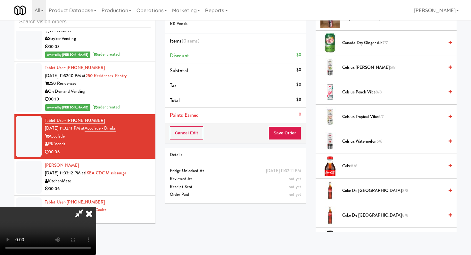
scroll to position [207, 0]
click at [368, 189] on span "Coke de Mexico 8/8" at bounding box center [393, 190] width 102 height 8
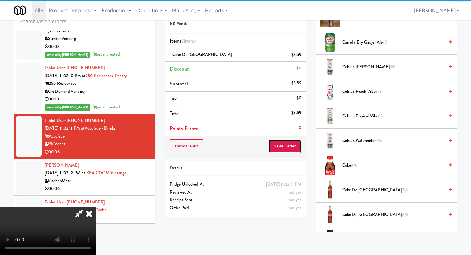
click at [298, 148] on button "Save Order" at bounding box center [284, 146] width 33 height 13
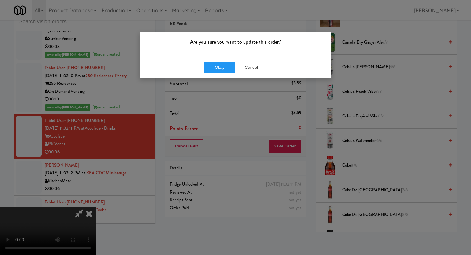
click at [220, 73] on div "Okay Cancel" at bounding box center [236, 67] width 192 height 21
click at [218, 65] on button "Okay" at bounding box center [220, 68] width 32 height 12
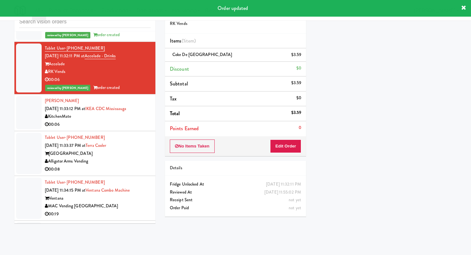
scroll to position [4891, 0]
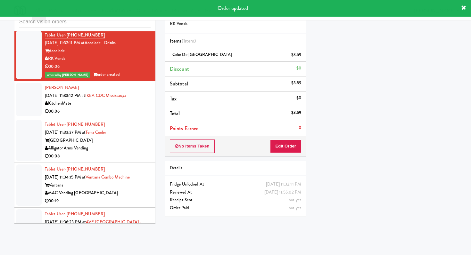
click at [124, 152] on div "00:08" at bounding box center [98, 156] width 106 height 8
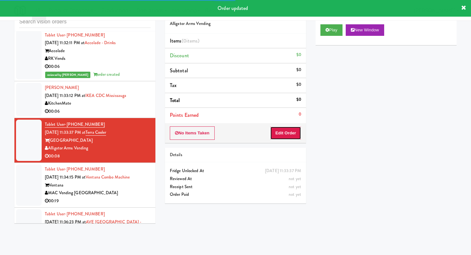
click at [295, 132] on button "Edit Order" at bounding box center [285, 133] width 31 height 13
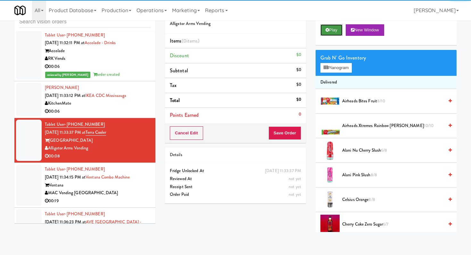
click at [331, 33] on button "Play" at bounding box center [331, 30] width 22 height 12
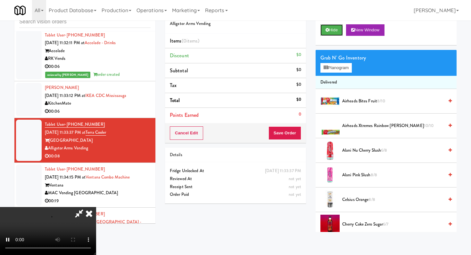
scroll to position [63, 0]
click at [96, 207] on video at bounding box center [48, 231] width 96 height 48
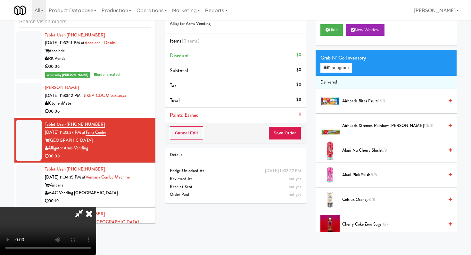
click at [96, 207] on video at bounding box center [48, 231] width 96 height 48
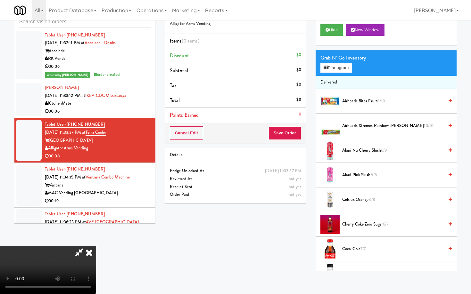
click at [96, 246] on video at bounding box center [48, 270] width 96 height 48
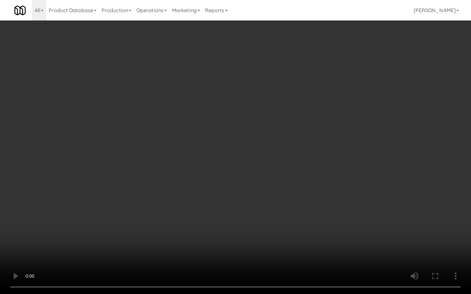
click at [152, 204] on video at bounding box center [235, 147] width 471 height 294
click at [280, 212] on video at bounding box center [235, 147] width 471 height 294
click at [283, 212] on video at bounding box center [235, 147] width 471 height 294
drag, startPoint x: 283, startPoint y: 214, endPoint x: 339, endPoint y: 218, distance: 55.5
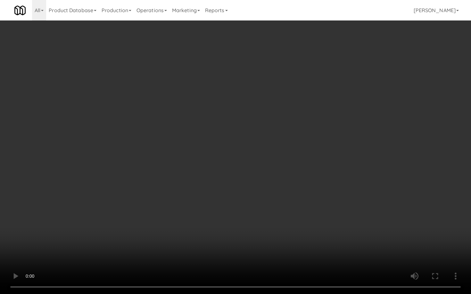
click at [283, 214] on video at bounding box center [235, 147] width 471 height 294
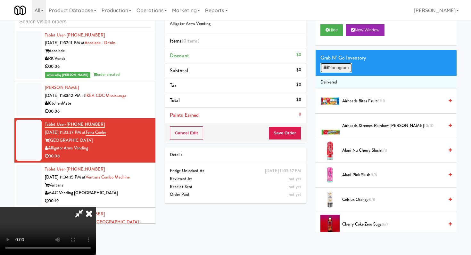
click at [341, 67] on button "Planogram" at bounding box center [335, 68] width 31 height 10
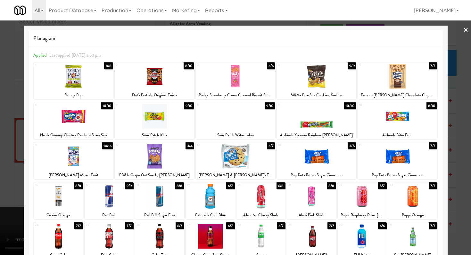
click at [0, 116] on div at bounding box center [235, 127] width 471 height 255
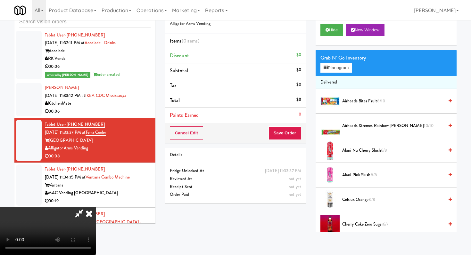
click at [86, 207] on icon at bounding box center [79, 213] width 15 height 13
click at [96, 207] on icon at bounding box center [89, 213] width 14 height 13
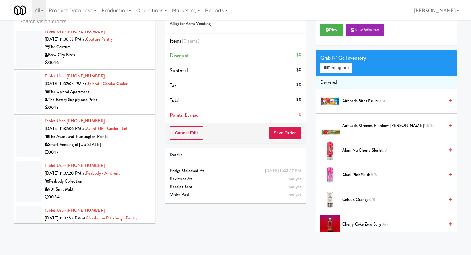
scroll to position [5252, 0]
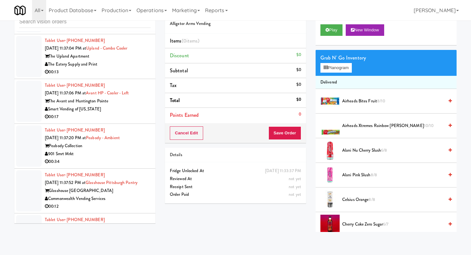
click at [136, 63] on div "The Eatery Supply and Print" at bounding box center [98, 65] width 106 height 8
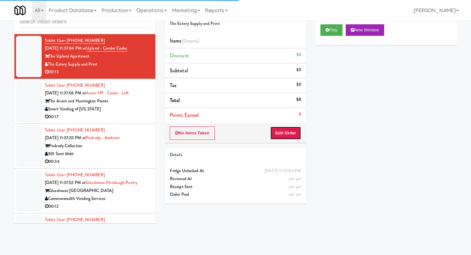
click at [293, 128] on button "Edit Order" at bounding box center [285, 133] width 31 height 13
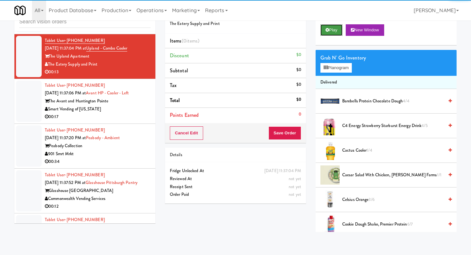
click at [323, 26] on button "Play" at bounding box center [331, 30] width 22 height 12
click at [323, 27] on button "Play" at bounding box center [331, 30] width 22 height 12
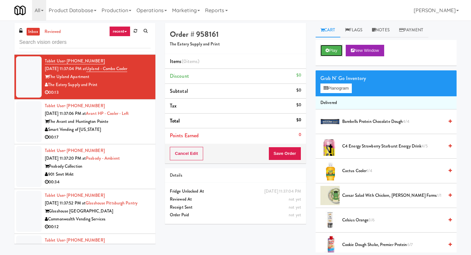
scroll to position [21, 0]
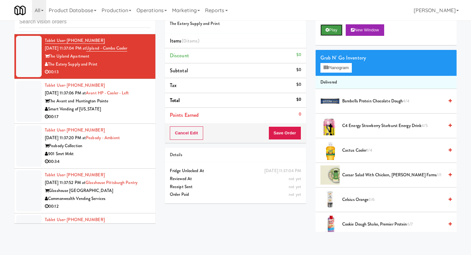
click at [339, 33] on button "Play" at bounding box center [331, 30] width 22 height 12
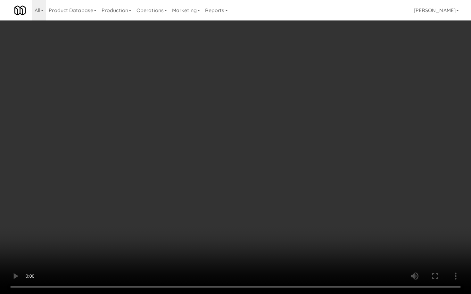
click at [255, 193] on video at bounding box center [235, 147] width 471 height 294
click at [254, 193] on video at bounding box center [235, 147] width 471 height 294
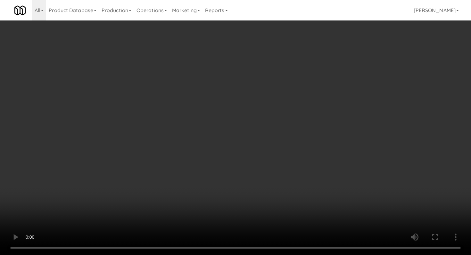
drag, startPoint x: 346, startPoint y: 76, endPoint x: 352, endPoint y: 68, distance: 10.1
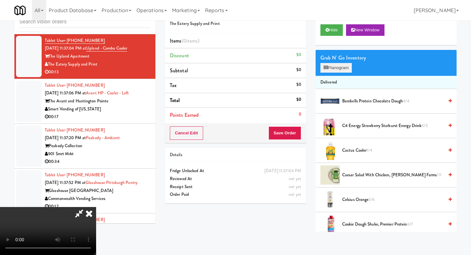
click at [352, 67] on button "Planogram" at bounding box center [335, 68] width 31 height 10
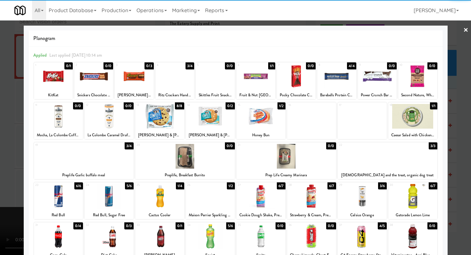
click at [409, 115] on div at bounding box center [412, 116] width 49 height 25
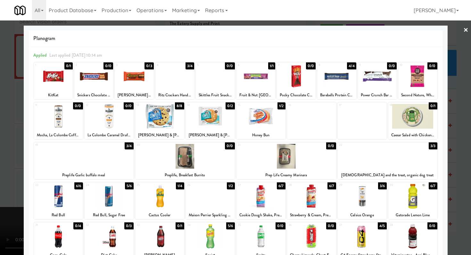
click at [169, 203] on div at bounding box center [159, 196] width 49 height 25
drag, startPoint x: 0, startPoint y: 168, endPoint x: 182, endPoint y: 164, distance: 181.7
click at [3, 166] on div at bounding box center [235, 127] width 471 height 255
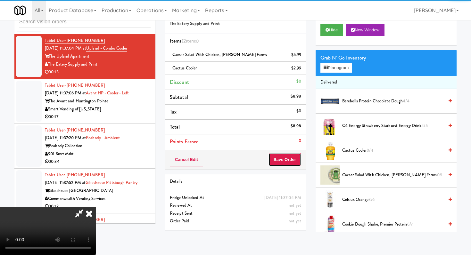
click at [298, 159] on button "Save Order" at bounding box center [284, 159] width 33 height 13
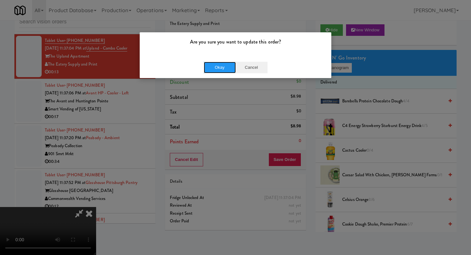
drag, startPoint x: 220, startPoint y: 65, endPoint x: 237, endPoint y: 58, distance: 19.1
click at [219, 65] on button "Okay" at bounding box center [220, 68] width 32 height 12
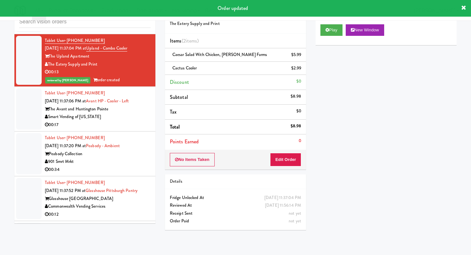
click at [128, 113] on div "Smart Vending of [US_STATE]" at bounding box center [98, 117] width 106 height 8
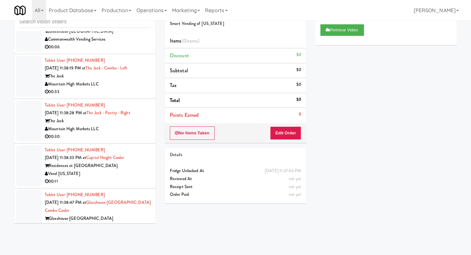
scroll to position [5532, 0]
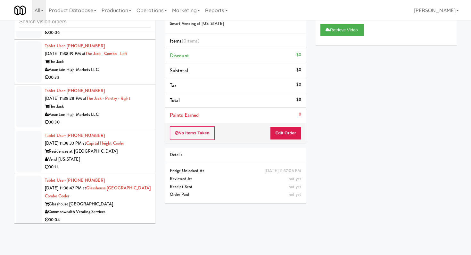
click at [115, 159] on div "Vend [US_STATE]" at bounding box center [98, 160] width 106 height 8
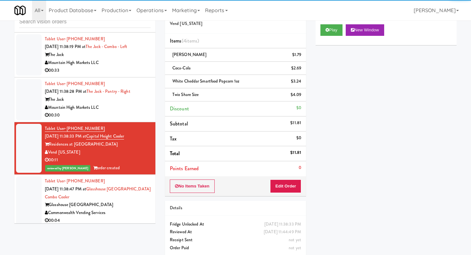
scroll to position [5539, 0]
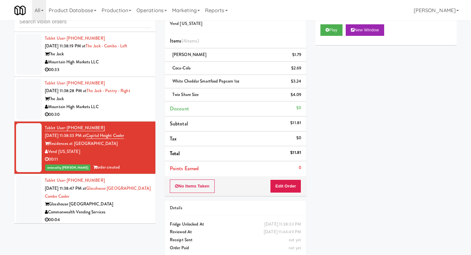
click at [122, 209] on div "Commonwealth Vending Services" at bounding box center [98, 213] width 106 height 8
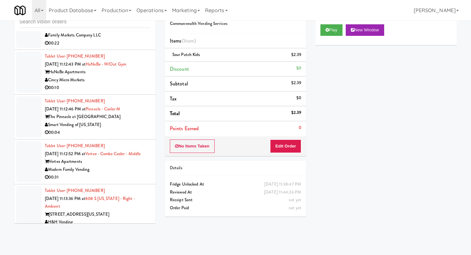
scroll to position [908, 0]
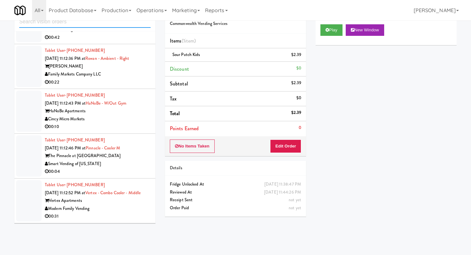
click at [109, 25] on input "text" at bounding box center [84, 22] width 131 height 12
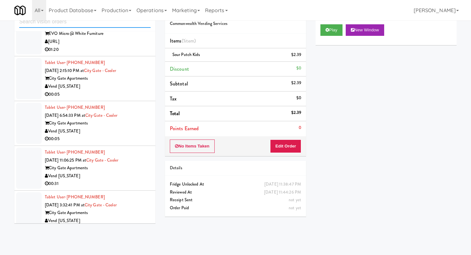
scroll to position [349, 0]
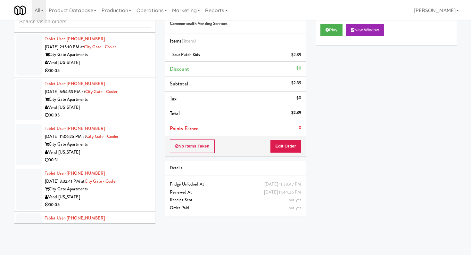
click at [122, 72] on div "00:05" at bounding box center [98, 71] width 106 height 8
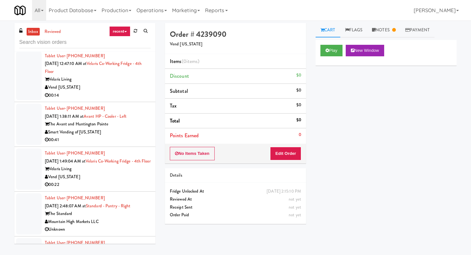
scroll to position [632, 0]
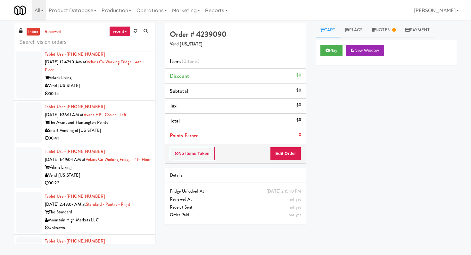
click at [102, 180] on div "Vend [US_STATE]" at bounding box center [98, 176] width 106 height 8
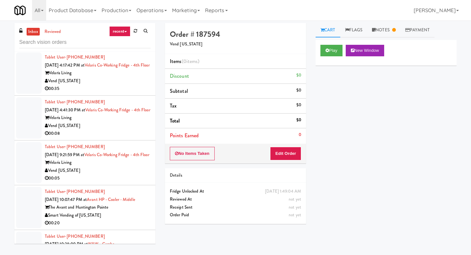
scroll to position [816, 0]
click at [110, 137] on div "00:08" at bounding box center [98, 133] width 106 height 8
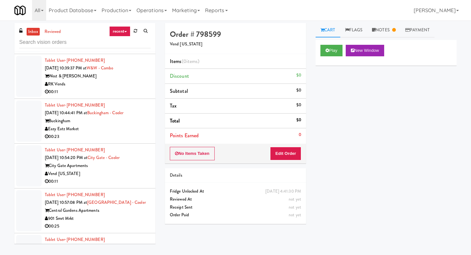
scroll to position [1044, 0]
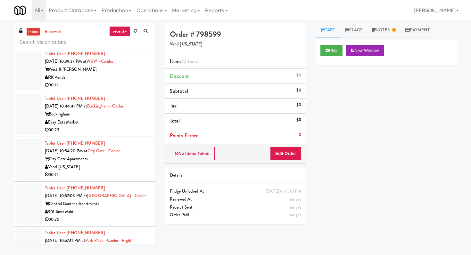
click at [116, 89] on div "00:11" at bounding box center [98, 85] width 106 height 8
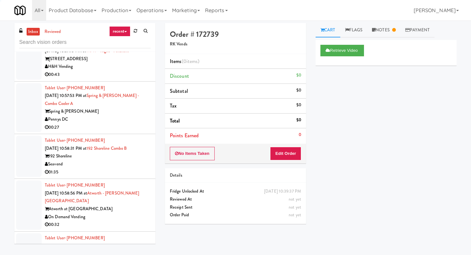
scroll to position [1279, 0]
drag, startPoint x: 138, startPoint y: 120, endPoint x: 133, endPoint y: 121, distance: 4.9
click at [137, 81] on li "Tablet User · (724) 831-9070 [DATE] 10:57:18 PM at WPW - Right - Ambient [STREE…" at bounding box center [84, 58] width 141 height 45
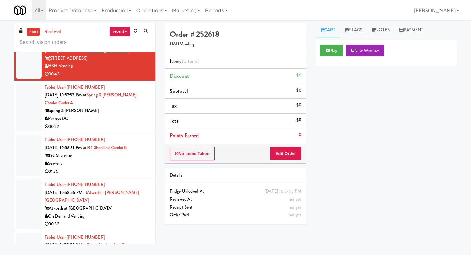
click at [108, 123] on div "Pennys DC" at bounding box center [98, 119] width 106 height 8
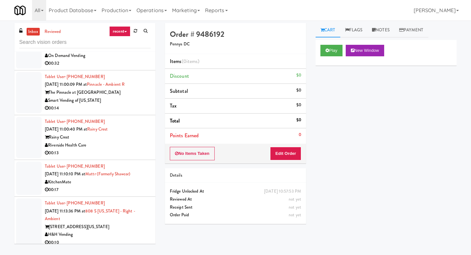
scroll to position [1450, 0]
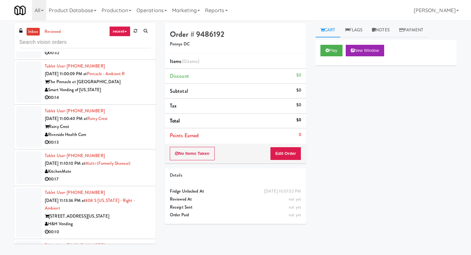
drag, startPoint x: 115, startPoint y: 128, endPoint x: 190, endPoint y: 83, distance: 87.7
click at [119, 102] on div "Tablet User · (951) 264-0915 [DATE] 11:00:09 PM at [GEOGRAPHIC_DATA] - Ambient …" at bounding box center [98, 81] width 106 height 39
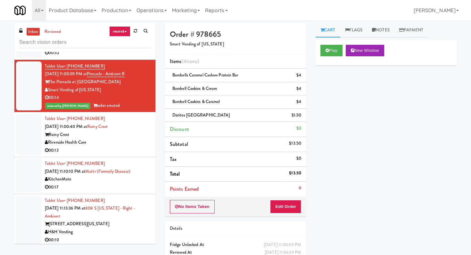
click at [96, 139] on div "Rainy Crest" at bounding box center [98, 135] width 106 height 8
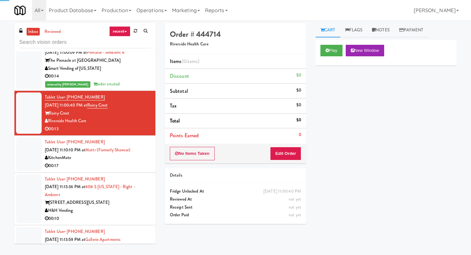
scroll to position [1483, 0]
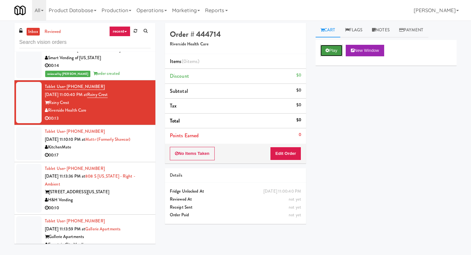
click at [334, 49] on button "Play" at bounding box center [331, 51] width 22 height 12
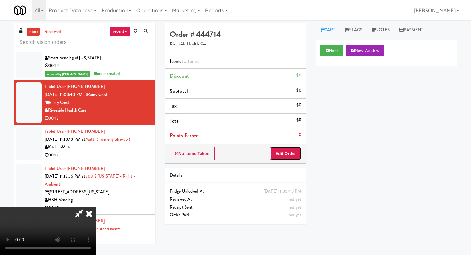
click at [286, 155] on button "Edit Order" at bounding box center [285, 153] width 31 height 13
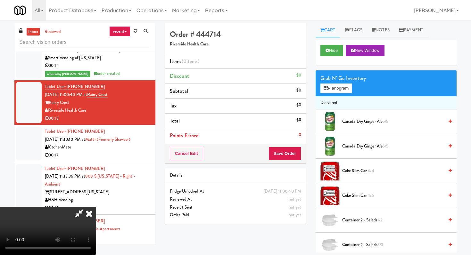
scroll to position [0, 0]
click at [344, 89] on button "Planogram" at bounding box center [335, 89] width 31 height 10
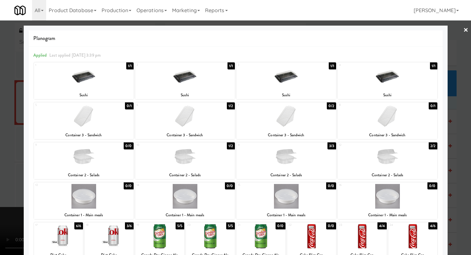
drag, startPoint x: 275, startPoint y: 120, endPoint x: 269, endPoint y: 131, distance: 12.3
click at [275, 120] on div at bounding box center [286, 116] width 100 height 25
click at [217, 121] on div at bounding box center [185, 116] width 100 height 25
click at [0, 115] on div at bounding box center [235, 127] width 471 height 255
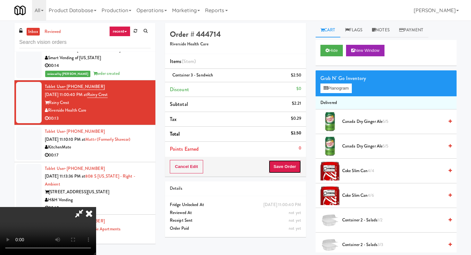
click at [286, 166] on button "Save Order" at bounding box center [284, 166] width 33 height 13
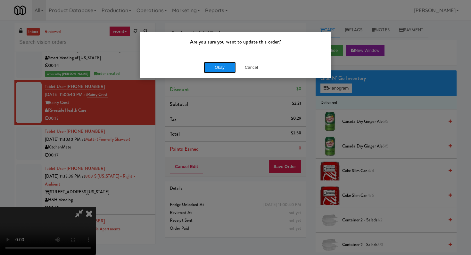
click at [213, 67] on button "Okay" at bounding box center [220, 68] width 32 height 12
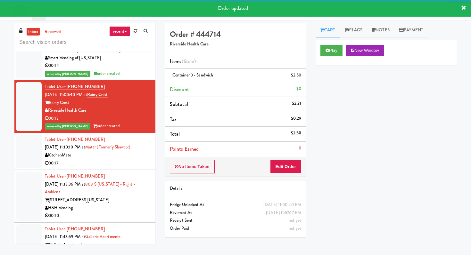
scroll to position [1527, 0]
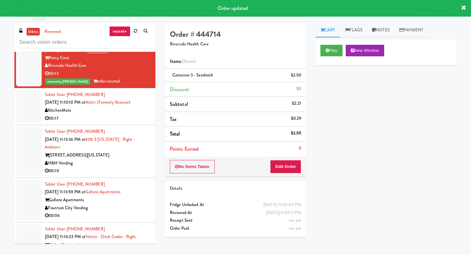
click at [105, 168] on div "H&H Vending" at bounding box center [98, 164] width 106 height 8
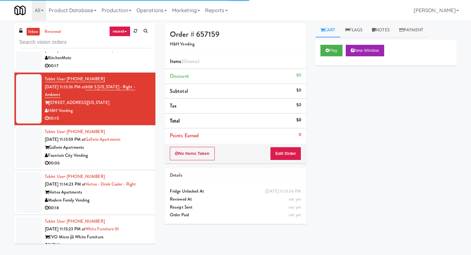
scroll to position [1580, 0]
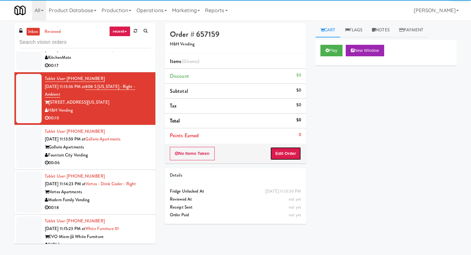
drag, startPoint x: 294, startPoint y: 155, endPoint x: 307, endPoint y: 92, distance: 64.8
click at [294, 155] on button "Edit Order" at bounding box center [285, 153] width 31 height 13
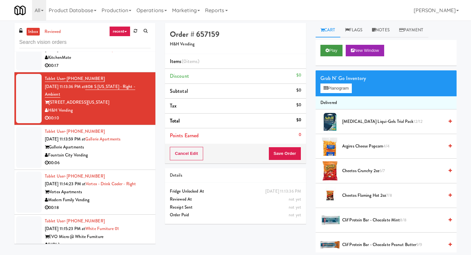
drag, startPoint x: 334, startPoint y: 57, endPoint x: 333, endPoint y: 52, distance: 4.6
click at [333, 56] on div "Play New Window" at bounding box center [386, 53] width 141 height 26
click at [333, 51] on button "Play" at bounding box center [331, 51] width 22 height 12
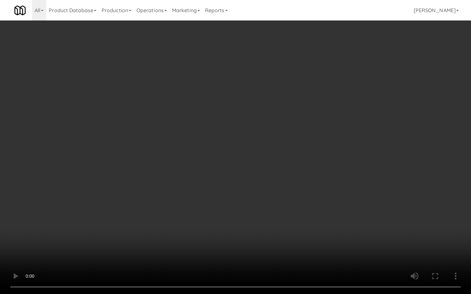
click at [340, 206] on video at bounding box center [235, 147] width 471 height 294
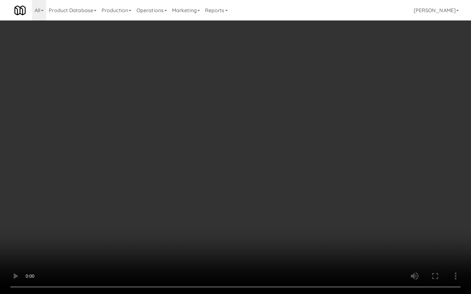
click at [340, 206] on video at bounding box center [235, 147] width 471 height 294
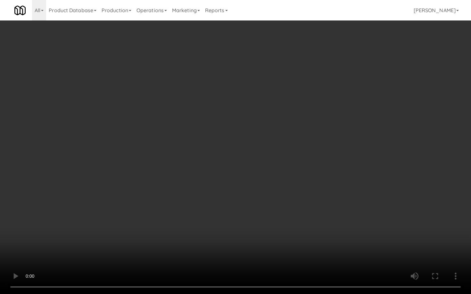
click at [340, 206] on video at bounding box center [235, 147] width 471 height 294
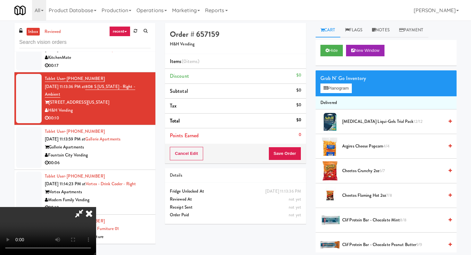
click at [366, 195] on span "Cheetos Flaming Hot 2oz 7/8" at bounding box center [393, 196] width 102 height 8
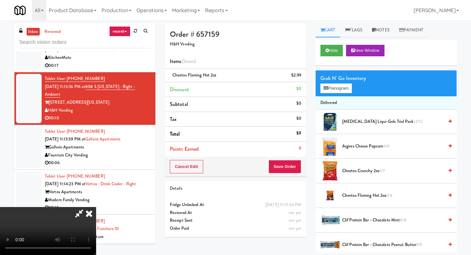
drag, startPoint x: 367, startPoint y: 195, endPoint x: 348, endPoint y: 190, distance: 19.8
click at [367, 195] on span "Cheetos Flaming Hot 2oz 6/8" at bounding box center [393, 196] width 102 height 8
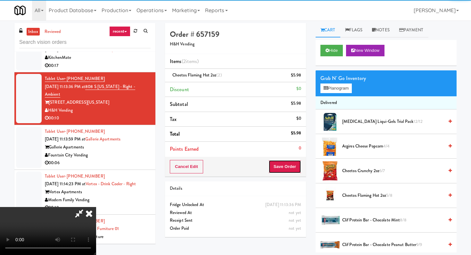
drag, startPoint x: 299, startPoint y: 171, endPoint x: 295, endPoint y: 171, distance: 3.9
click at [299, 171] on button "Save Order" at bounding box center [284, 166] width 33 height 13
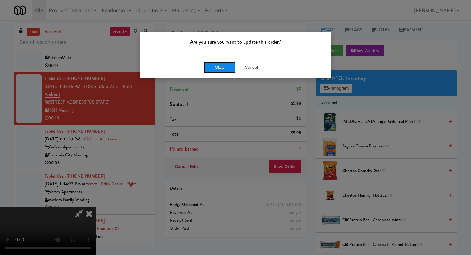
click at [210, 62] on button "Okay" at bounding box center [220, 68] width 32 height 12
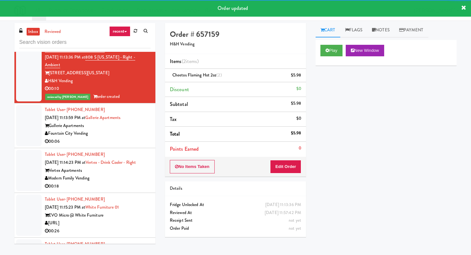
scroll to position [1616, 0]
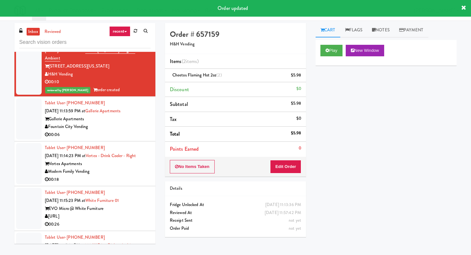
click at [114, 131] on div "Fountain City Vending" at bounding box center [98, 127] width 106 height 8
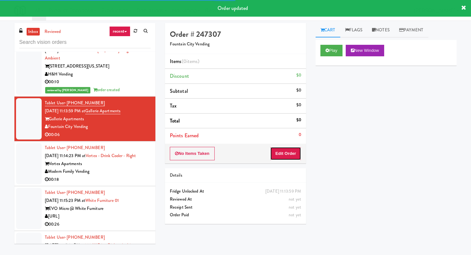
drag, startPoint x: 275, startPoint y: 153, endPoint x: 309, endPoint y: 85, distance: 76.5
click at [277, 151] on button "Edit Order" at bounding box center [285, 153] width 31 height 13
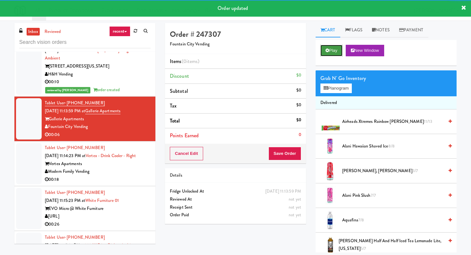
click at [324, 48] on button "Play" at bounding box center [331, 51] width 22 height 12
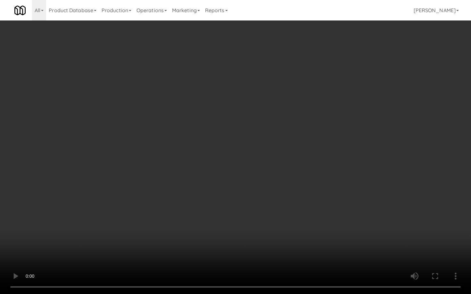
click at [292, 233] on video at bounding box center [235, 147] width 471 height 294
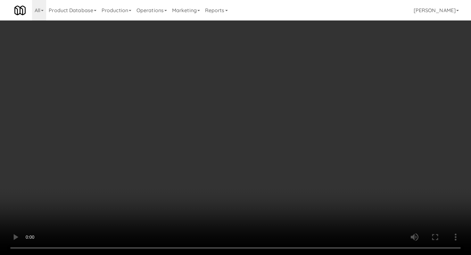
scroll to position [282, 0]
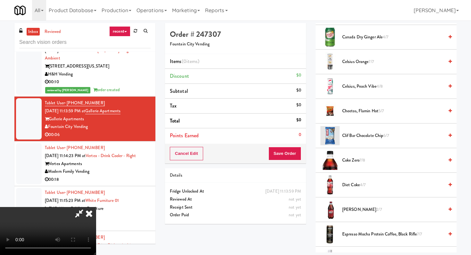
click at [346, 212] on span "[PERSON_NAME] 2/7" at bounding box center [393, 210] width 102 height 8
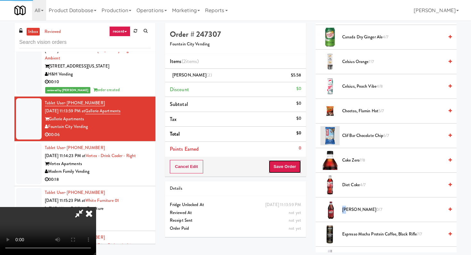
click at [293, 168] on button "Save Order" at bounding box center [284, 166] width 33 height 13
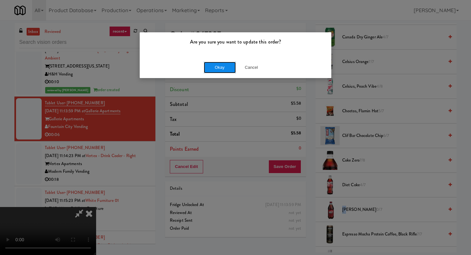
click at [217, 70] on button "Okay" at bounding box center [220, 68] width 32 height 12
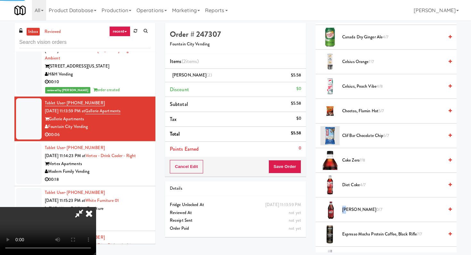
scroll to position [27, 0]
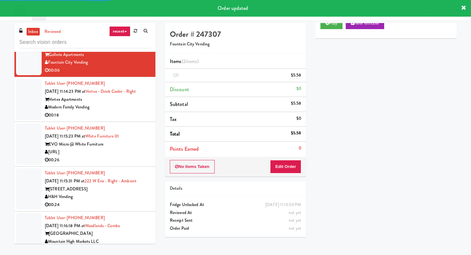
click at [127, 111] on div "Modern Family Vending" at bounding box center [98, 107] width 106 height 8
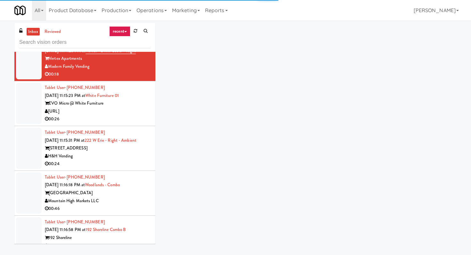
scroll to position [1730, 0]
